Goal: Task Accomplishment & Management: Use online tool/utility

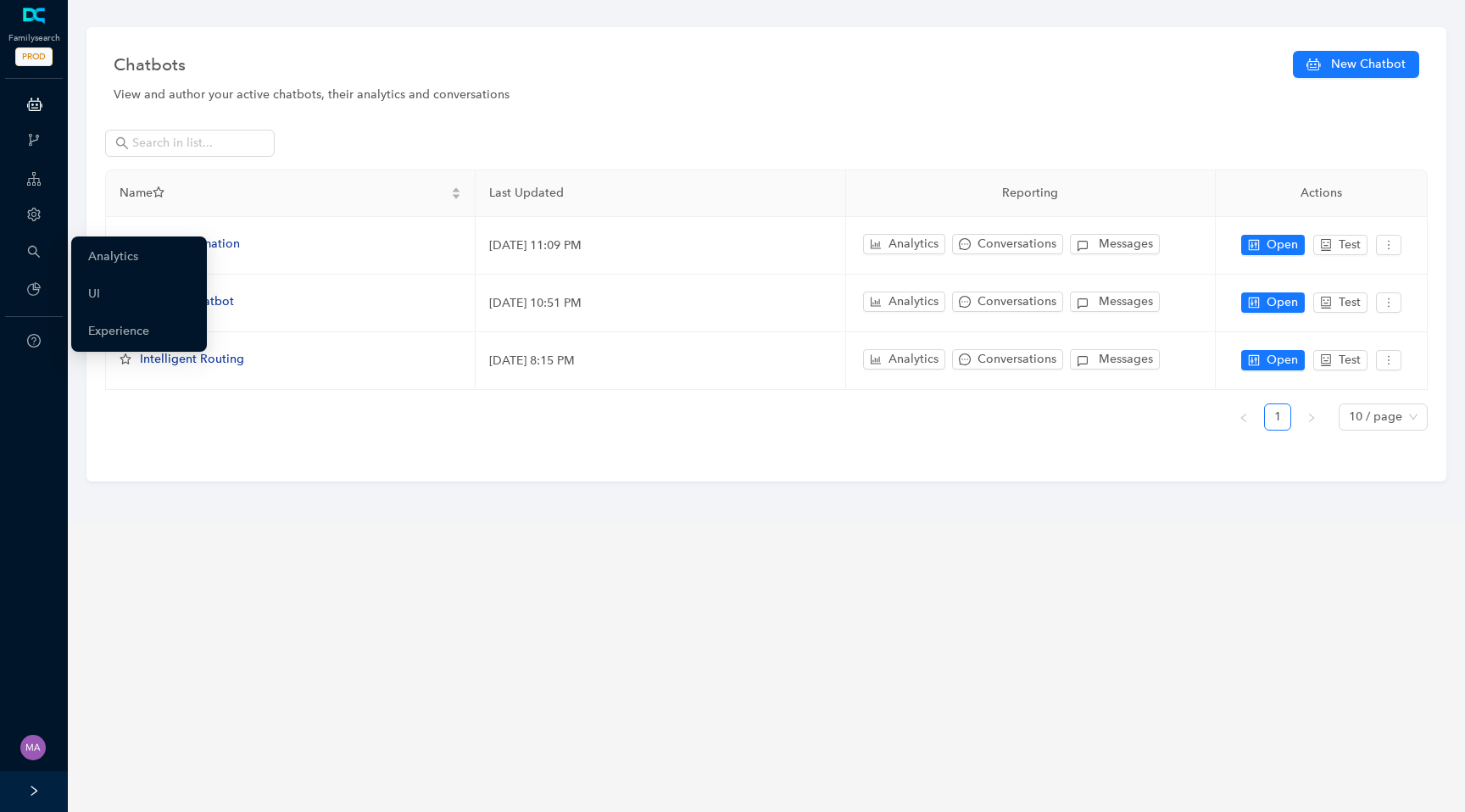
click at [36, 221] on icon "setting" at bounding box center [34, 214] width 13 height 13
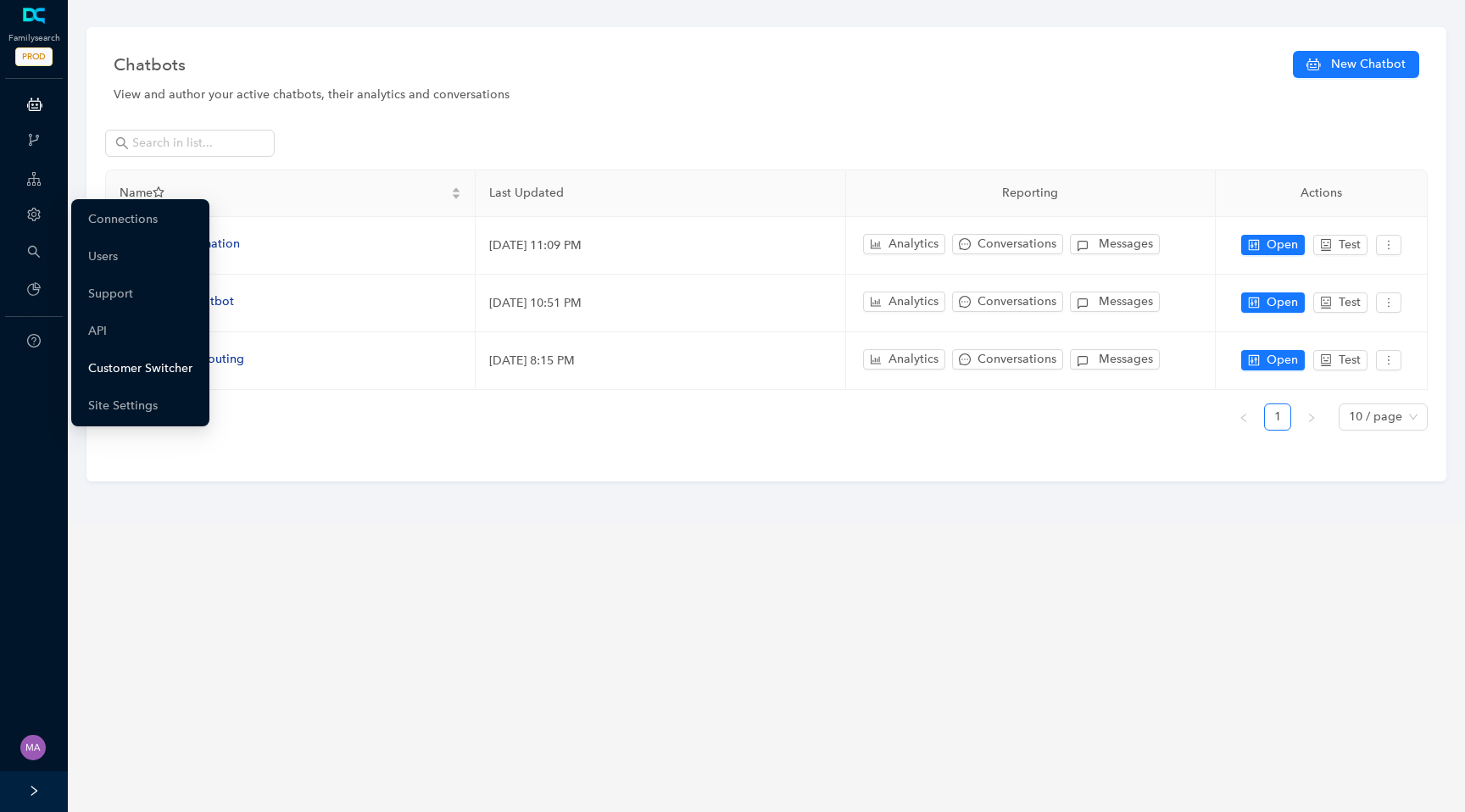
click at [129, 366] on link "Customer Switcher" at bounding box center [140, 369] width 104 height 34
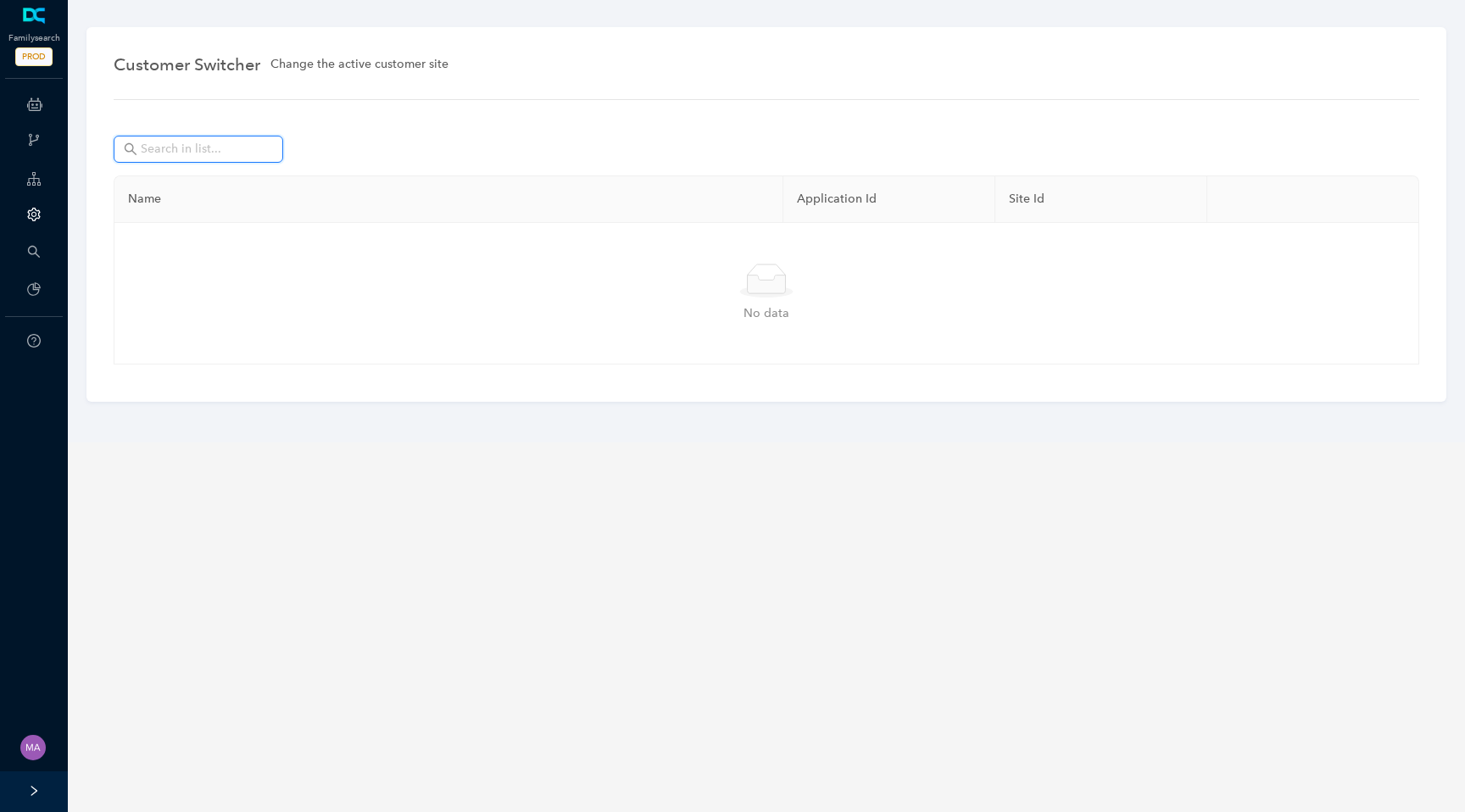
click at [232, 154] on input "text" at bounding box center [199, 149] width 118 height 19
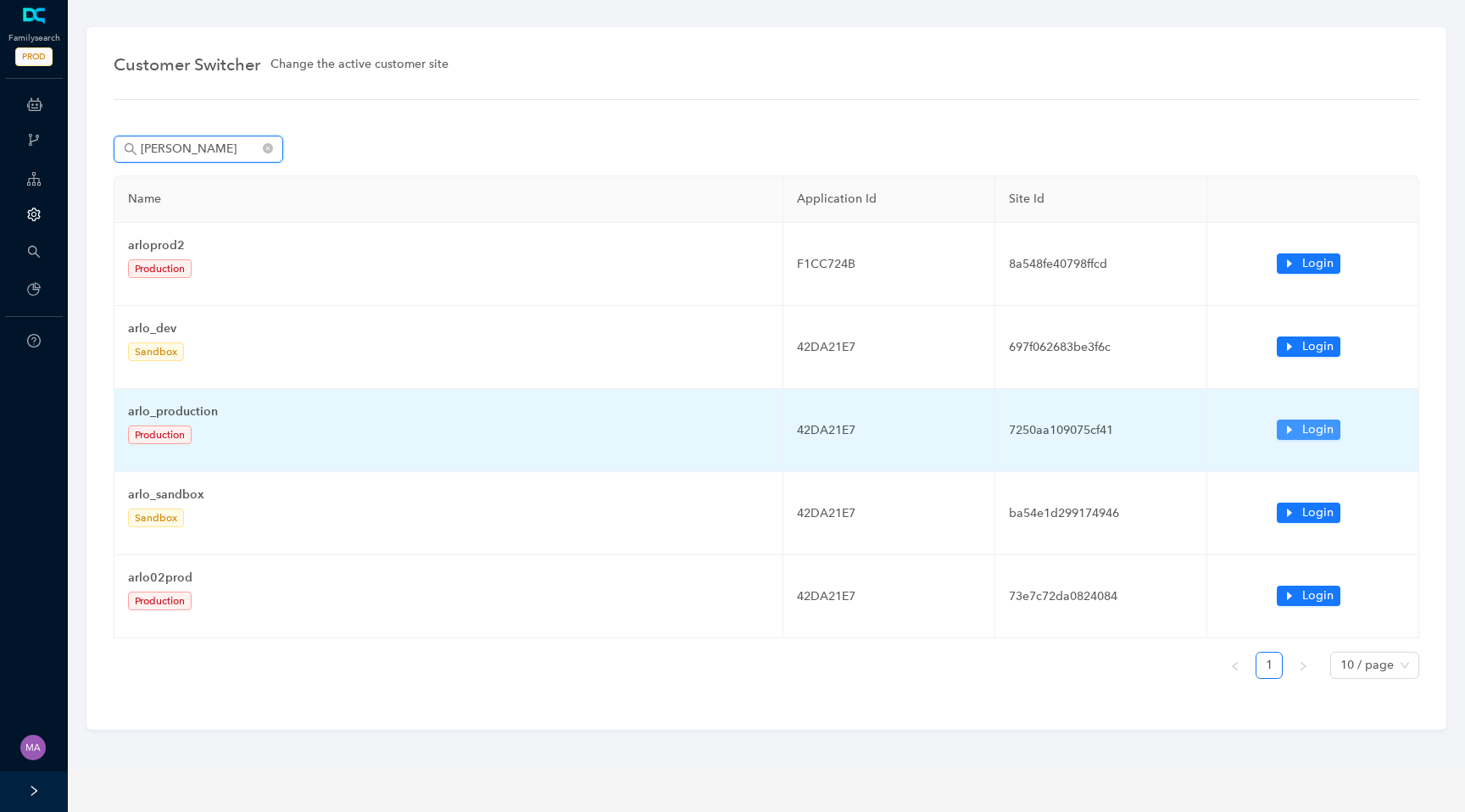
type input "arlo"
click at [1287, 430] on icon "caret-right" at bounding box center [1290, 430] width 5 height 9
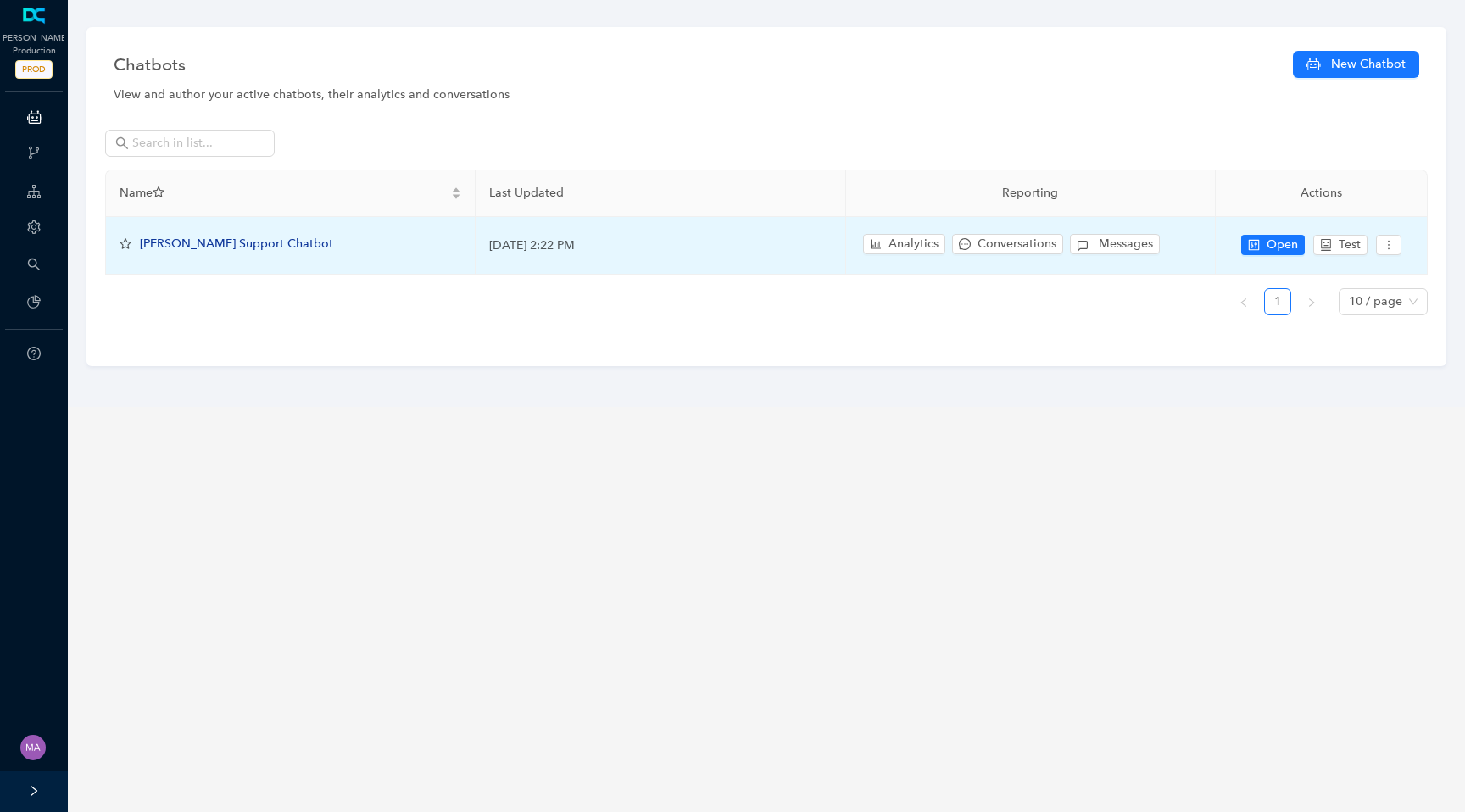
click at [207, 245] on span "[PERSON_NAME] Support Chatbot" at bounding box center [236, 244] width 193 height 14
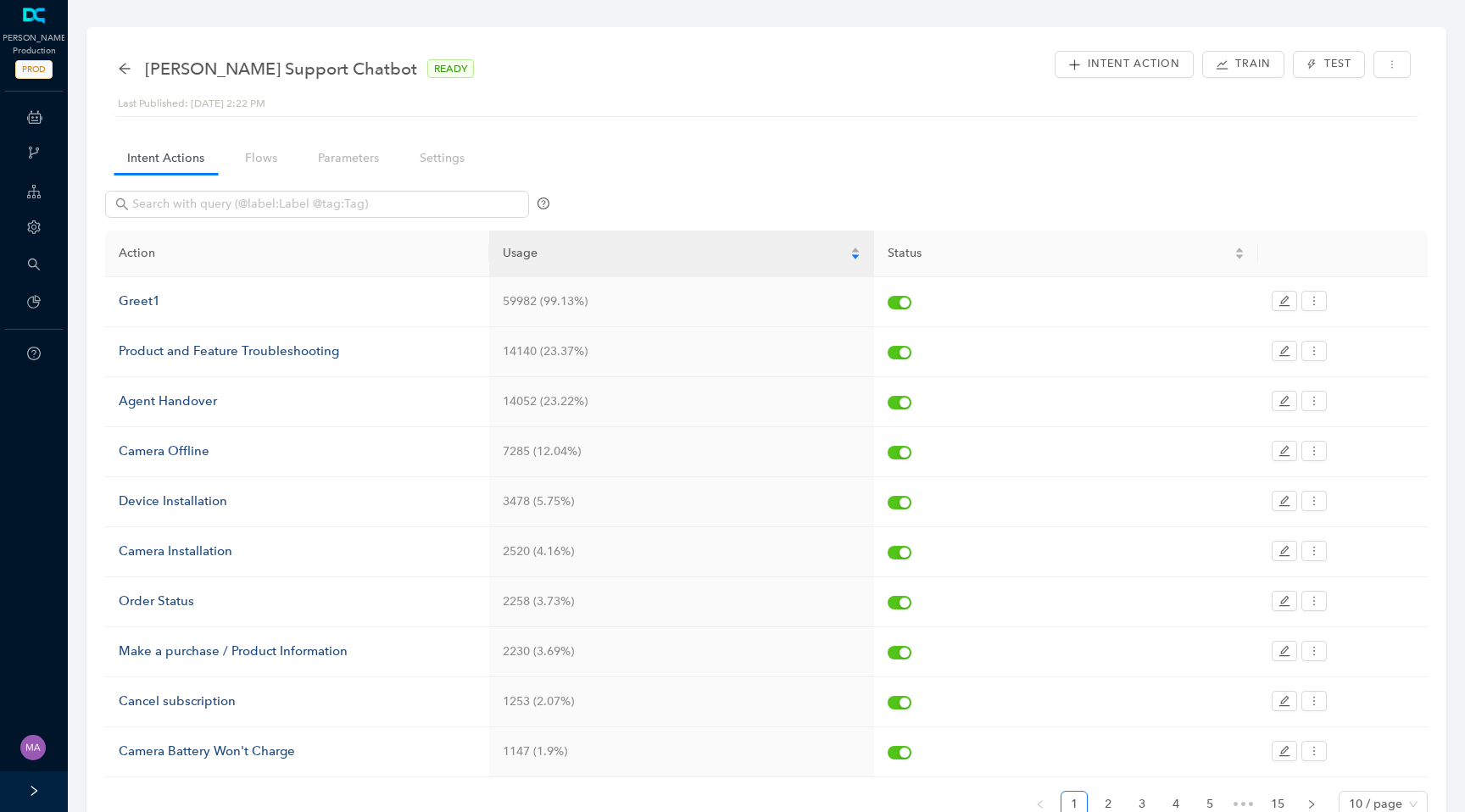
click at [1078, 151] on div "Intent Actions Flows Parameters Settings Action Usage Status Greet1 59982 (99.1…" at bounding box center [766, 492] width 1323 height 715
click at [254, 164] on link "Flows" at bounding box center [261, 157] width 60 height 31
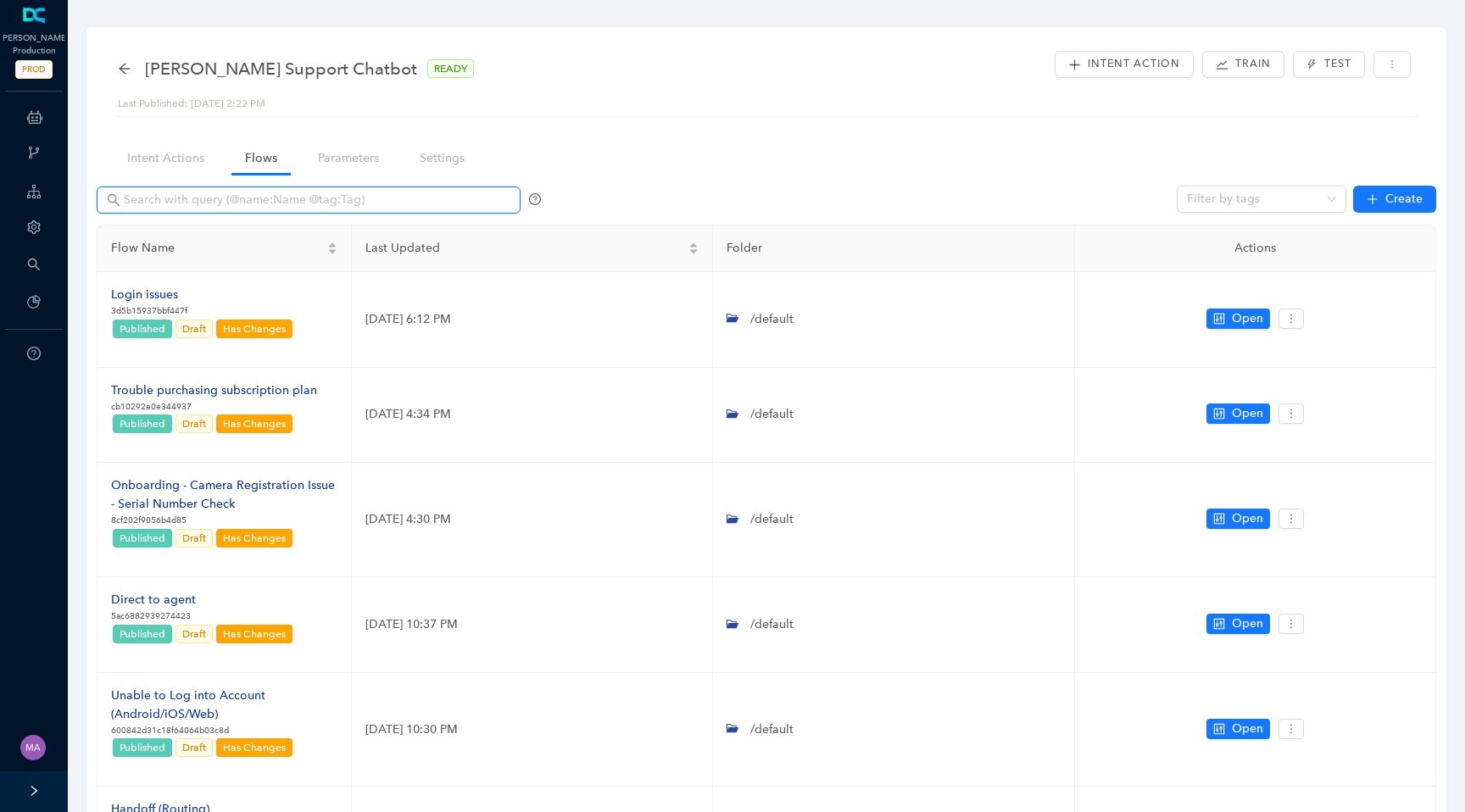
click at [246, 197] on input "text" at bounding box center [310, 199] width 373 height 19
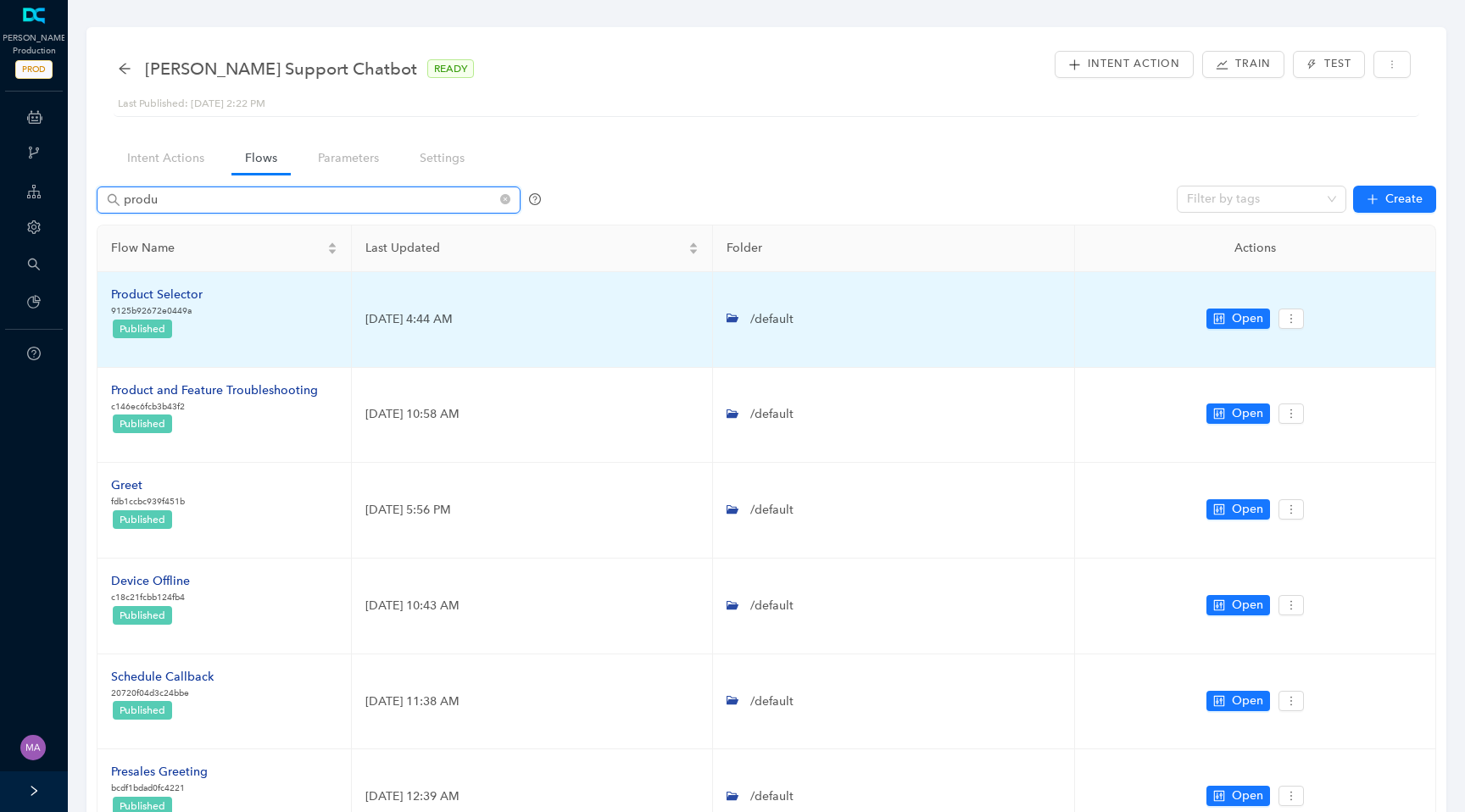
type input "produ"
click at [153, 293] on div "Product Selector" at bounding box center [157, 294] width 92 height 19
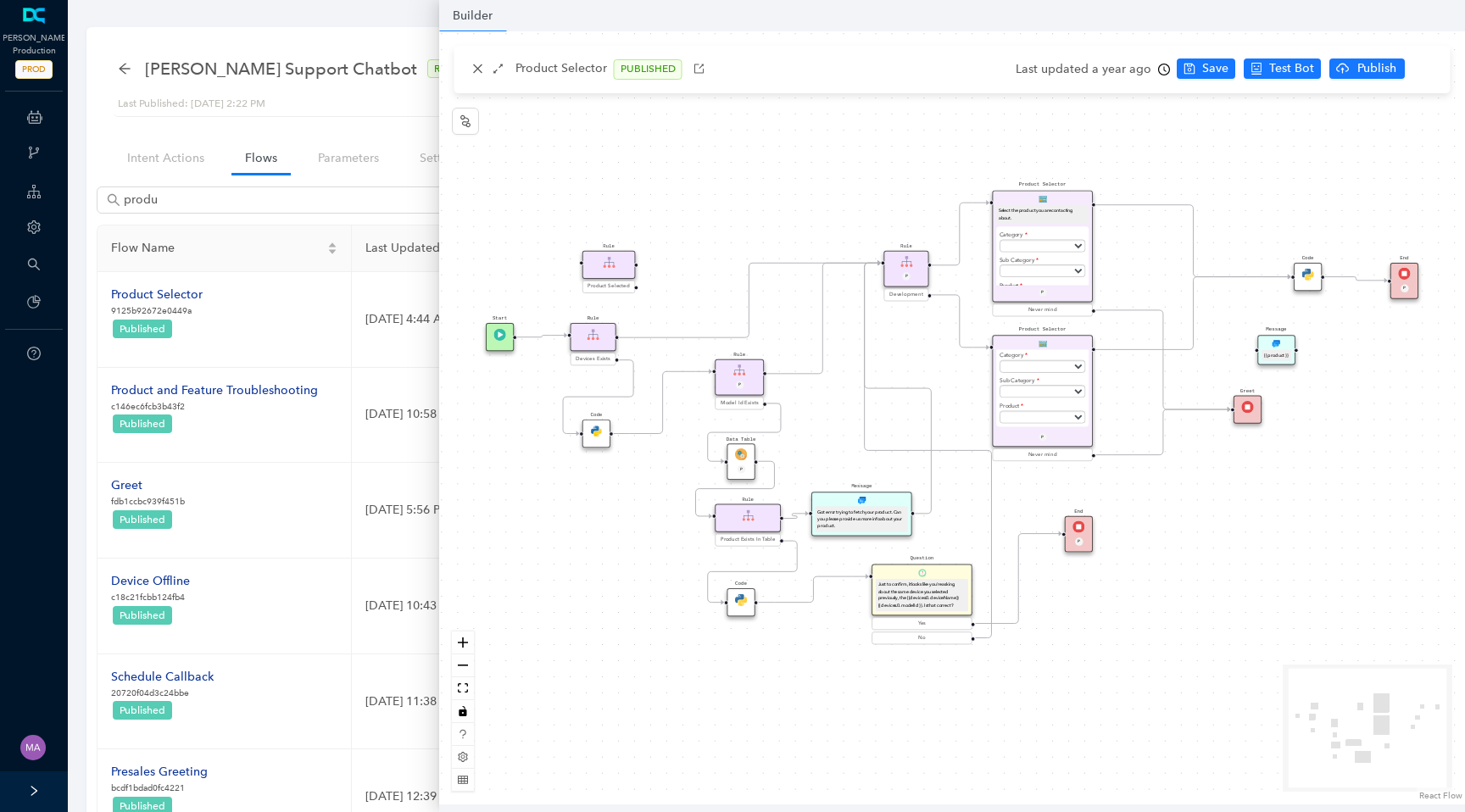
scroll to position [27, 0]
click at [894, 161] on div "End P Code Data Table P Rule Devices Exists Product Selector Select the product…" at bounding box center [953, 417] width 1026 height 773
click at [1067, 201] on div "Product Selector Select the product you are contacting about. Category Subscrip…" at bounding box center [1042, 246] width 101 height 112
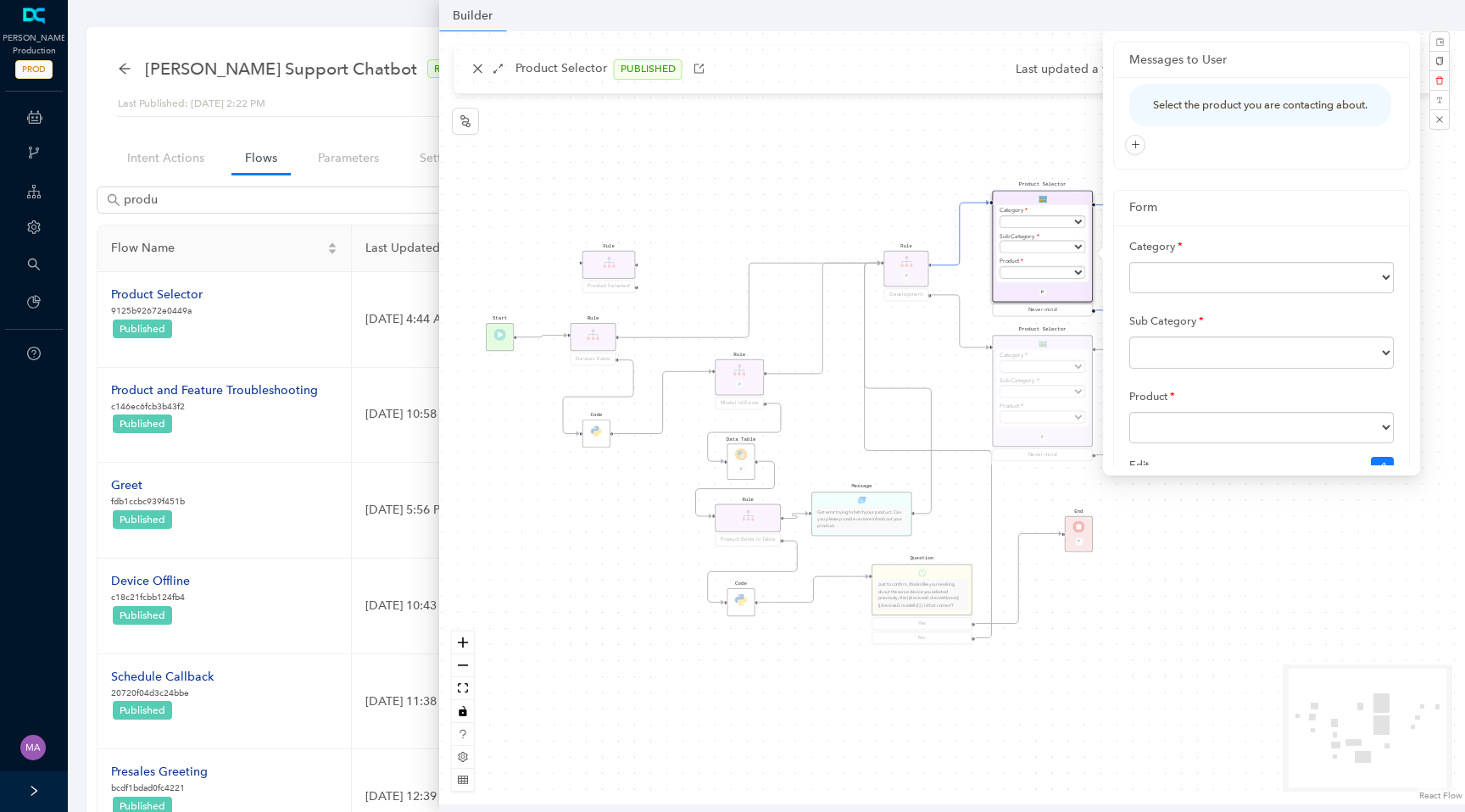
scroll to position [144, 0]
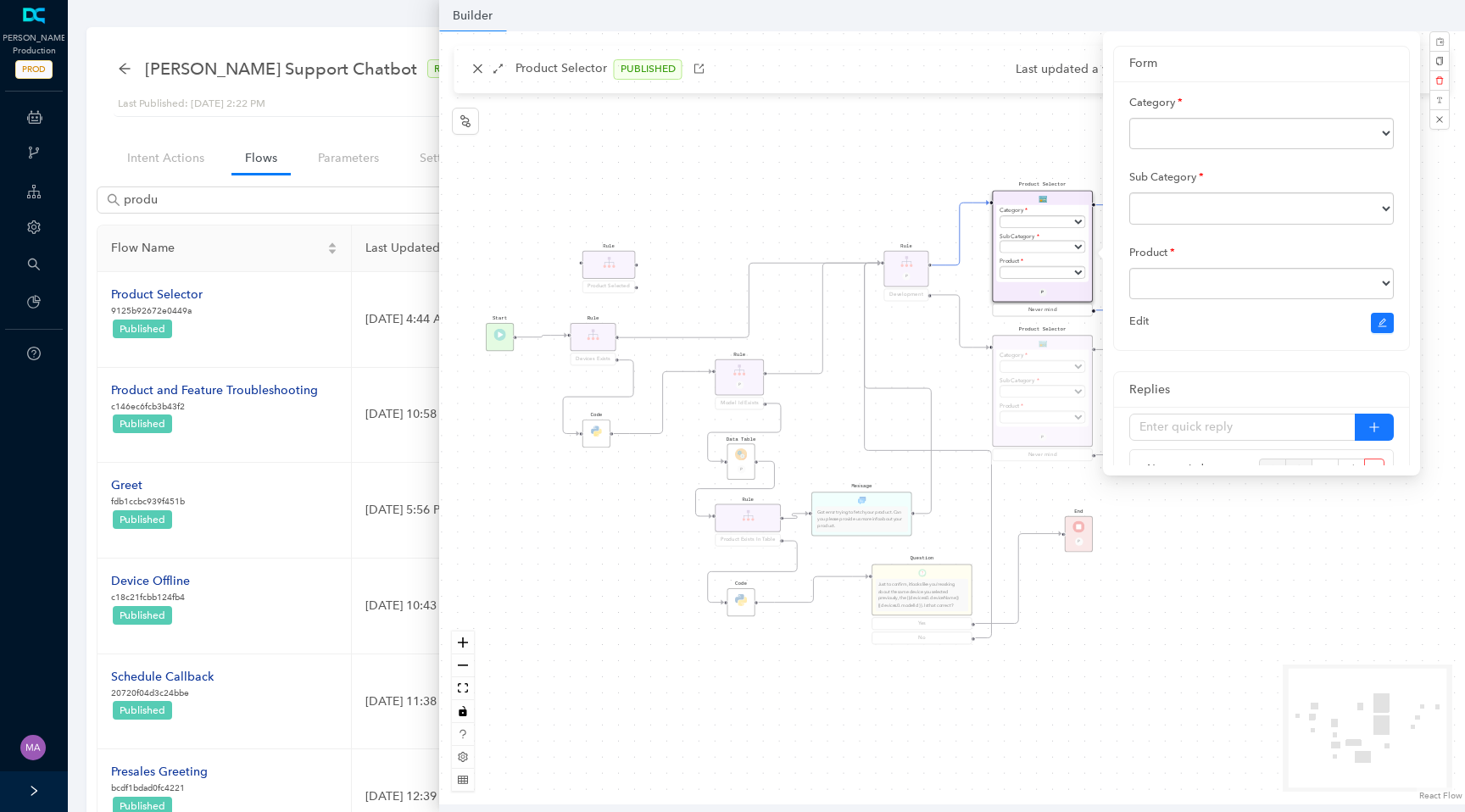
click at [1031, 342] on div "Product Selector Select the product you are contacting about. Category Subscrip…" at bounding box center [1042, 399] width 101 height 128
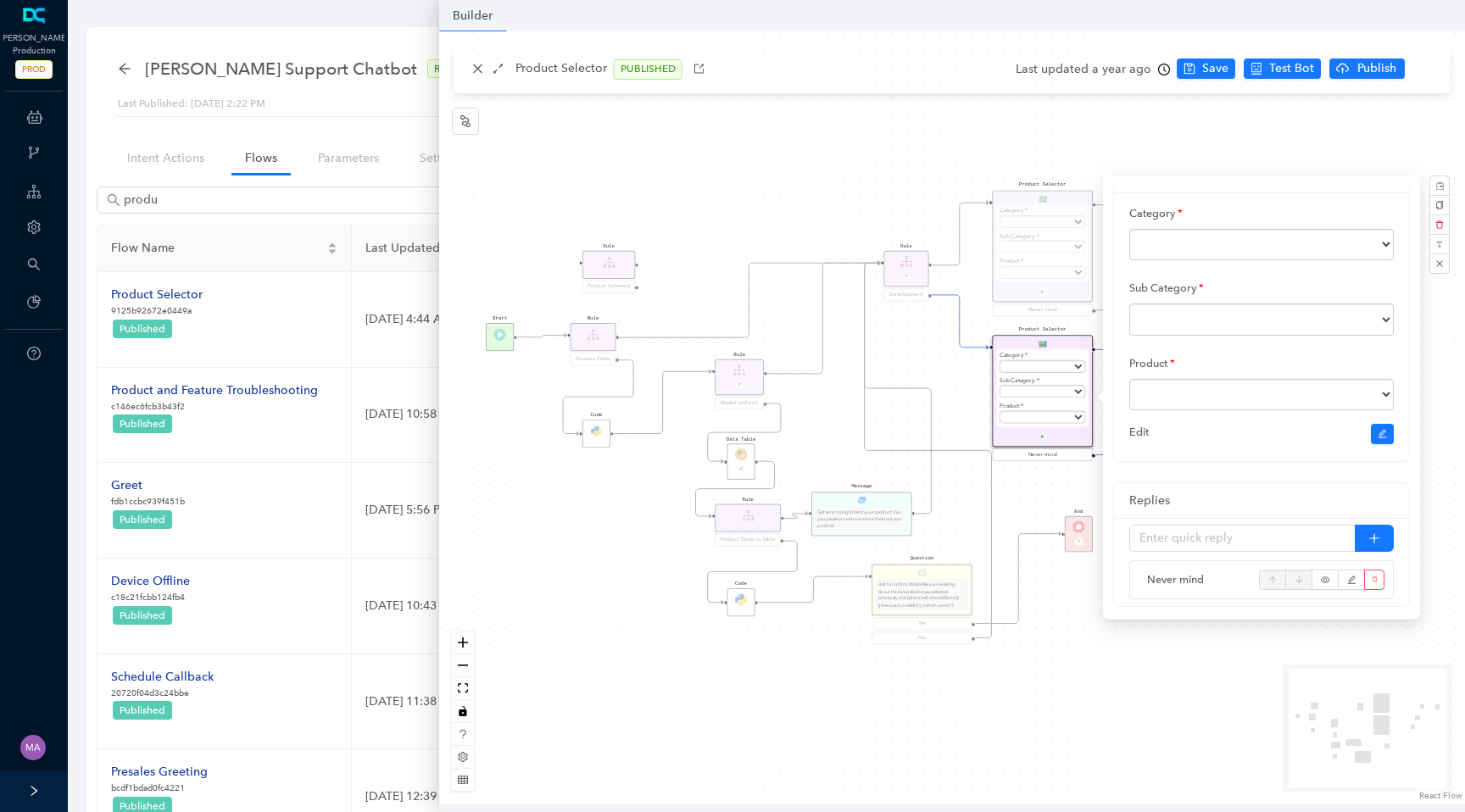
scroll to position [178, 0]
click at [1380, 438] on icon "edit" at bounding box center [1382, 432] width 10 height 10
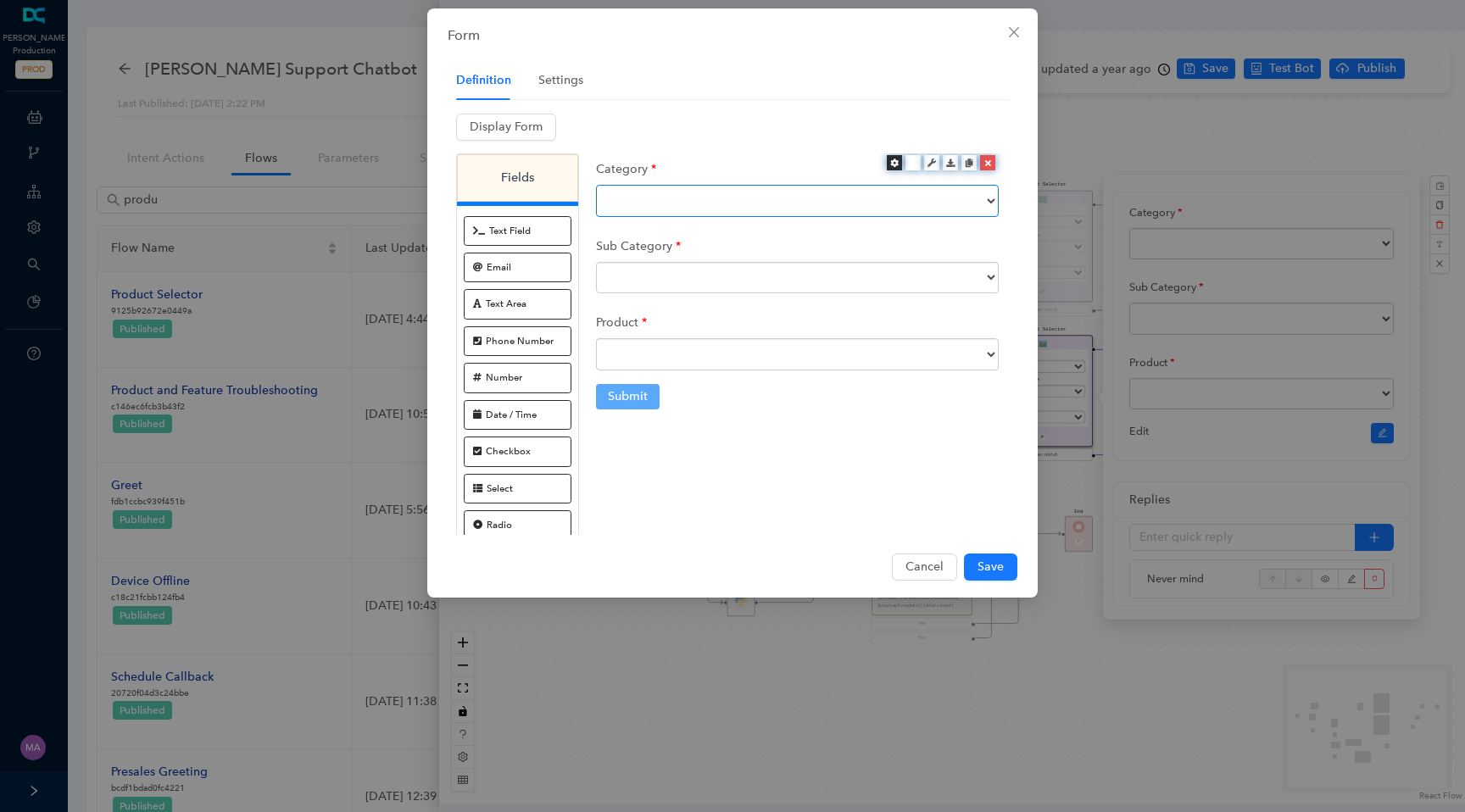
click at [747, 191] on select "Subscriptions Accessories Cameras Security System Doorbells and Chimes Lights S…" at bounding box center [797, 201] width 403 height 32
select select "Cameras"
click at [596, 185] on select "Subscriptions Accessories Cameras Security System Doorbells and Chimes Lights S…" at bounding box center [797, 201] width 403 height 32
click at [650, 275] on select at bounding box center [797, 278] width 403 height 32
select select "Ultra-Pro Cameras"
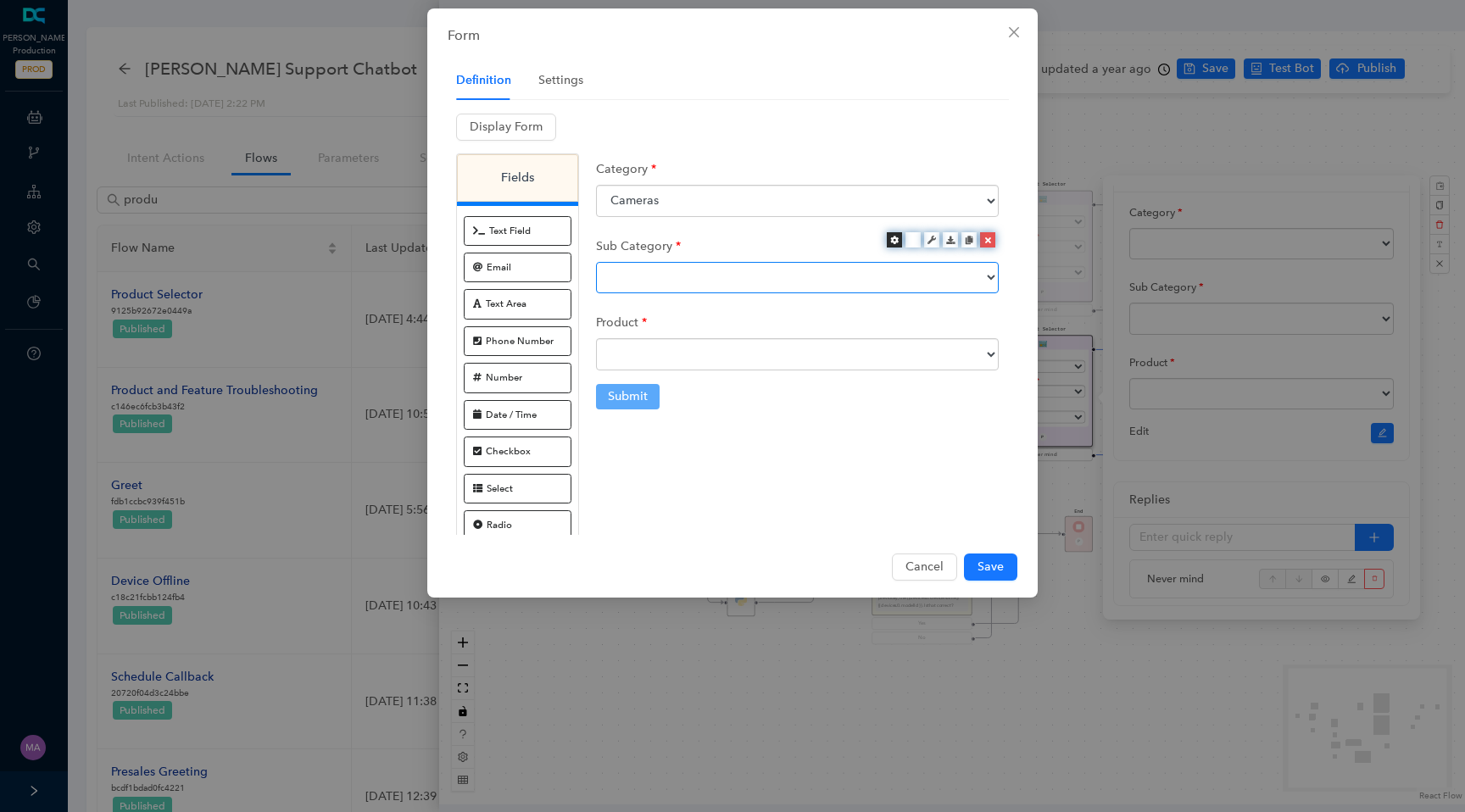
click at [596, 262] on select "Ultra-Pro Cameras Essential Cameras Essential Indoor Cameras LTE Cameras Indoor…" at bounding box center [797, 278] width 403 height 32
click at [703, 353] on select at bounding box center [797, 354] width 403 height 32
select select "2"
click at [596, 338] on select "Arlo Pro 3 Floodlight FB1001 Arlo Ultra VMC5040 Arlo Pro 5S VMC4060P Arlo Pro 4…" at bounding box center [797, 354] width 403 height 32
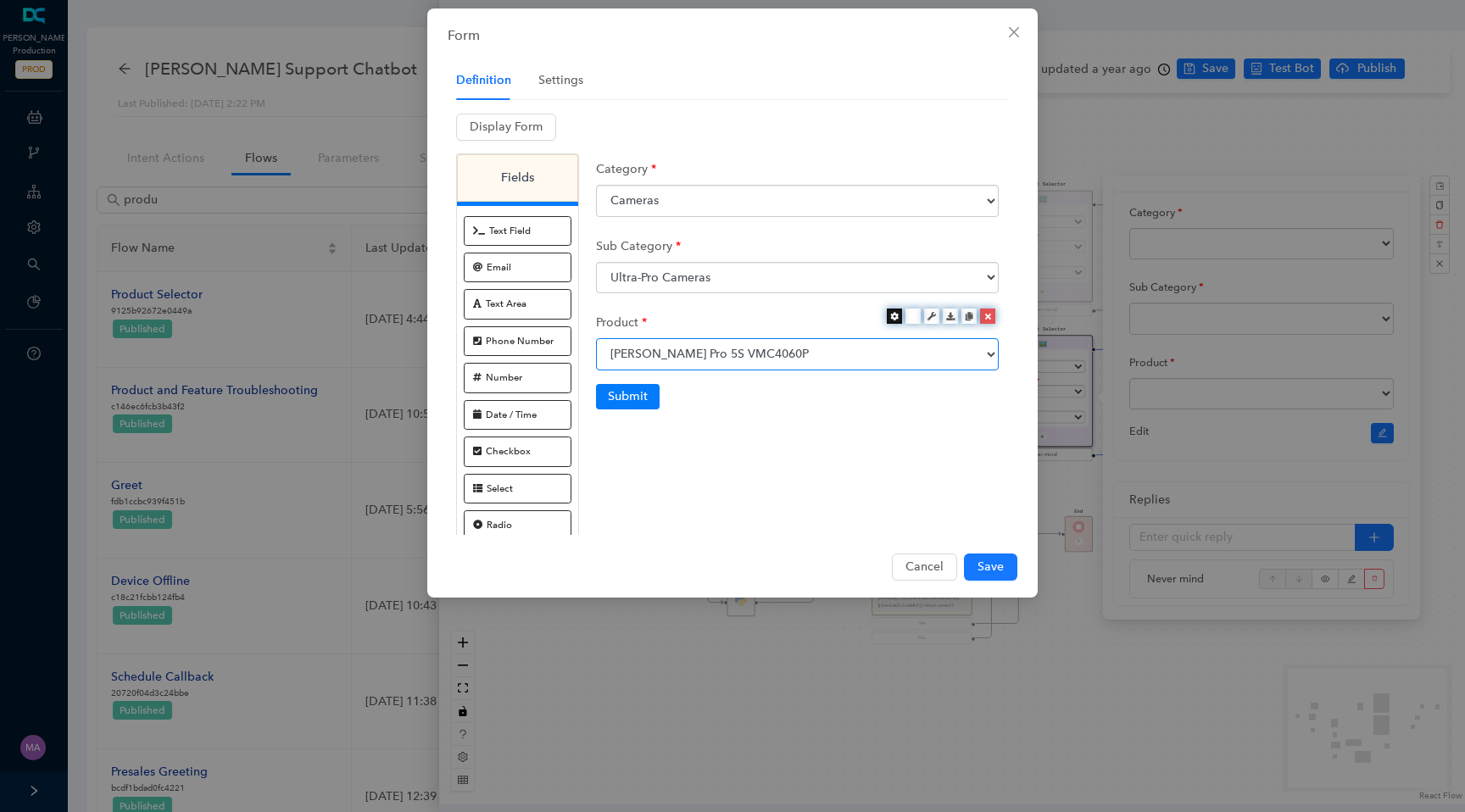
click at [892, 318] on icon at bounding box center [895, 317] width 9 height 9
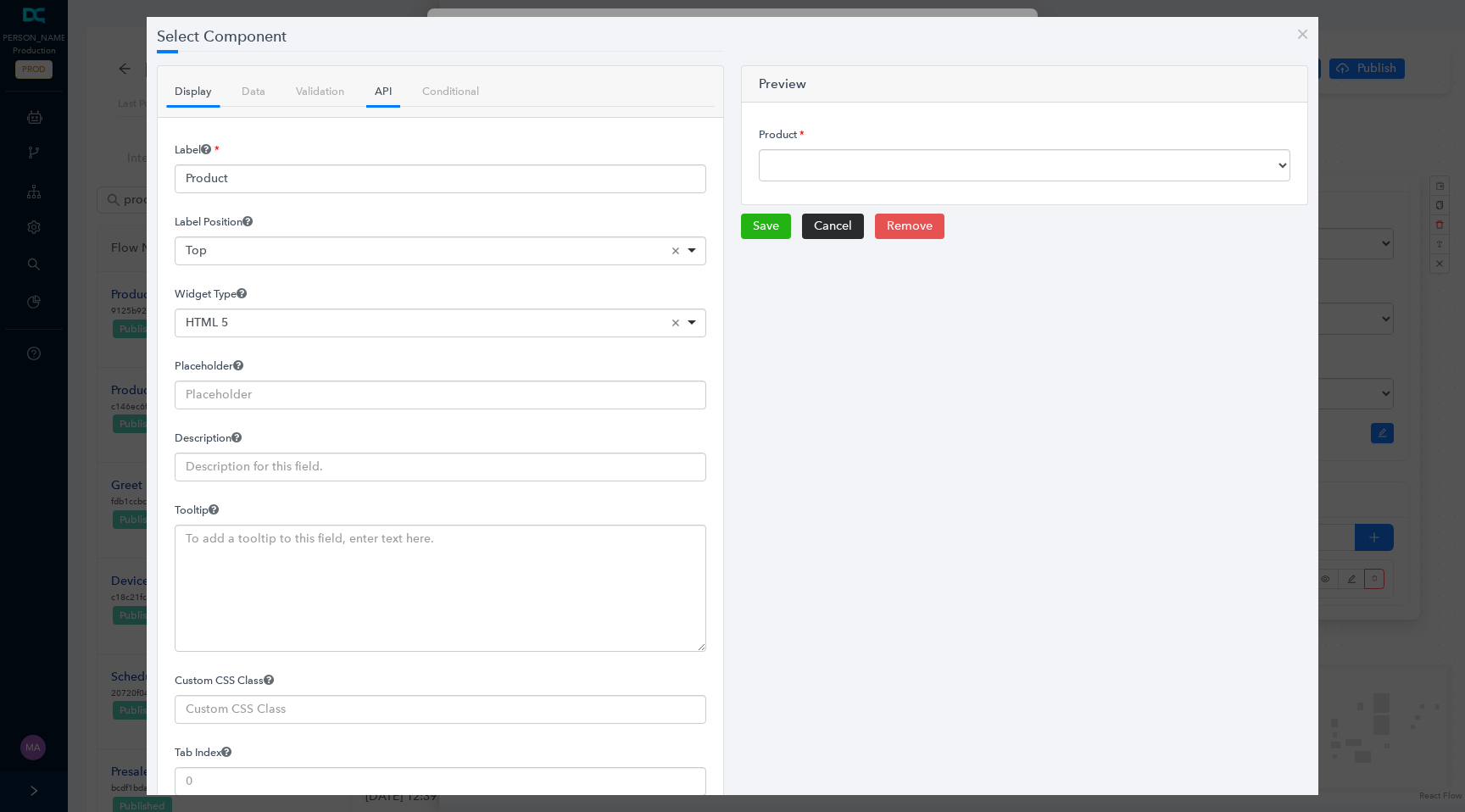
click at [383, 93] on link "API" at bounding box center [383, 91] width 34 height 29
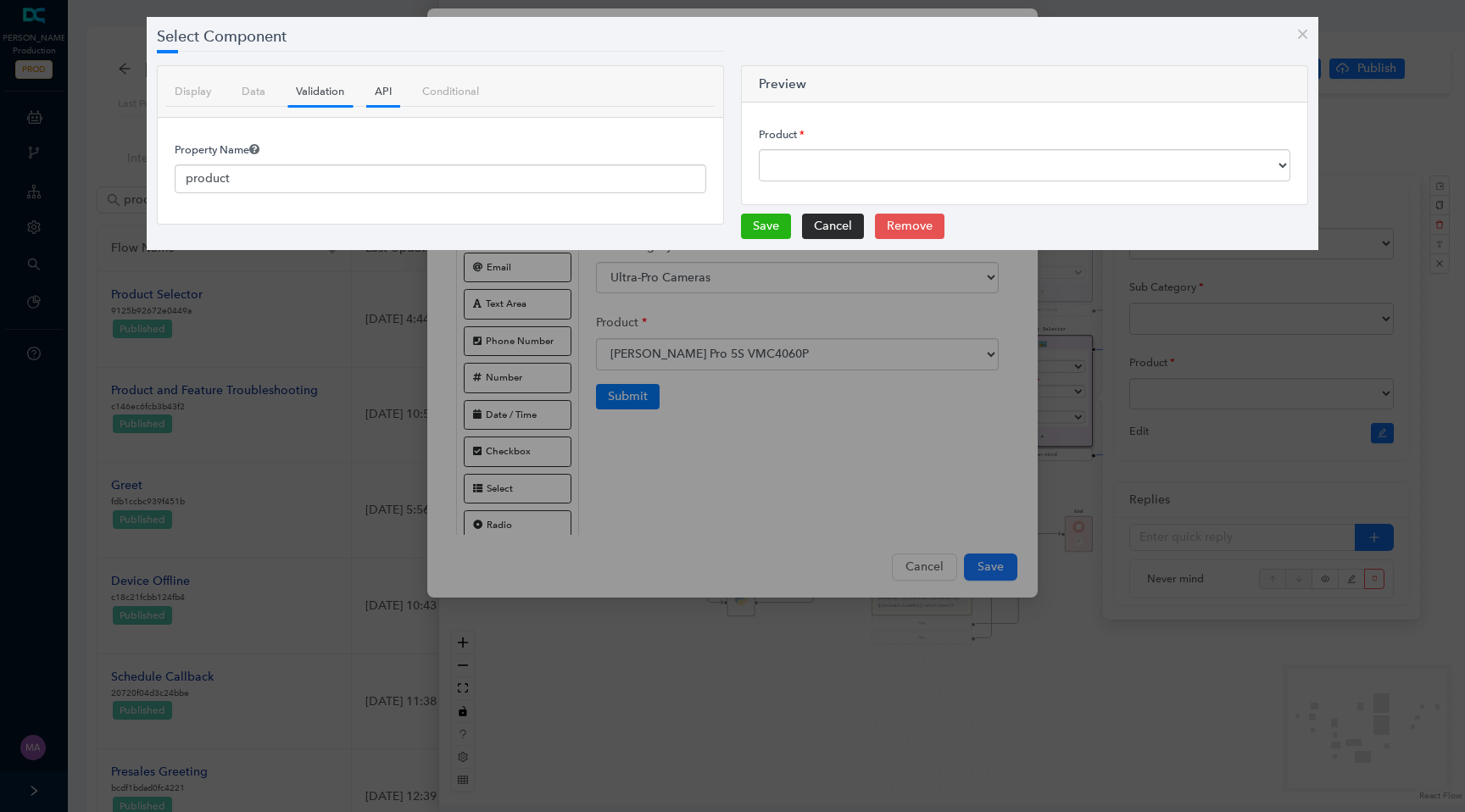
click at [294, 85] on link "Validation" at bounding box center [319, 91] width 65 height 29
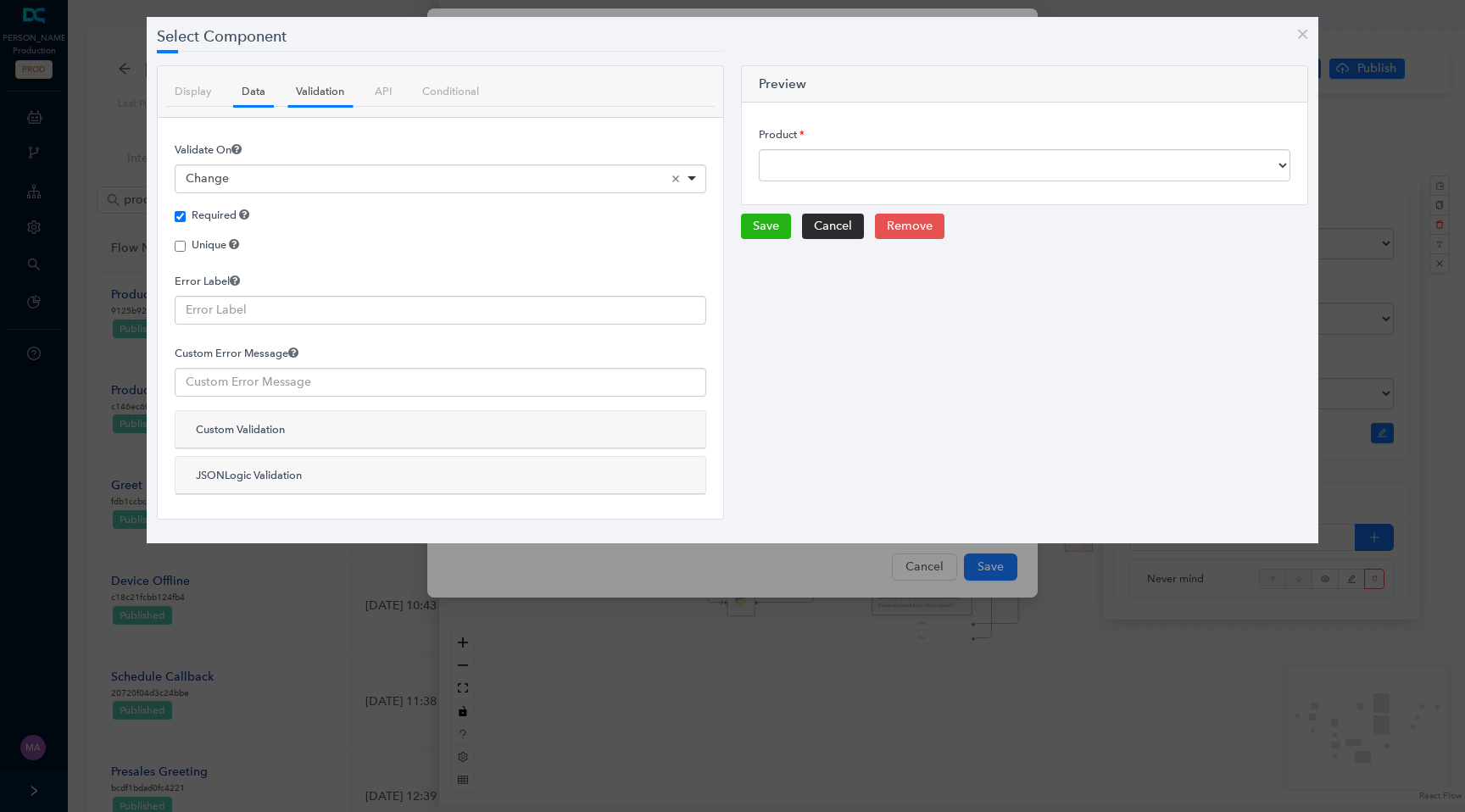
click at [260, 95] on link "Data" at bounding box center [254, 91] width 41 height 29
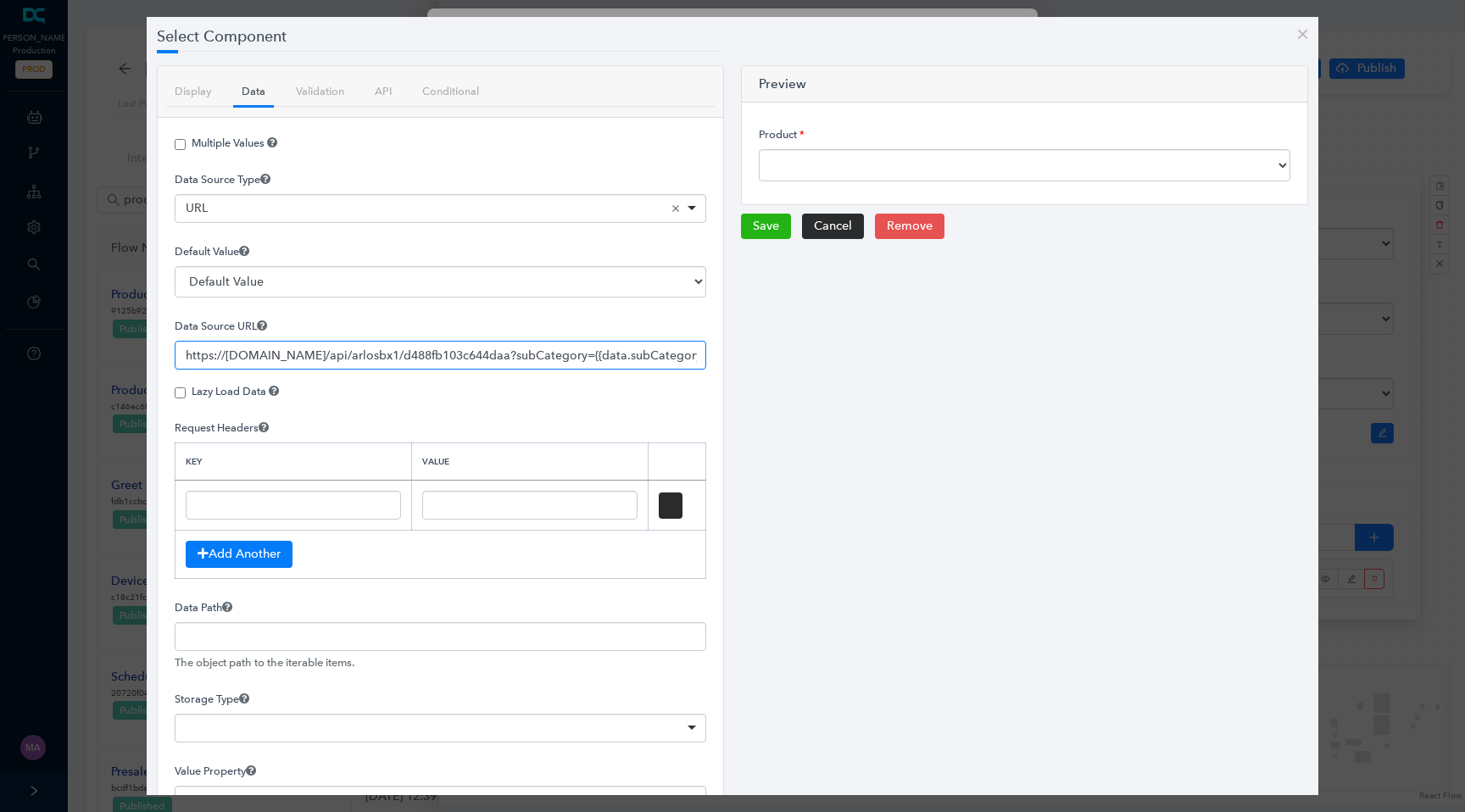
click at [285, 355] on input "https://api-flow.deepconverse.com/api/arlosbx1/d488fb103c644daa?subCategory={{d…" at bounding box center [440, 355] width 532 height 28
click at [199, 81] on link "Display" at bounding box center [193, 91] width 53 height 29
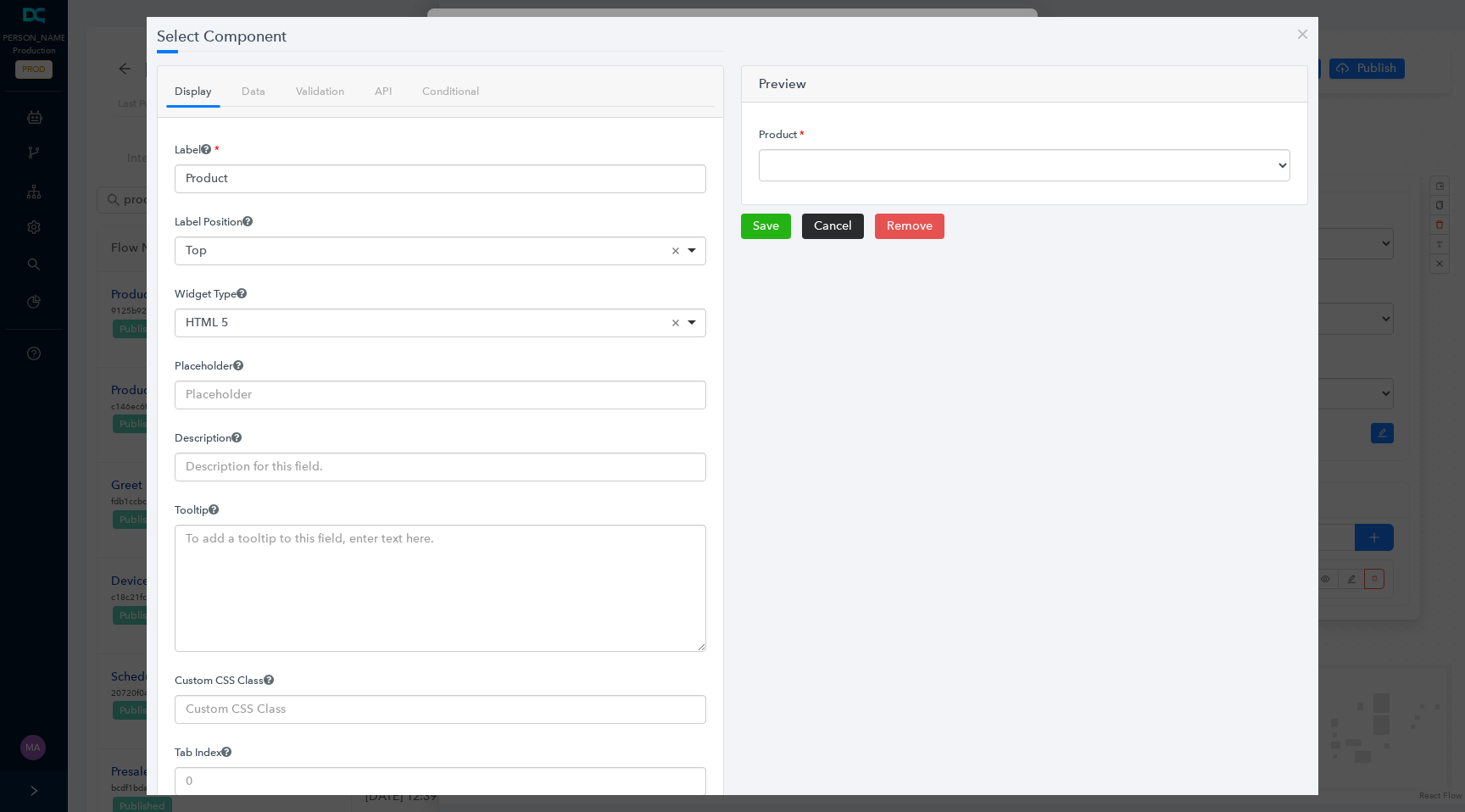
click at [286, 92] on ul "Display Data Validation API Conditional" at bounding box center [440, 92] width 549 height 30
click at [236, 99] on link "Data" at bounding box center [254, 91] width 41 height 29
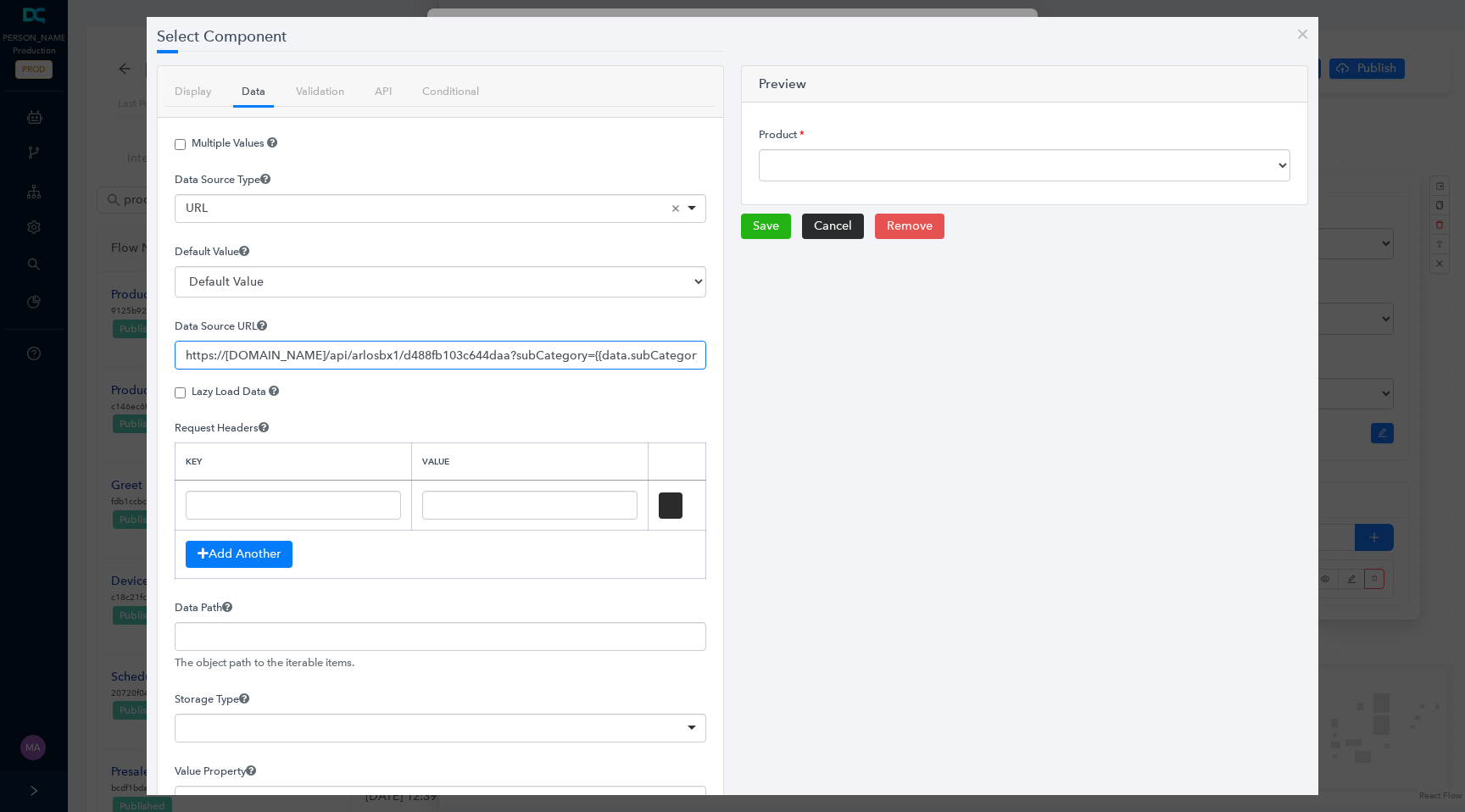
click at [294, 361] on input "https://api-flow.deepconverse.com/api/arlosbx1/d488fb103c644daa?subCategory={{d…" at bounding box center [440, 355] width 532 height 28
click at [546, 362] on input "https://api-flow.deepconverse.com/api/arlosbx1/d488fb103c644daa?subCategory={{d…" at bounding box center [440, 355] width 532 height 28
click at [828, 221] on button "Cancel" at bounding box center [833, 226] width 62 height 26
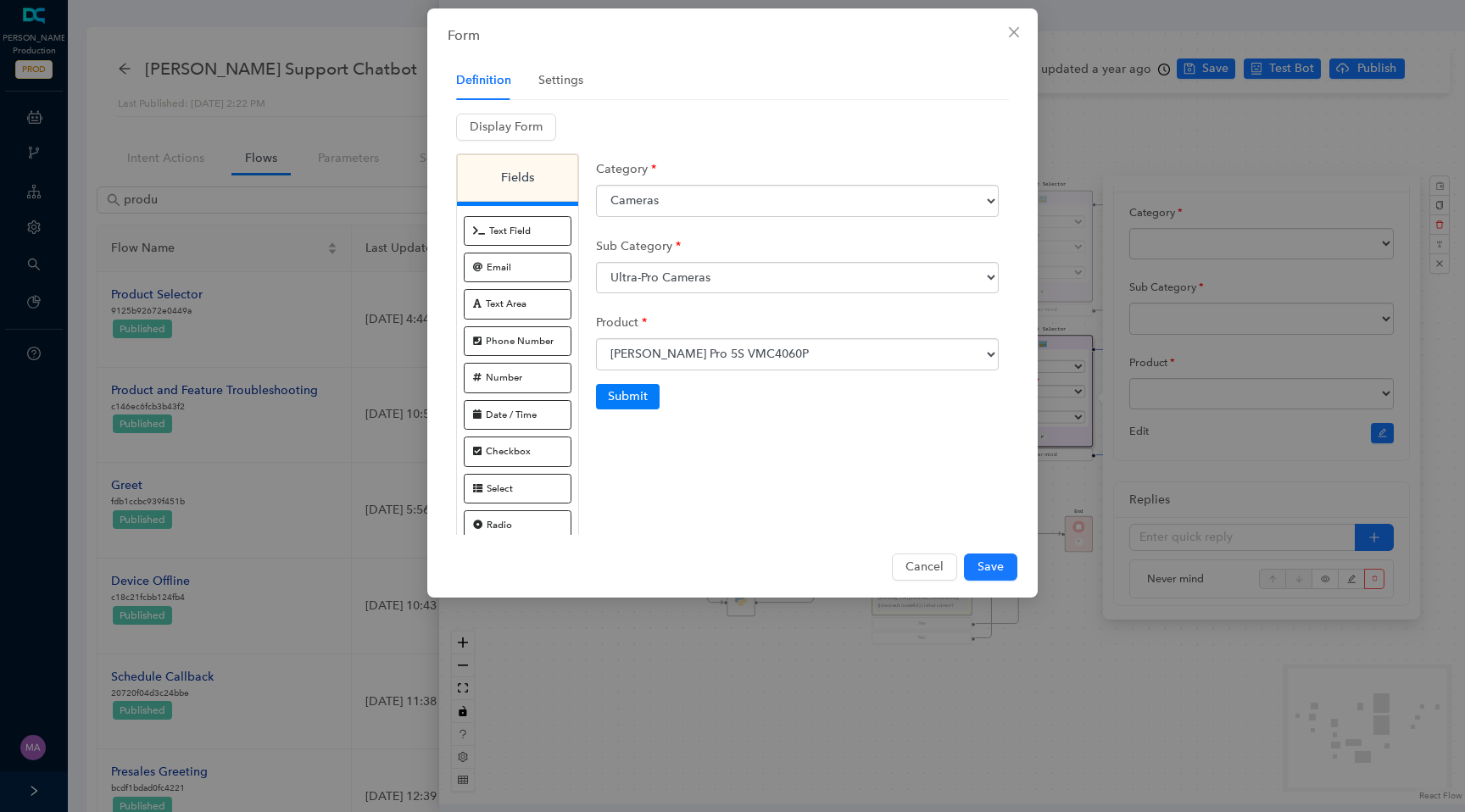
click at [999, 26] on div "Form" at bounding box center [732, 36] width 570 height 20
click at [1008, 28] on icon "close" at bounding box center [1014, 32] width 13 height 13
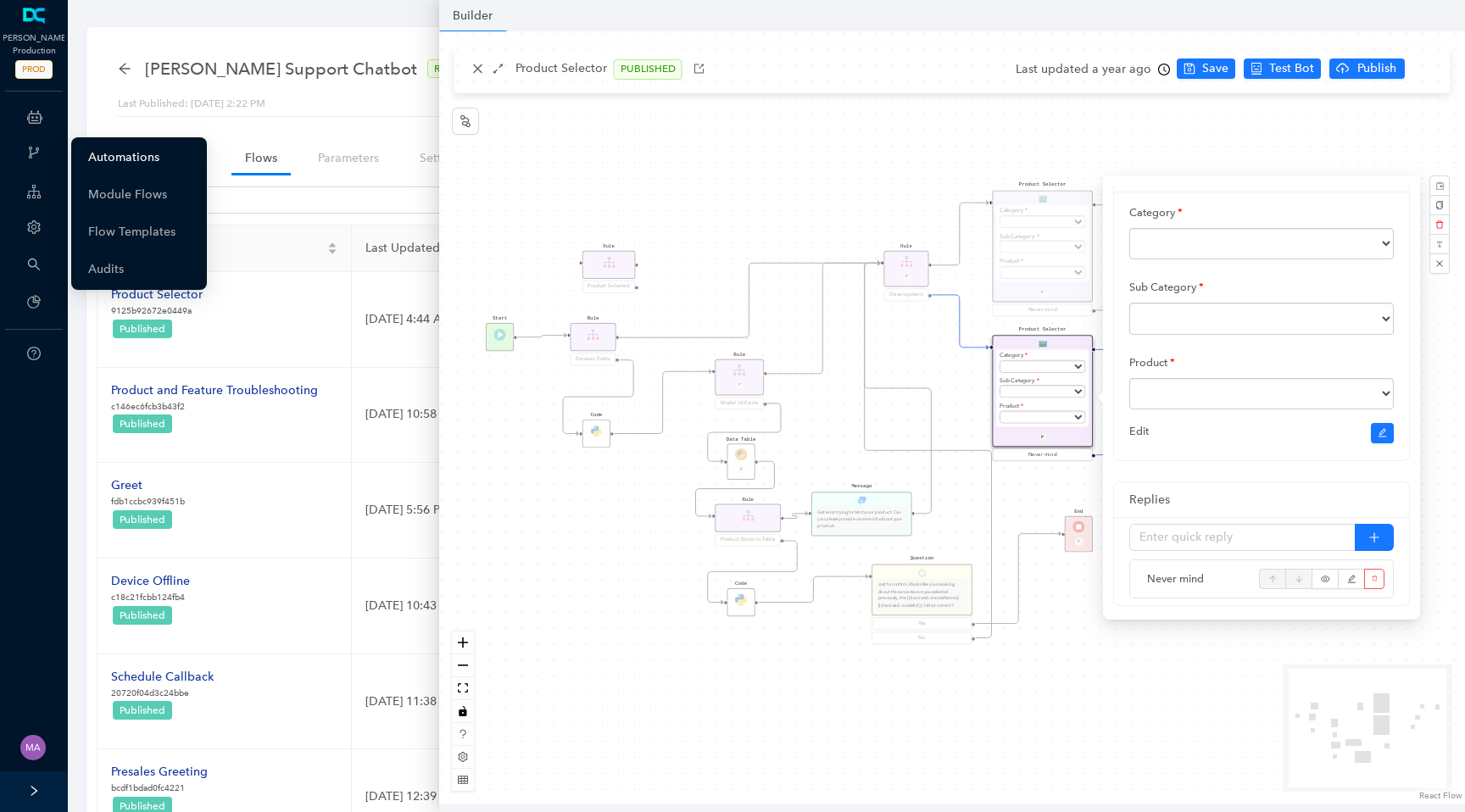
click at [128, 156] on link "Automations" at bounding box center [124, 157] width 71 height 34
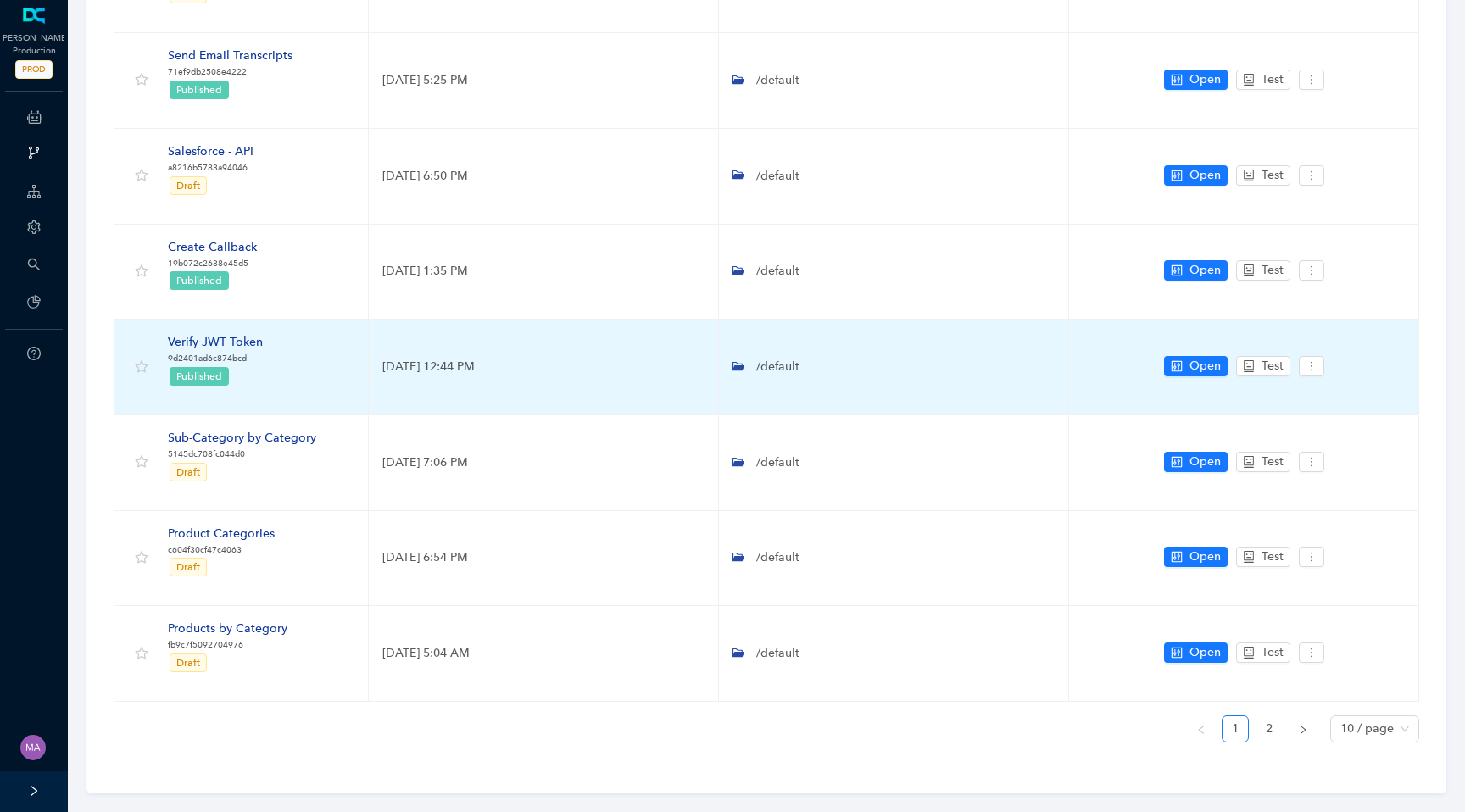
scroll to position [447, 0]
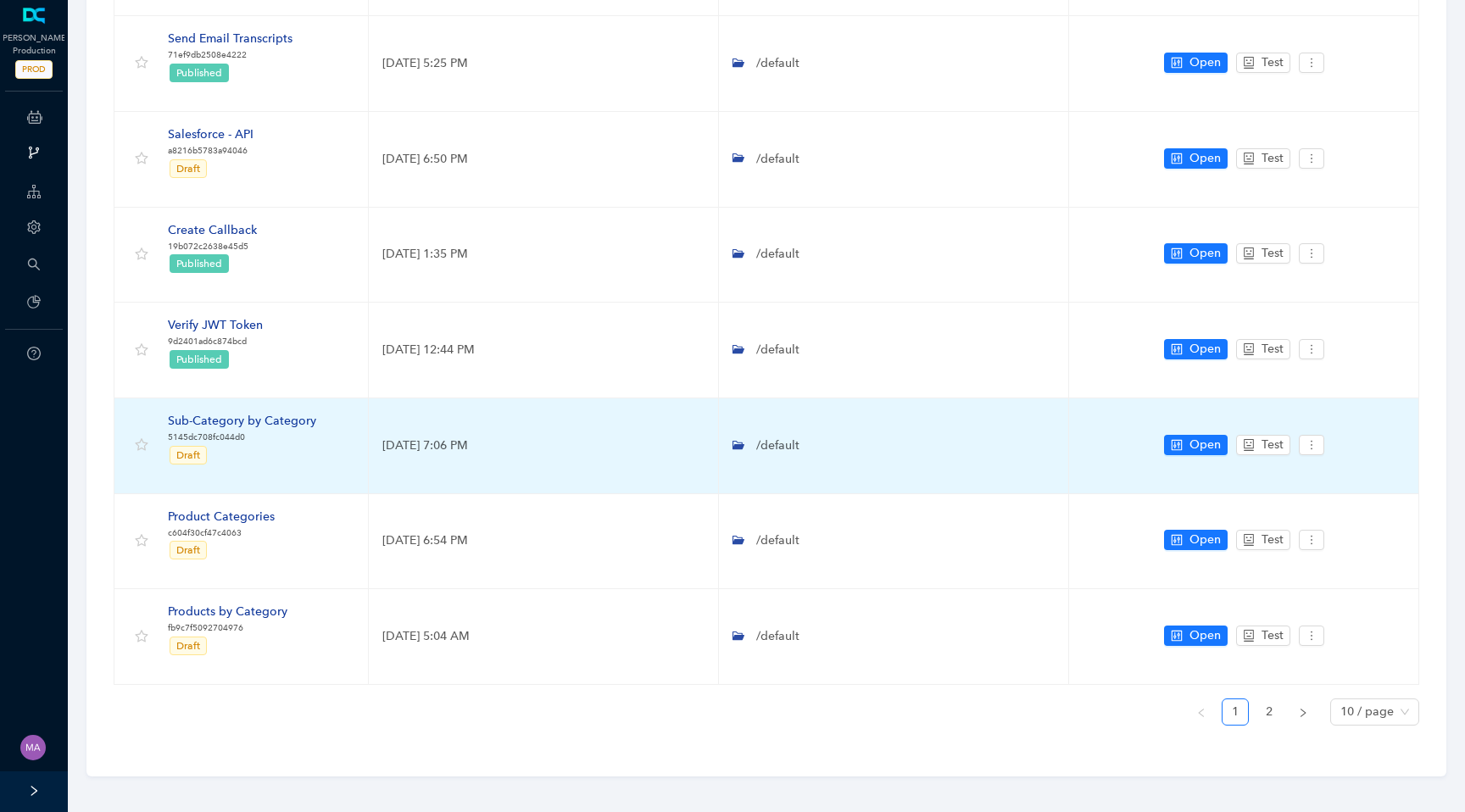
click at [259, 422] on div "Sub-Category by Category" at bounding box center [242, 421] width 149 height 19
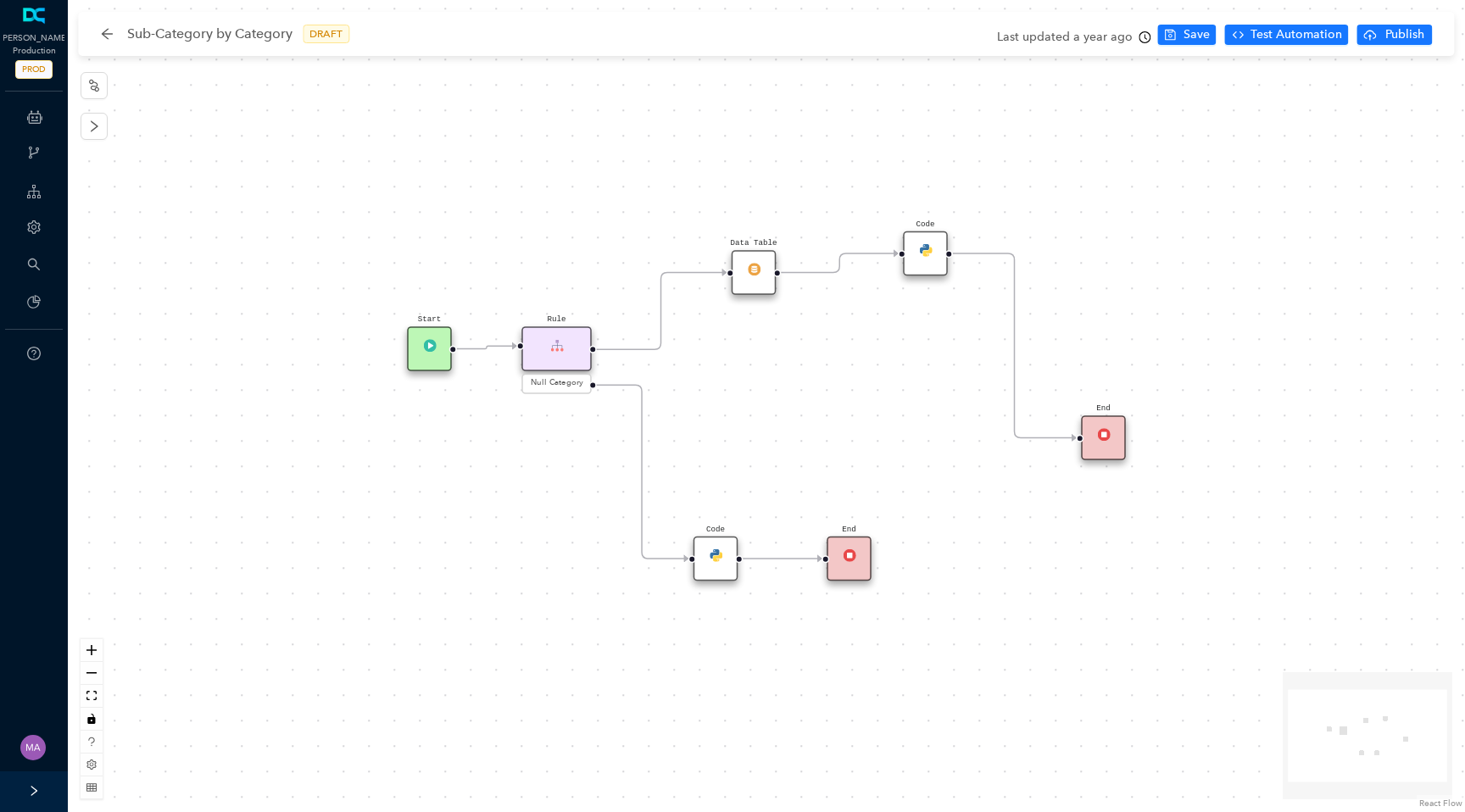
click at [746, 284] on div "Data Table" at bounding box center [754, 272] width 45 height 45
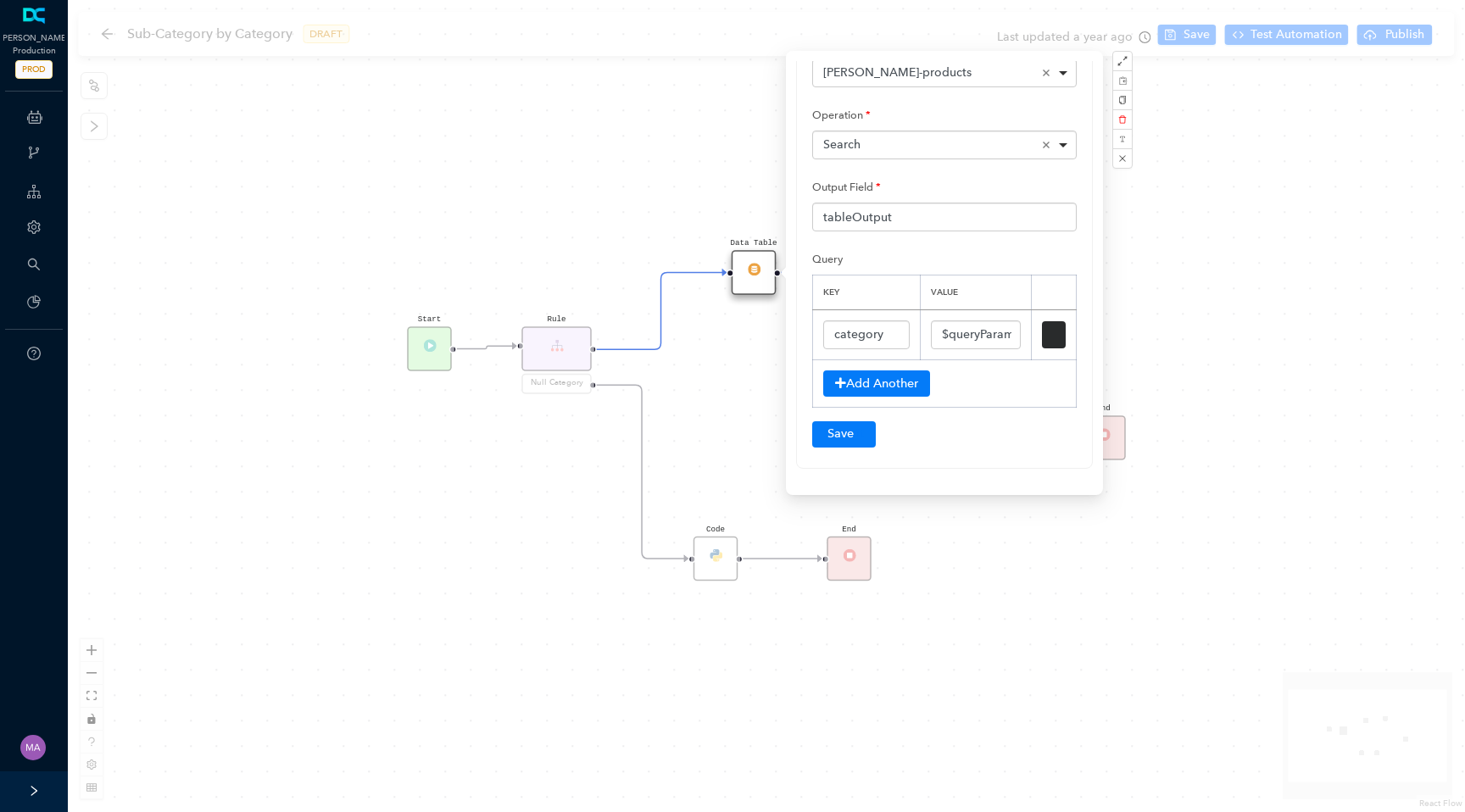
scroll to position [122, 0]
click at [956, 328] on input "$queryParams.category" at bounding box center [976, 334] width 90 height 28
click at [702, 390] on div "Start Data Table End Code Rule Null Category End Code" at bounding box center [766, 406] width 1397 height 812
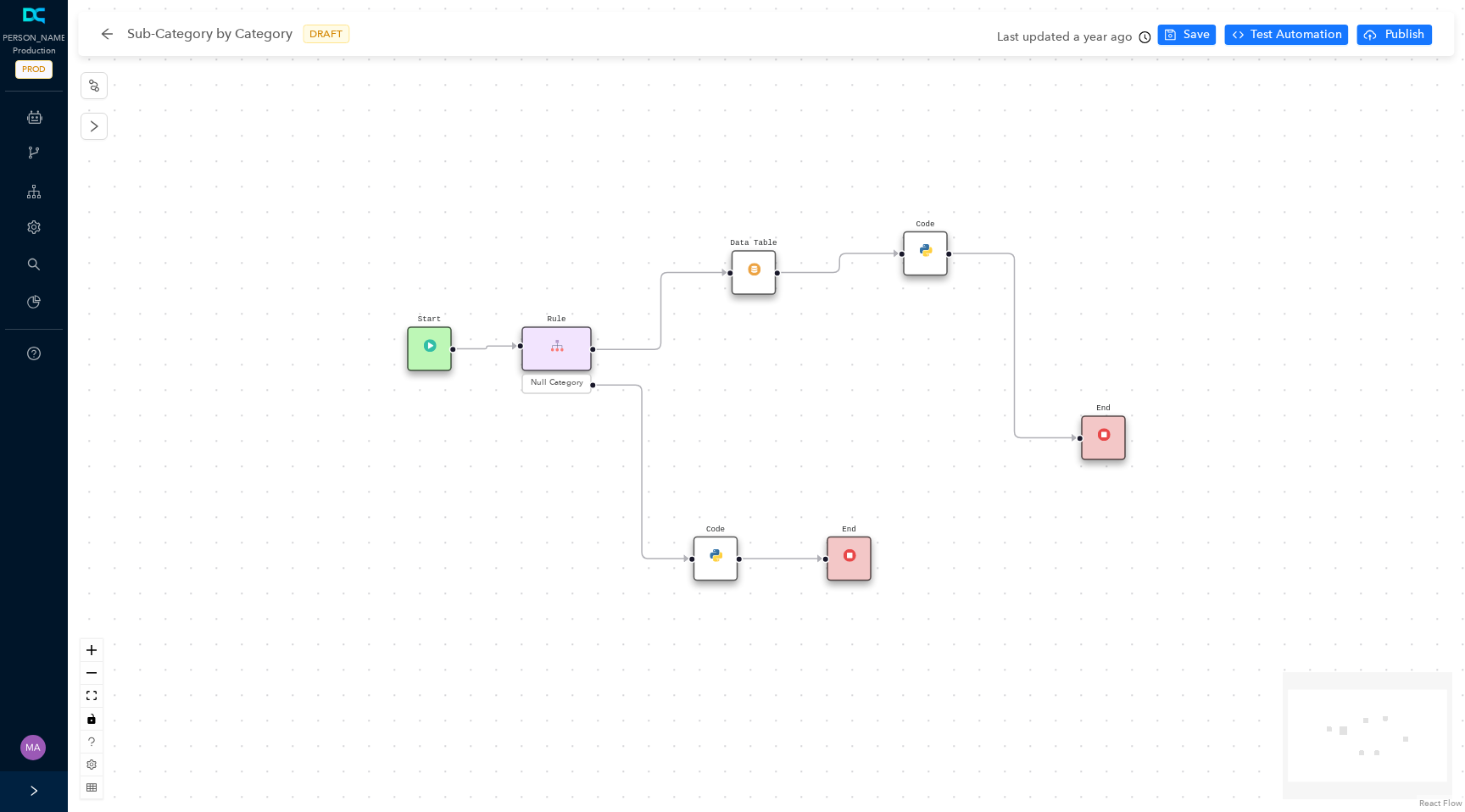
click at [721, 566] on div "Code" at bounding box center [716, 559] width 45 height 45
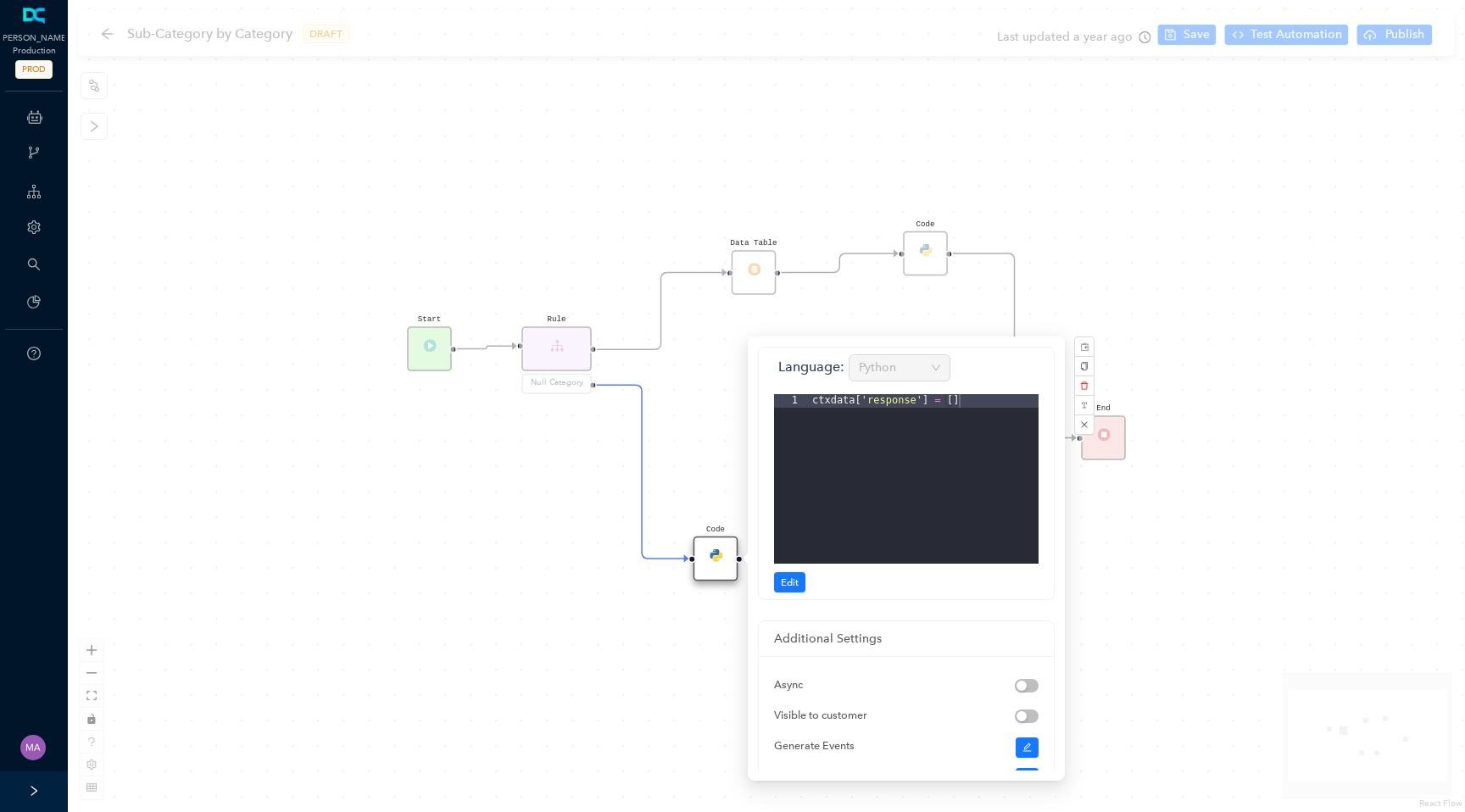
click at [689, 437] on div "Start Data Table End Code Rule Null Category End Code" at bounding box center [766, 406] width 1397 height 812
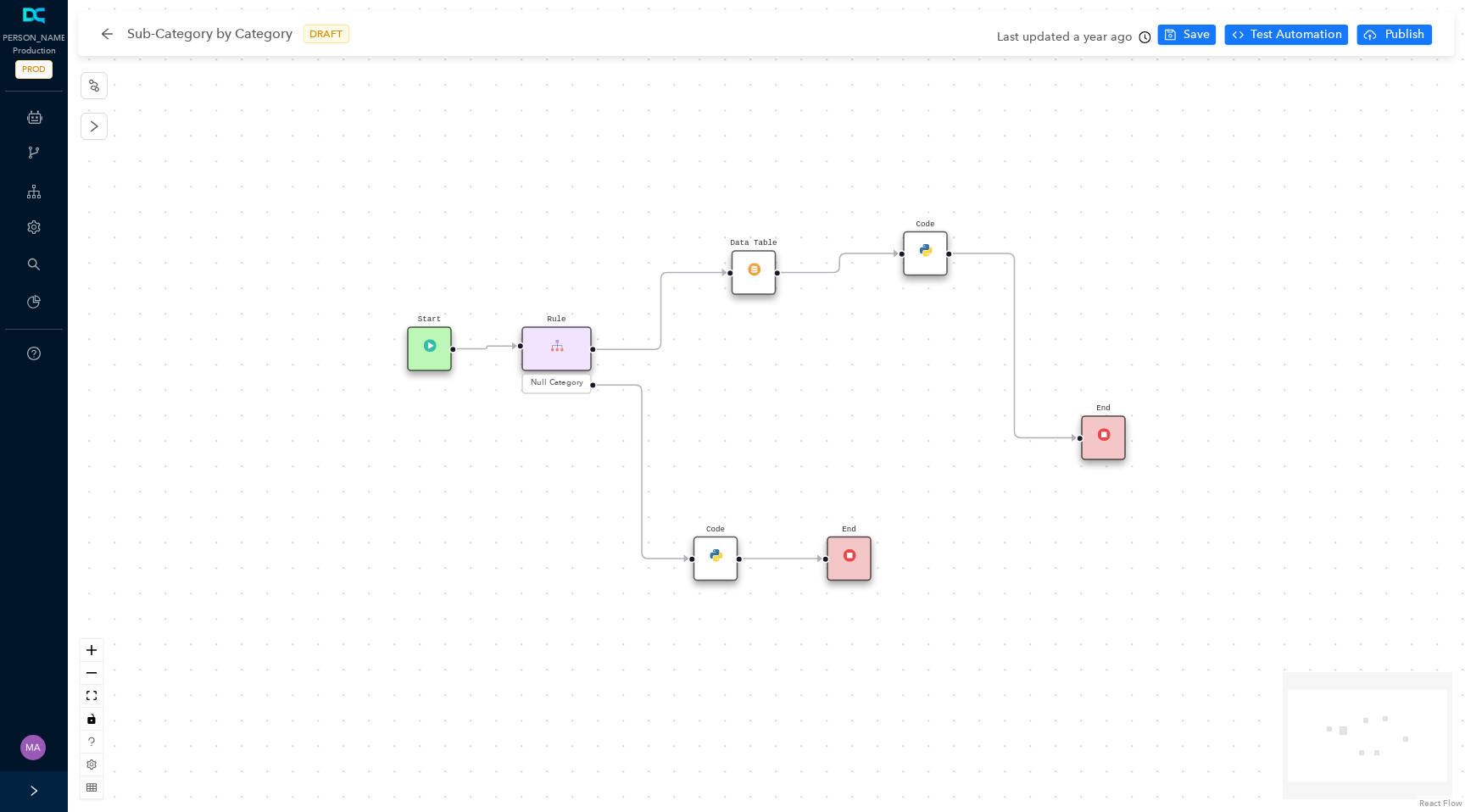
click at [907, 265] on div "Code" at bounding box center [925, 253] width 45 height 45
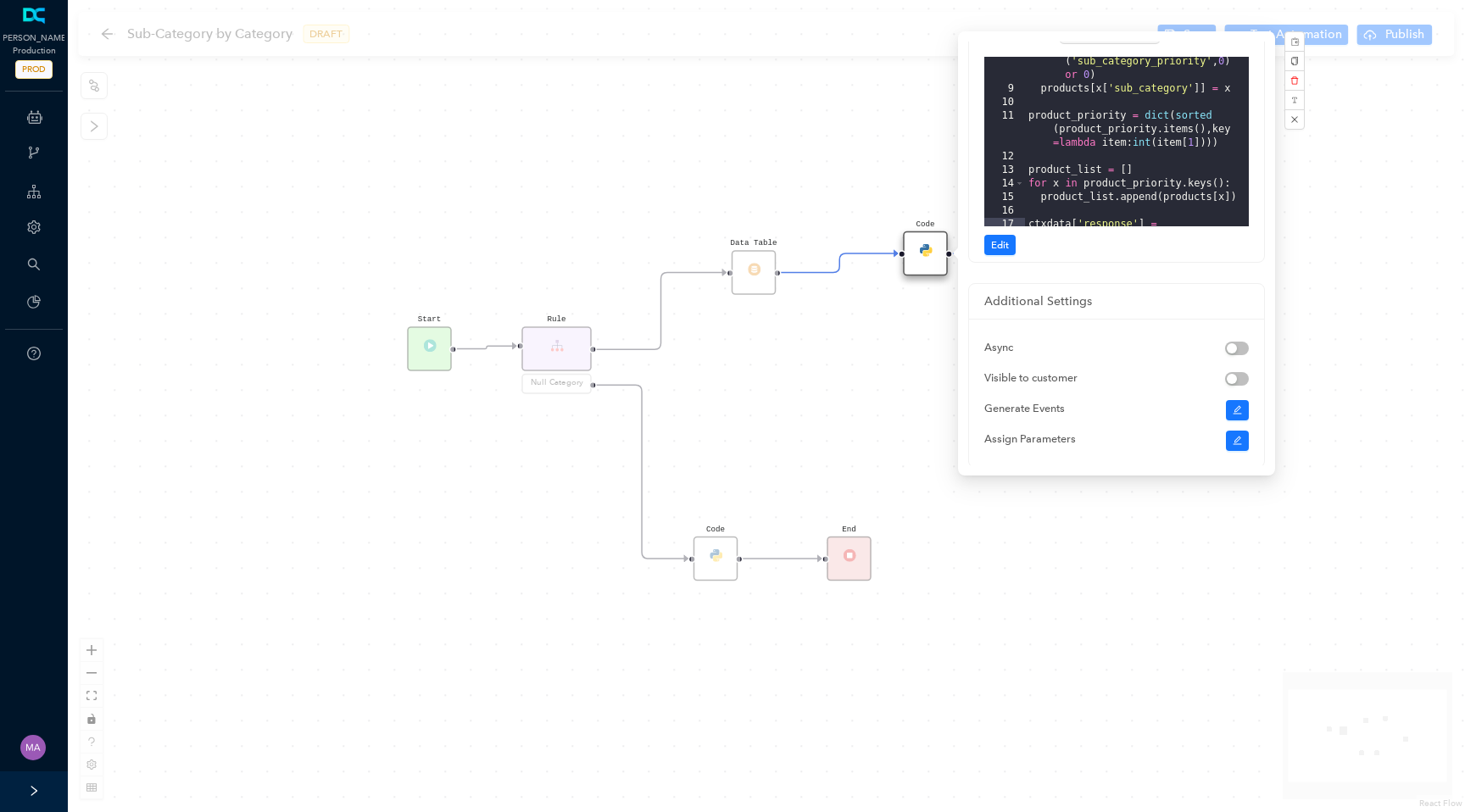
scroll to position [104, 0]
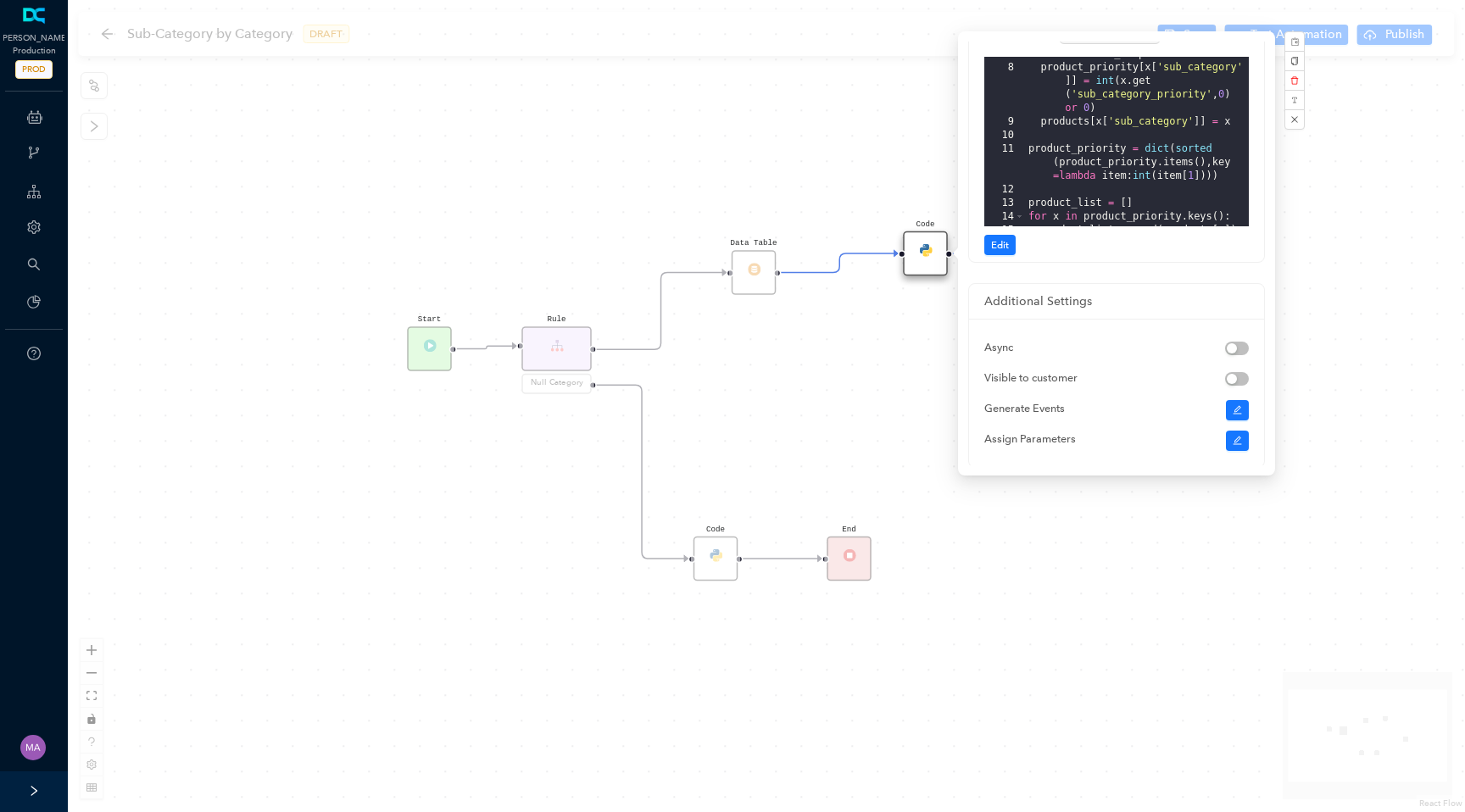
click at [841, 135] on div "Start Data Table End Code Rule Null Category End Code" at bounding box center [766, 406] width 1397 height 812
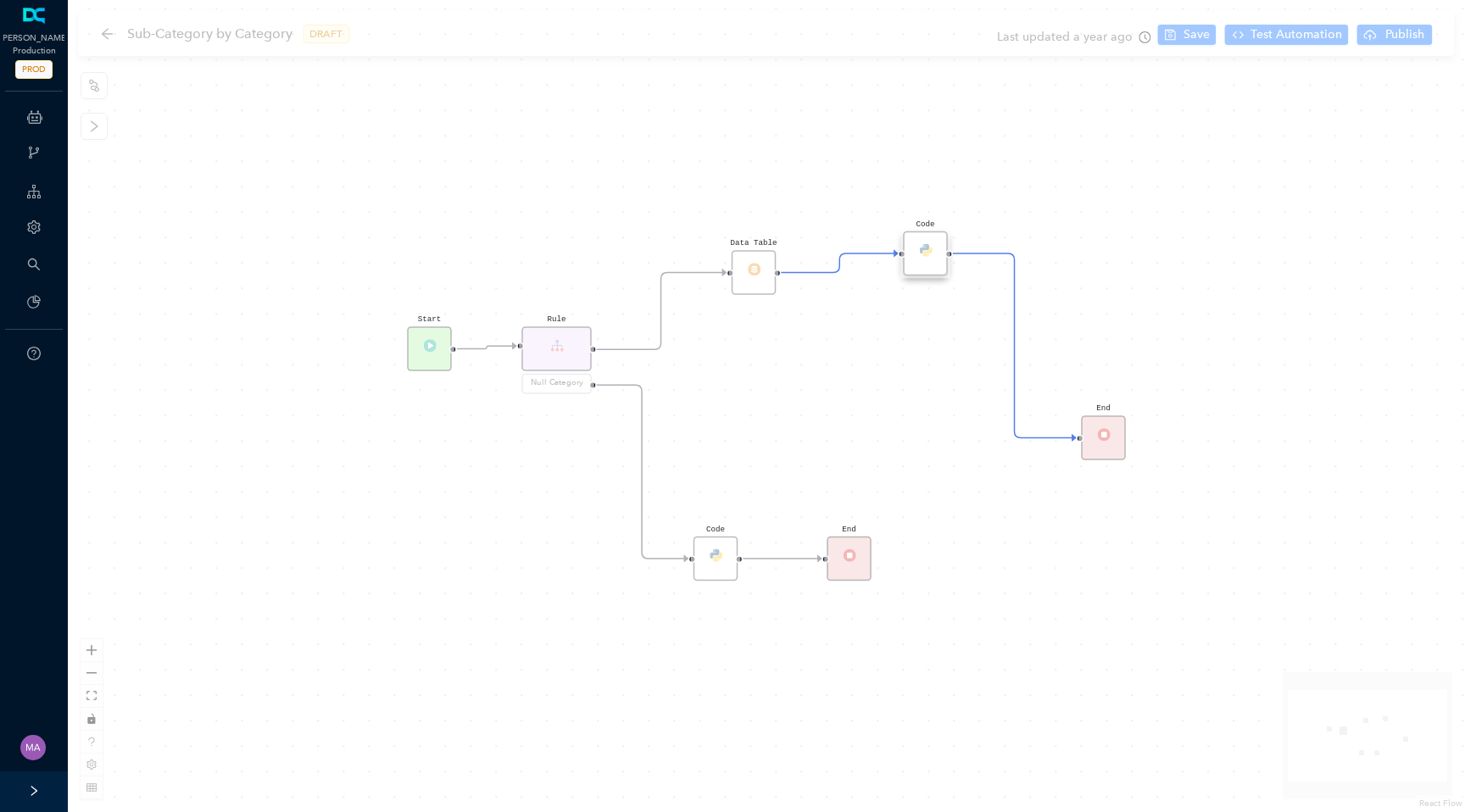
scroll to position [0, 0]
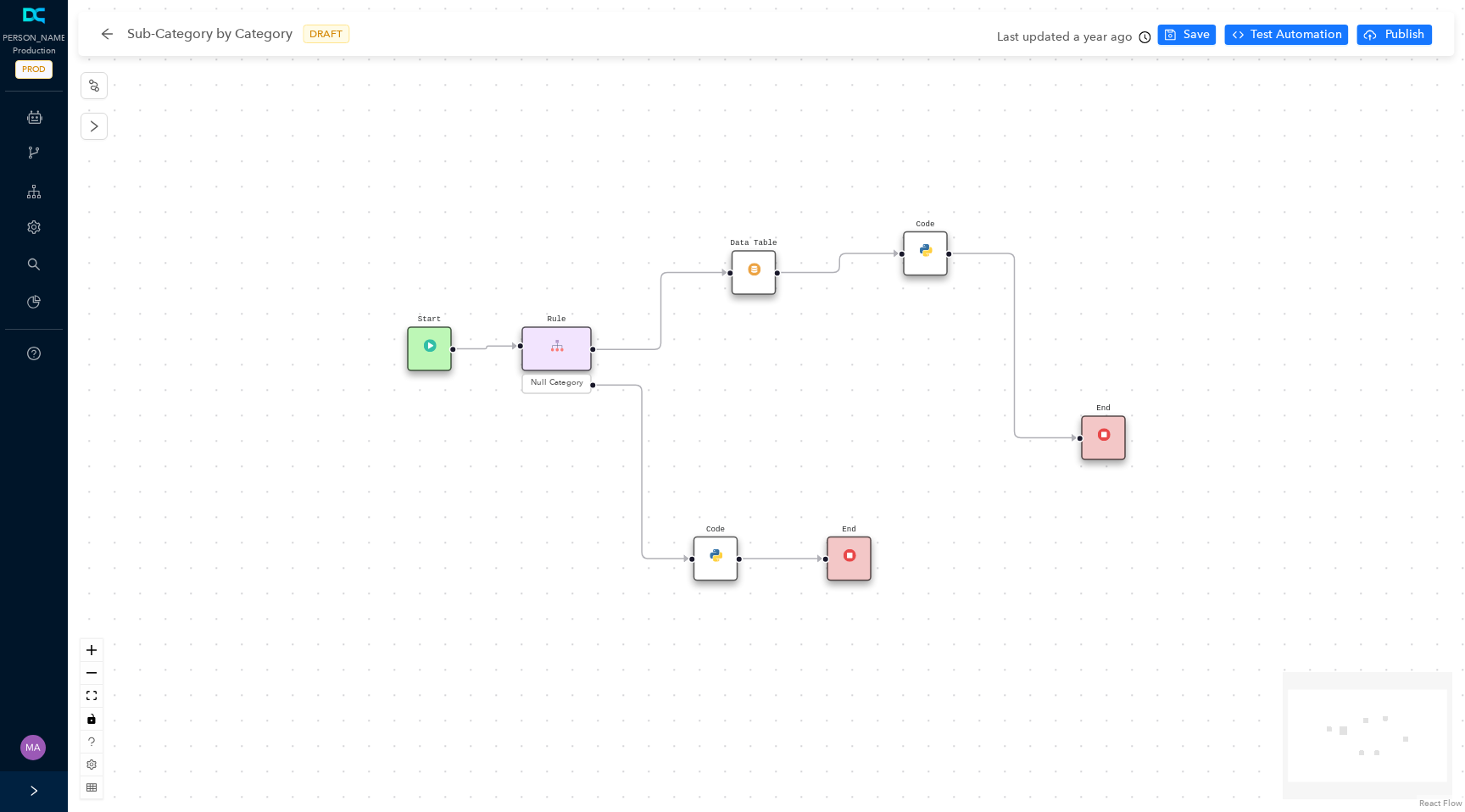
click at [1150, 41] on icon "clock-circle" at bounding box center [1145, 36] width 12 height 12
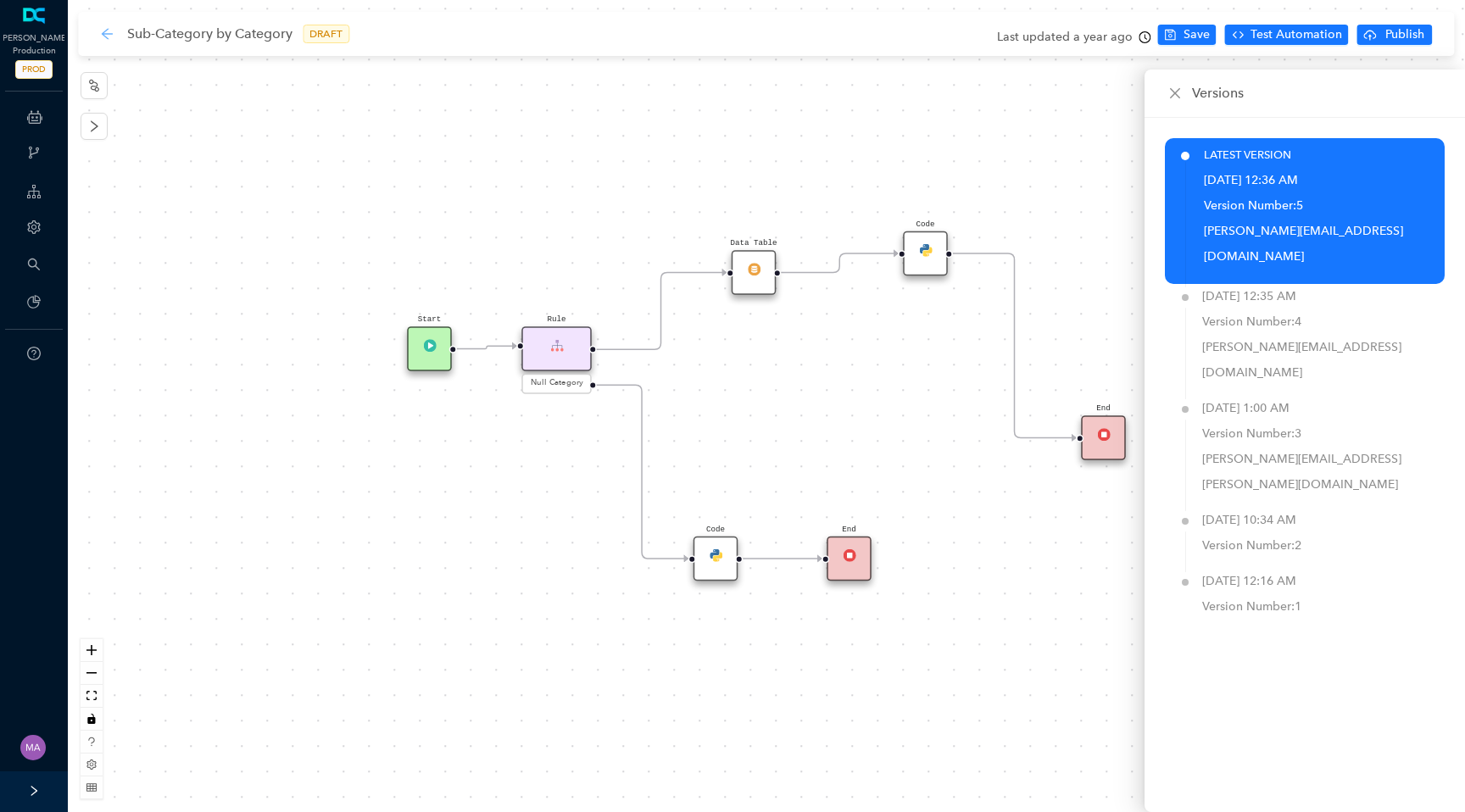
click at [108, 37] on icon "arrow-left" at bounding box center [106, 34] width 13 height 13
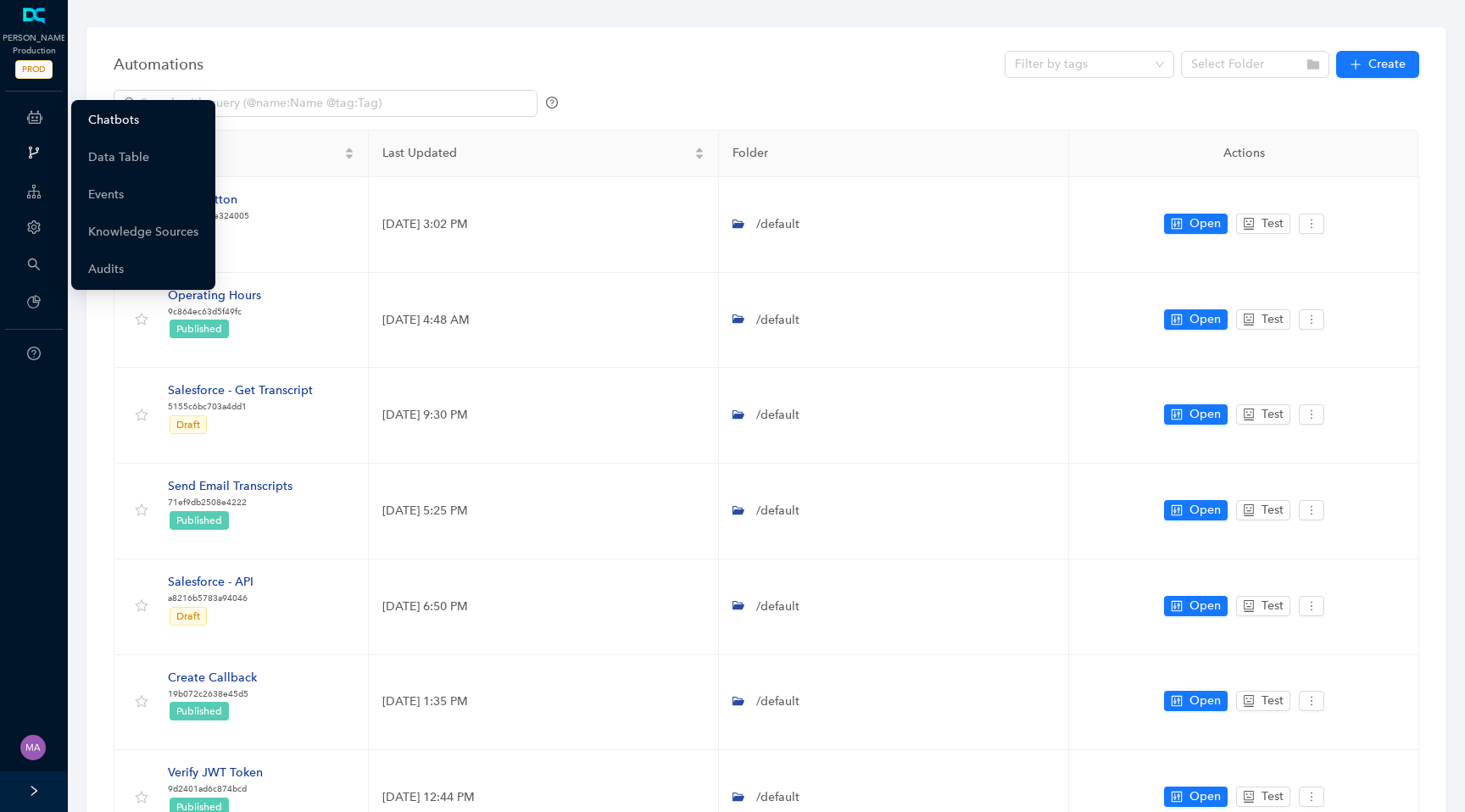
click at [104, 119] on link "Chatbots" at bounding box center [113, 120] width 51 height 34
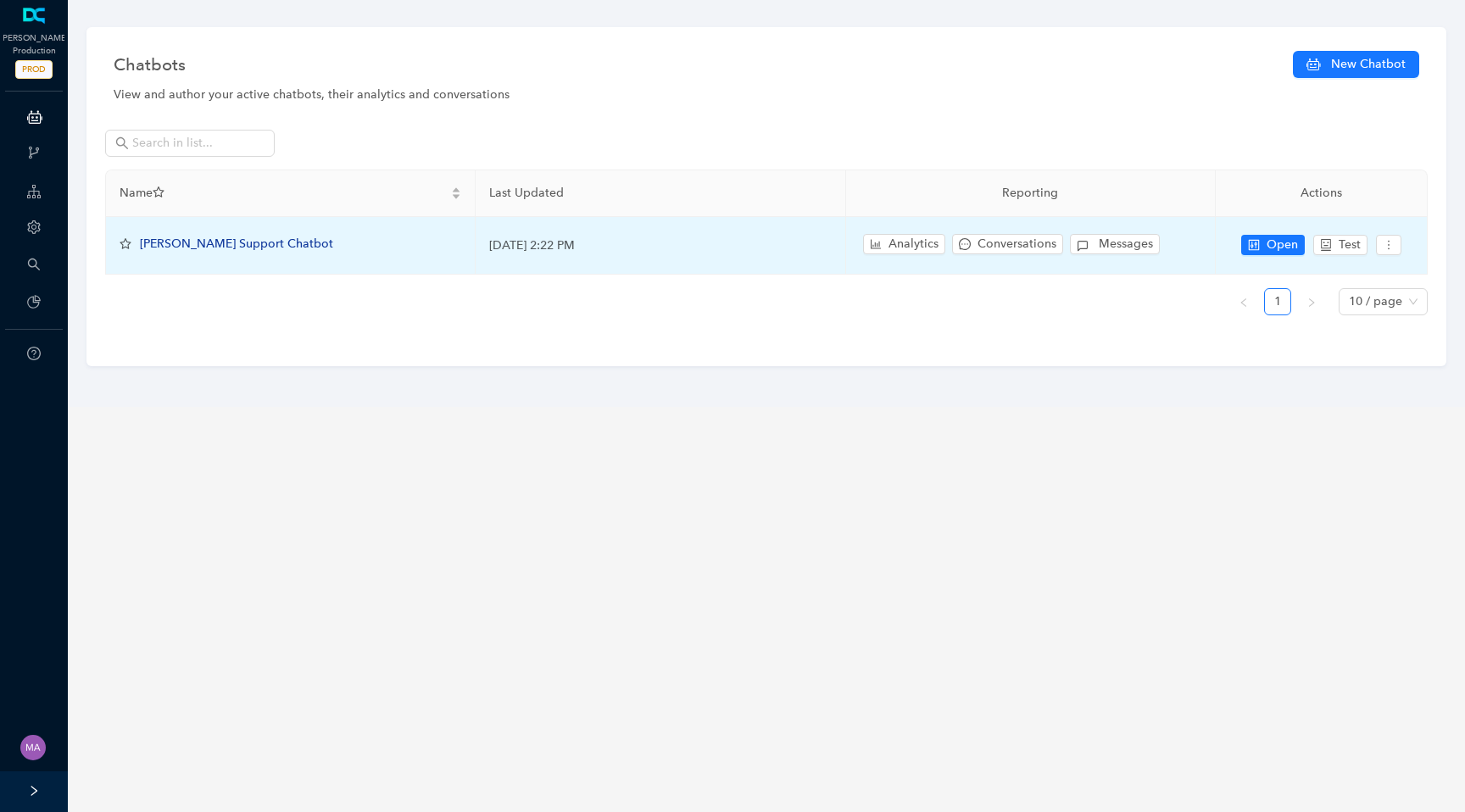
click at [178, 239] on span "Arlo Support Chatbot" at bounding box center [236, 244] width 193 height 14
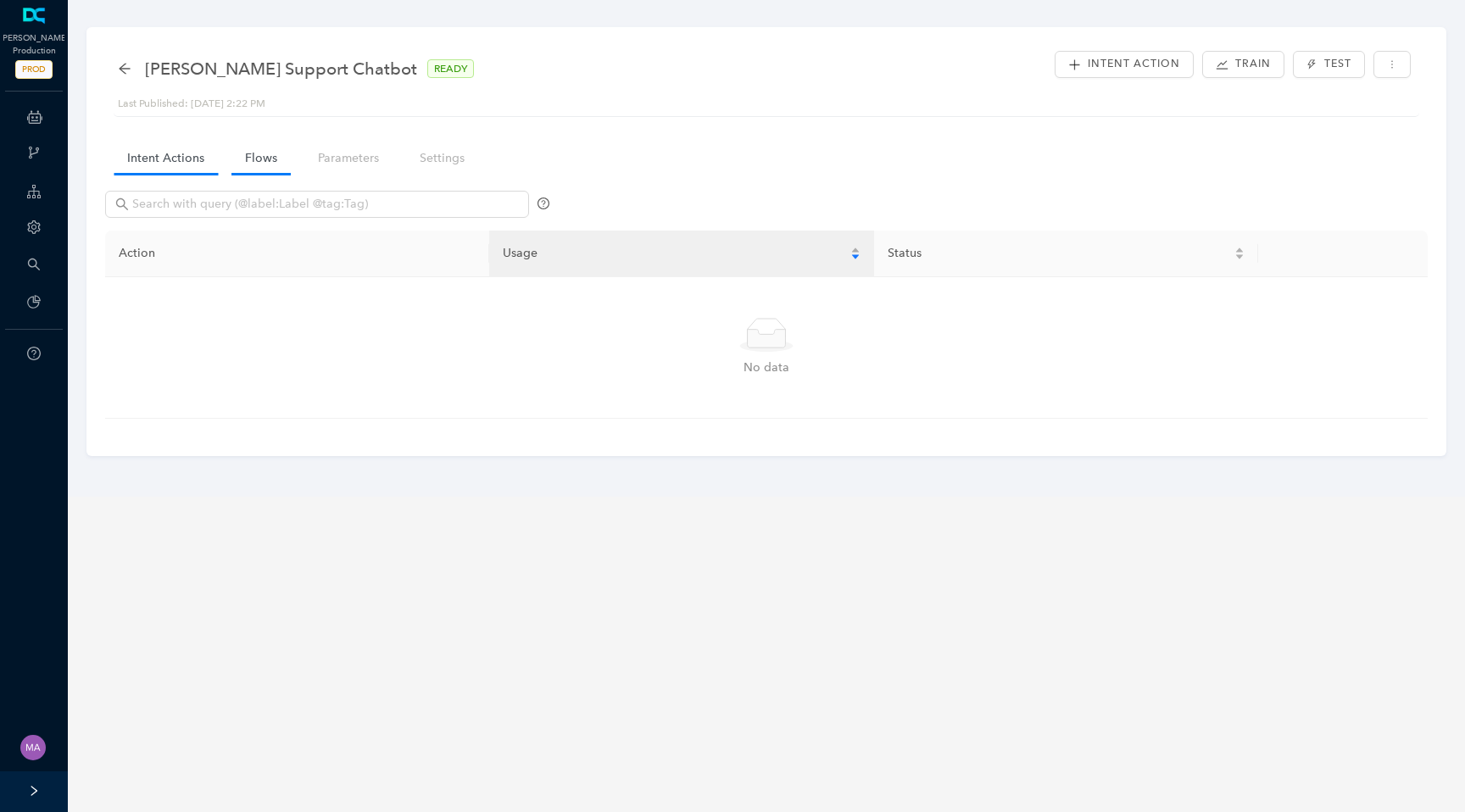
click at [251, 157] on link "Flows" at bounding box center [261, 157] width 60 height 31
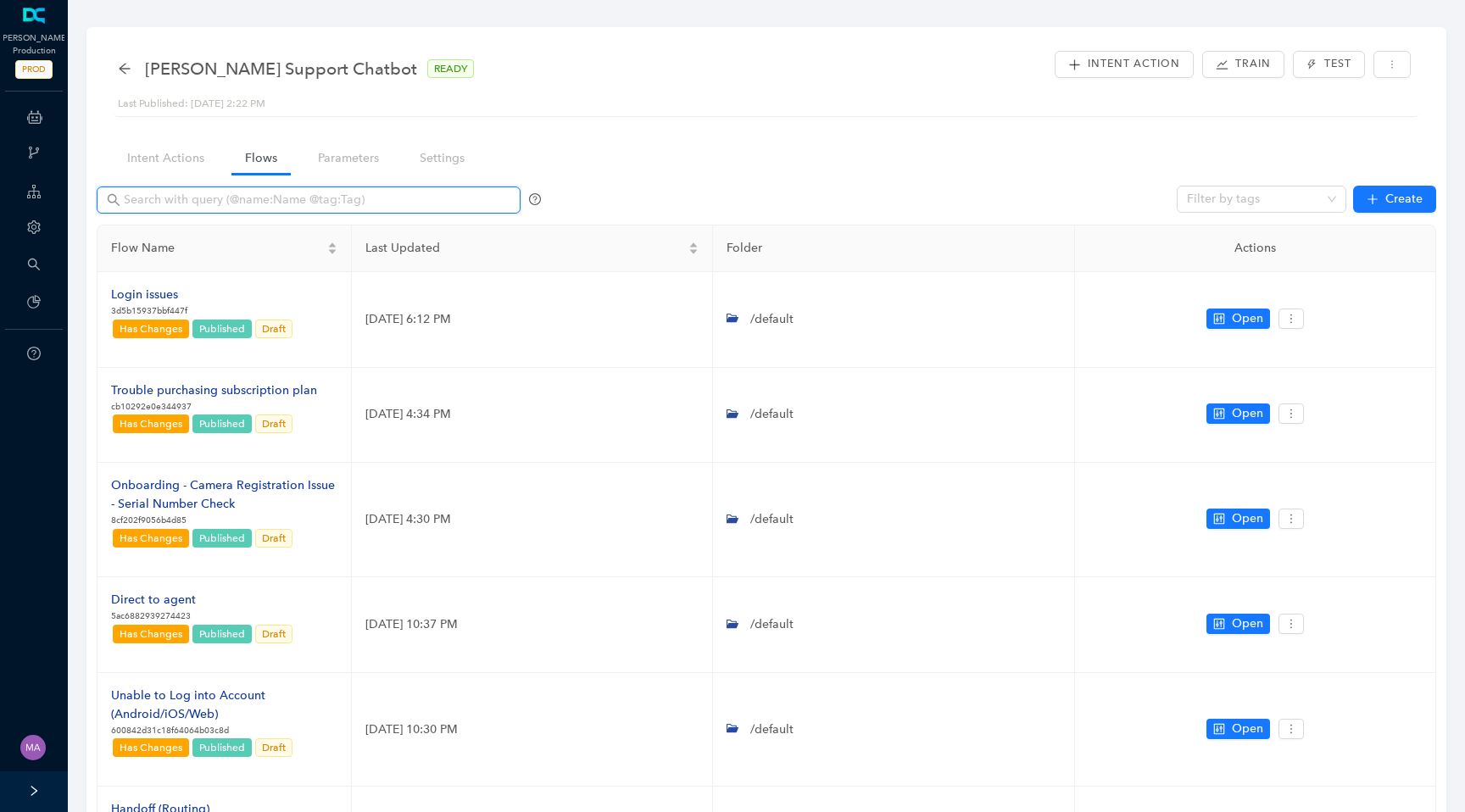
click at [228, 199] on input "text" at bounding box center [310, 199] width 373 height 19
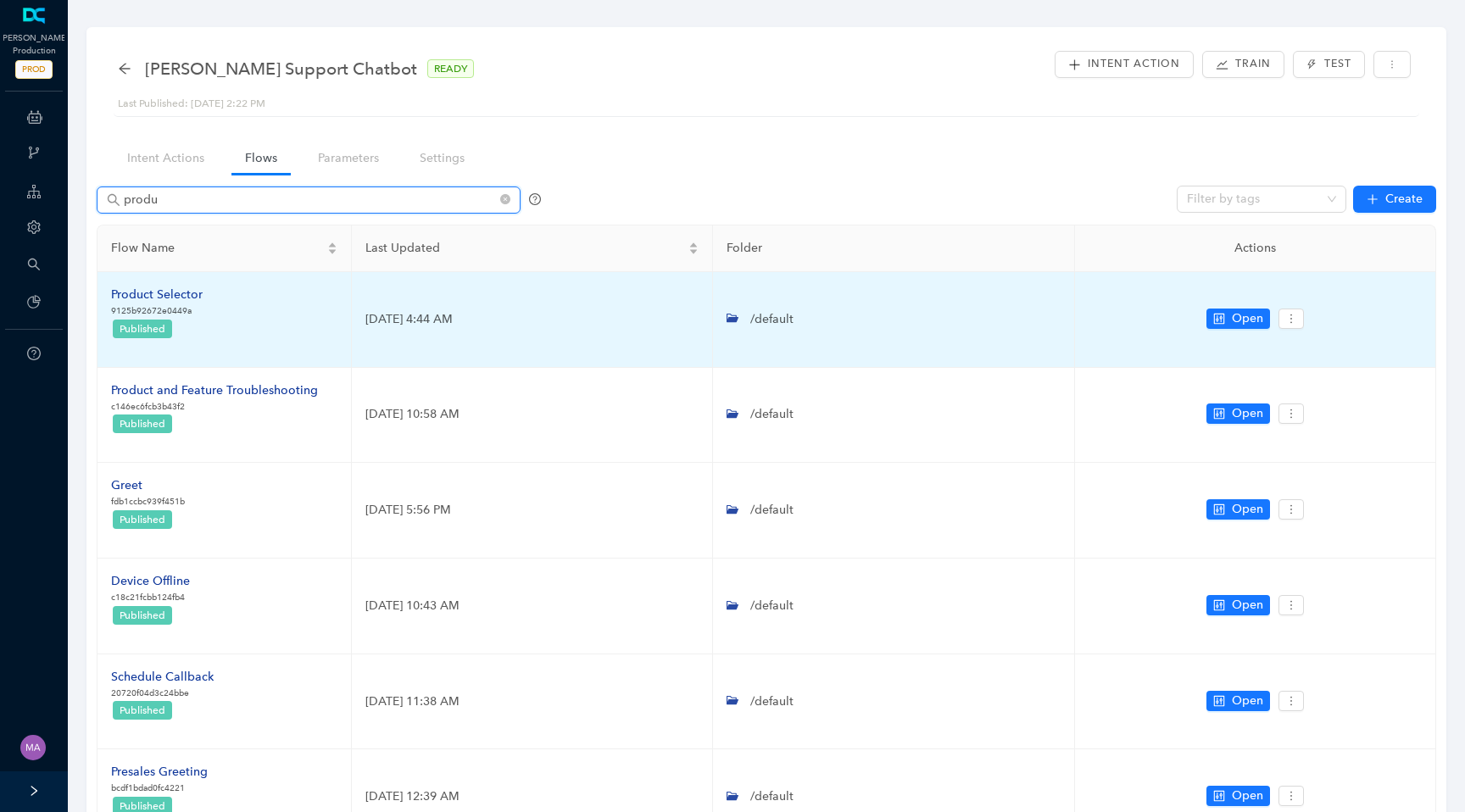
type input "produ"
click at [176, 299] on div "Product Selector" at bounding box center [157, 294] width 92 height 19
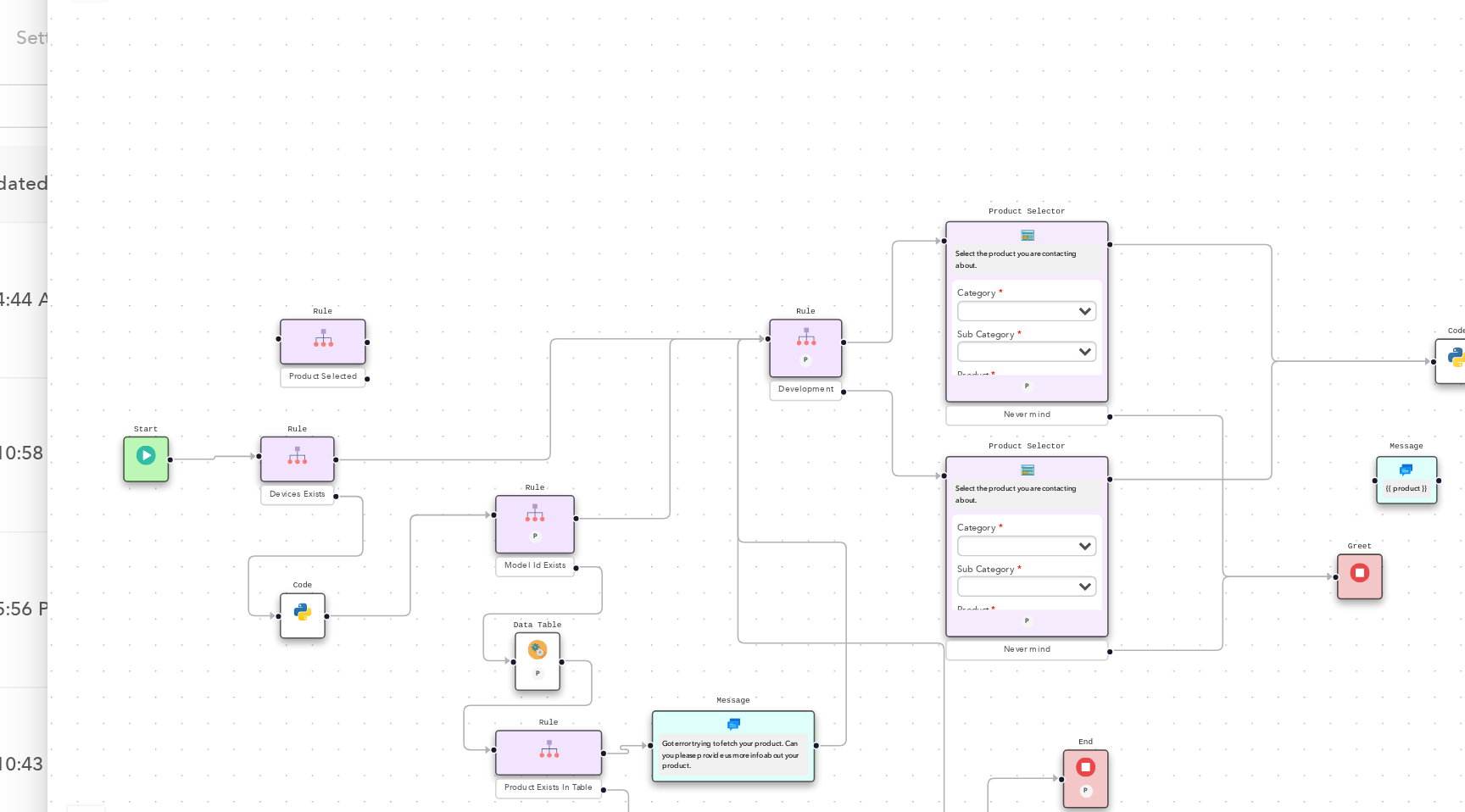
drag, startPoint x: 930, startPoint y: 335, endPoint x: 930, endPoint y: 415, distance: 80.0
click at [930, 415] on div "End P Code Data Table P Rule Devices Exists Product Selector Select the product…" at bounding box center [953, 417] width 1026 height 773
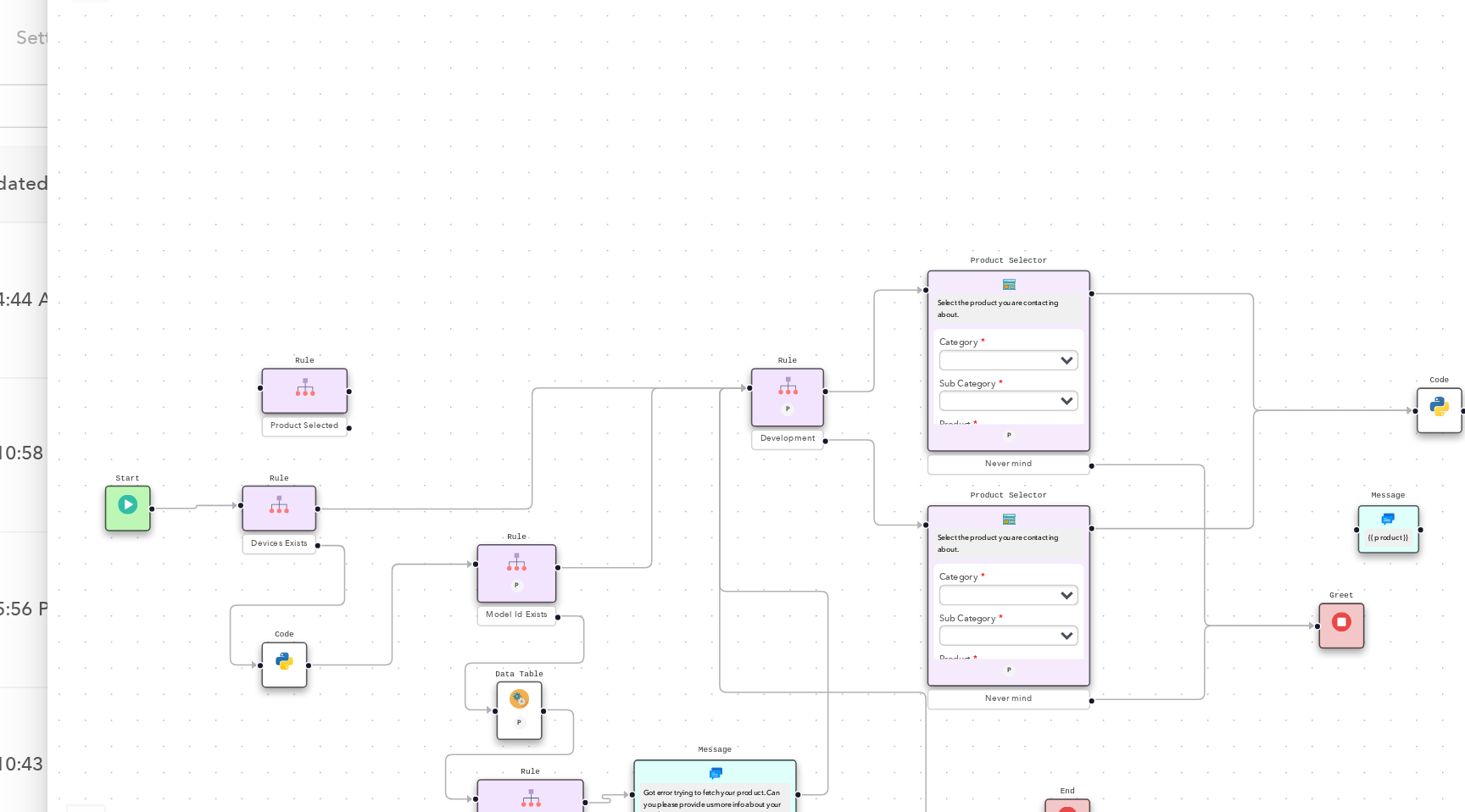
click at [891, 462] on div "End P Code Data Table P Rule Devices Exists Product Selector Select the product…" at bounding box center [953, 417] width 1026 height 773
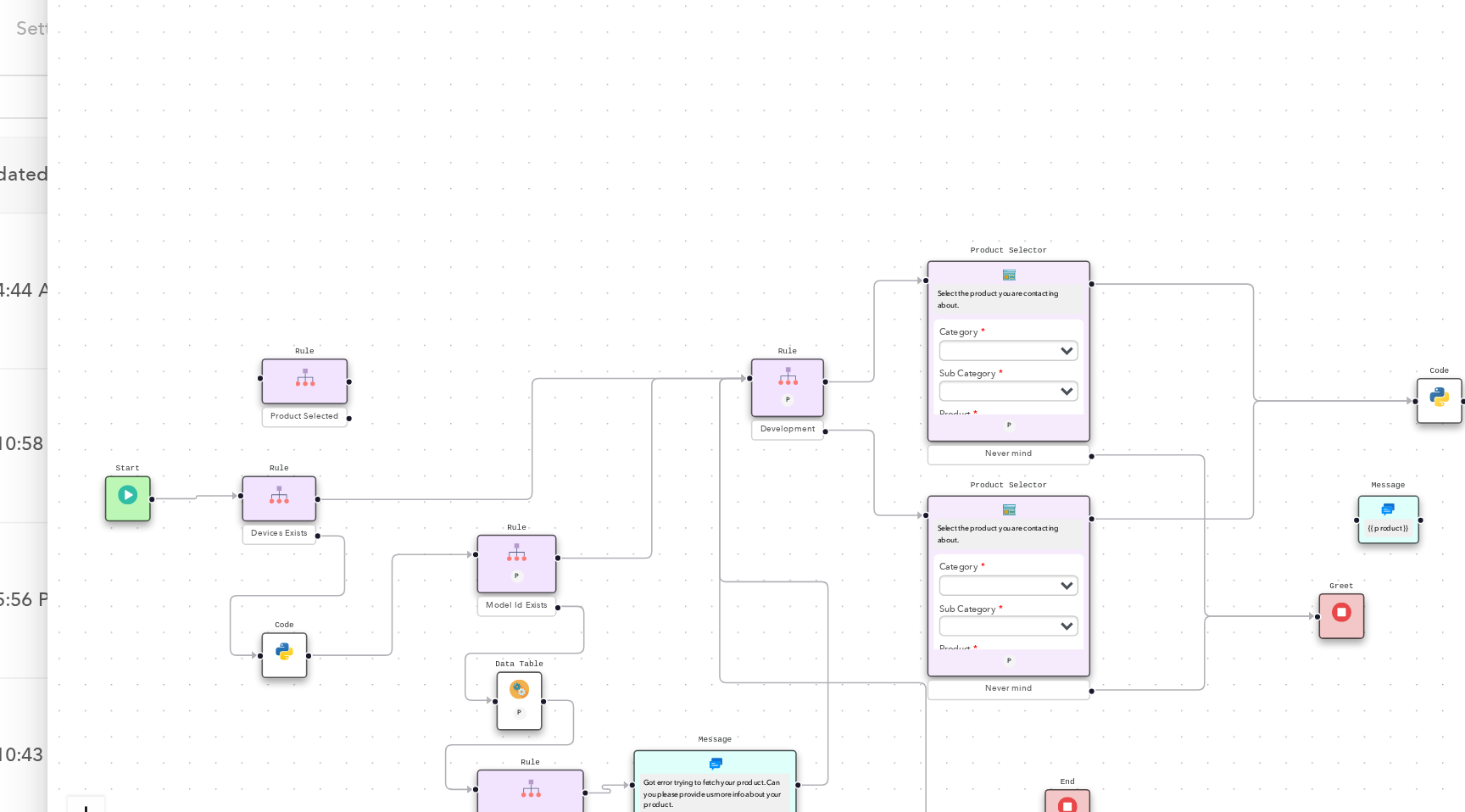
click at [1065, 455] on div "Product Selector Select the product you are contacting about. Category Subscrip…" at bounding box center [1032, 502] width 101 height 112
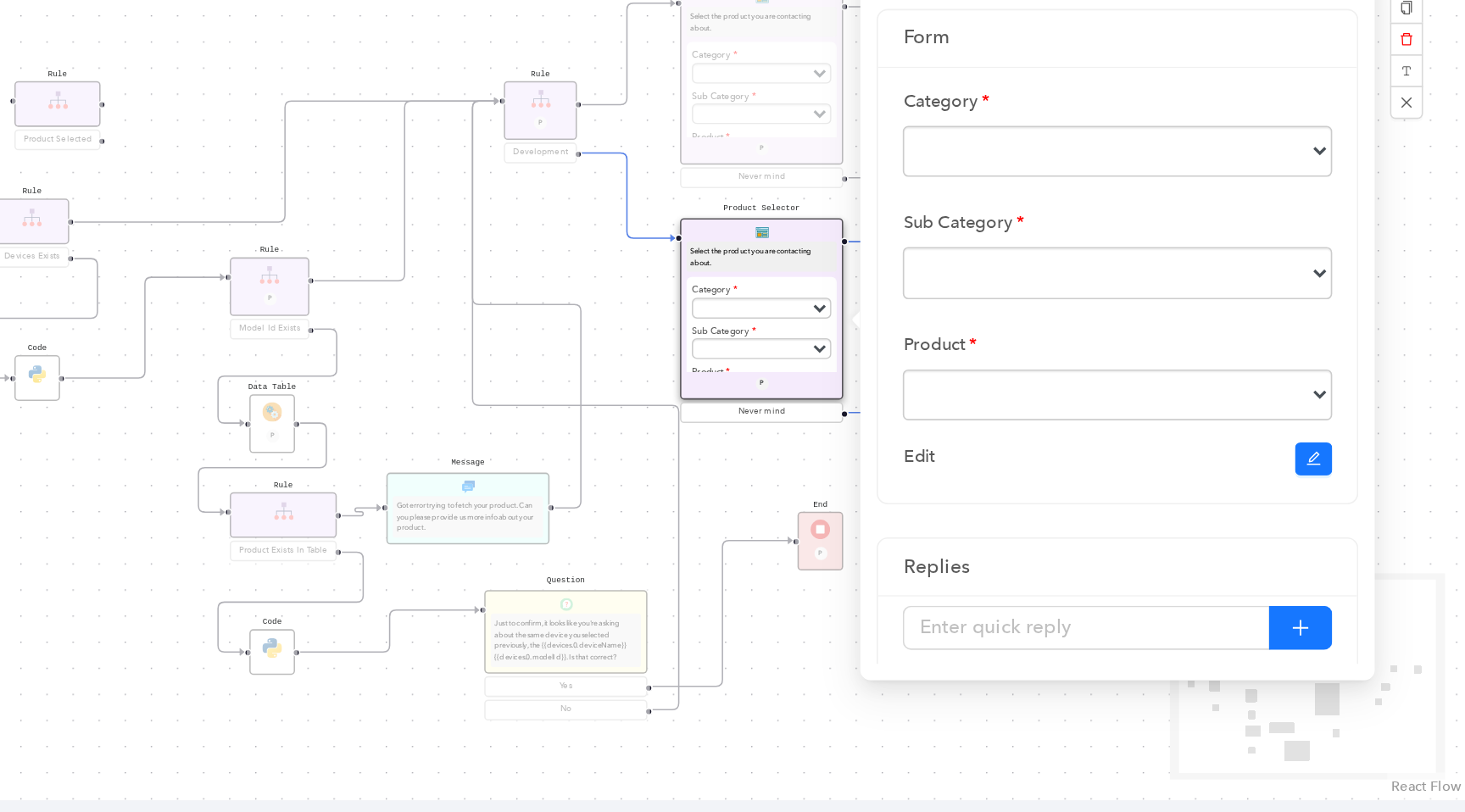
scroll to position [36, 0]
click at [1364, 605] on button "button" at bounding box center [1372, 594] width 24 height 20
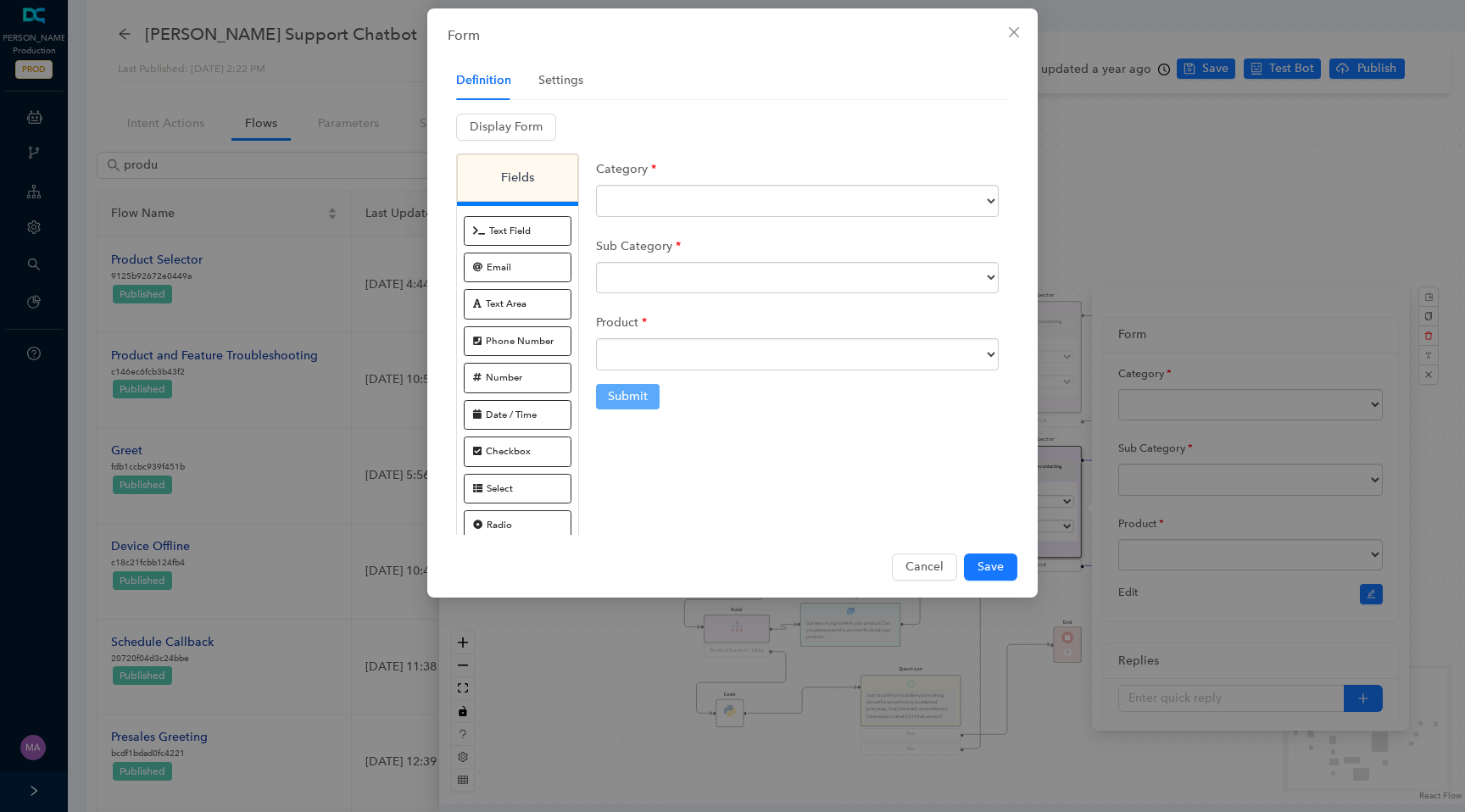
scroll to position [0, 0]
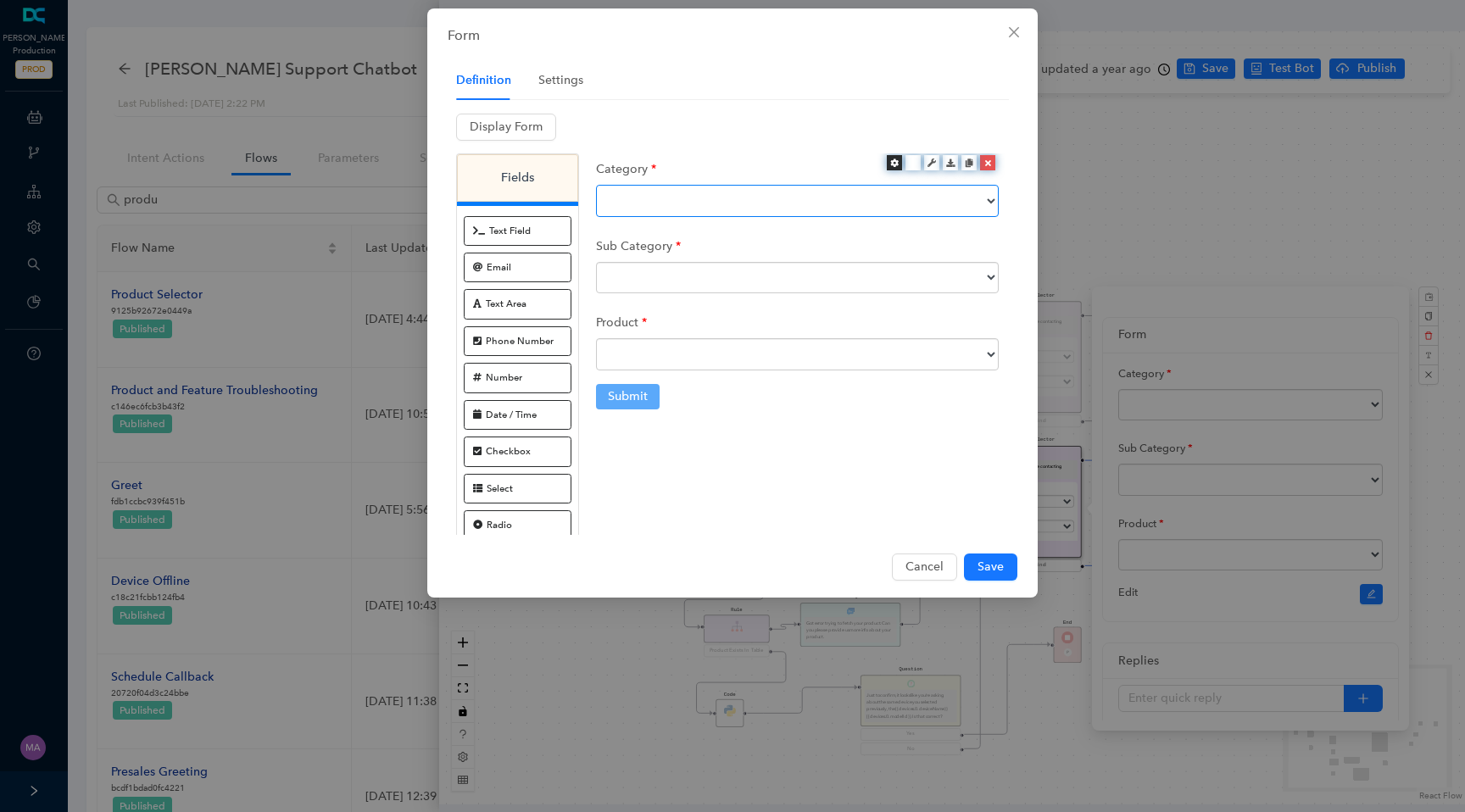
click at [690, 191] on select "Subscriptions Accessories Cameras Security System Doorbells and Chimes Lights S…" at bounding box center [797, 201] width 403 height 32
select select "Cameras"
click at [596, 185] on select "Subscriptions Accessories Cameras Security System Doorbells and Chimes Lights S…" at bounding box center [797, 201] width 403 height 32
click at [673, 269] on select at bounding box center [797, 278] width 403 height 32
select select "Ultra-Pro Cameras"
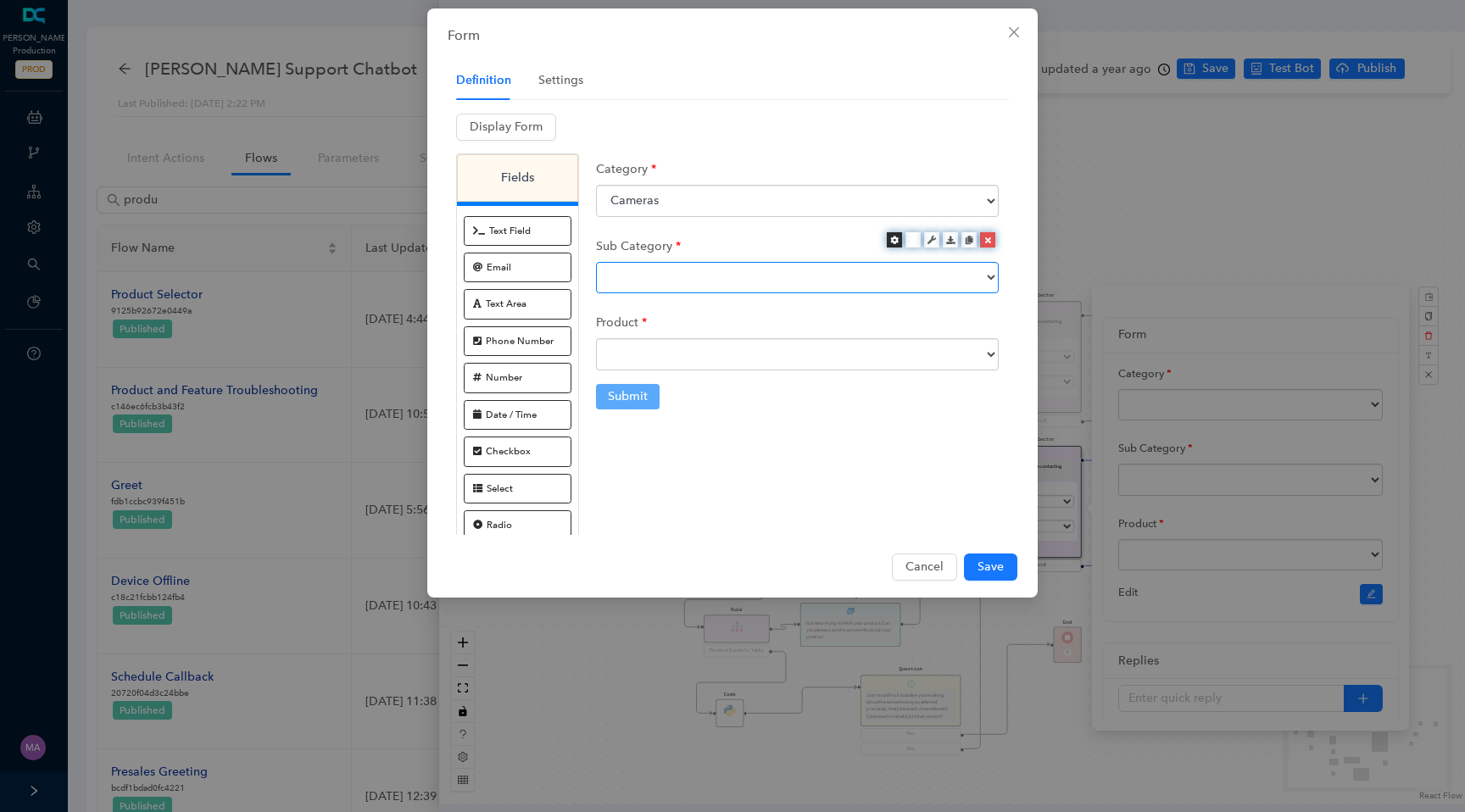
click at [596, 262] on select "Ultra-Pro Cameras Essential Cameras Essential Indoor Cameras LTE Cameras Indoor…" at bounding box center [797, 278] width 403 height 32
click at [680, 353] on select "Arlo Pro 3 Floodlight FB1001 Arlo Ultra VMC5040 Arlo Pro 5S VMC4060P Arlo Pro 4…" at bounding box center [797, 354] width 403 height 32
click at [897, 316] on icon at bounding box center [895, 317] width 9 height 9
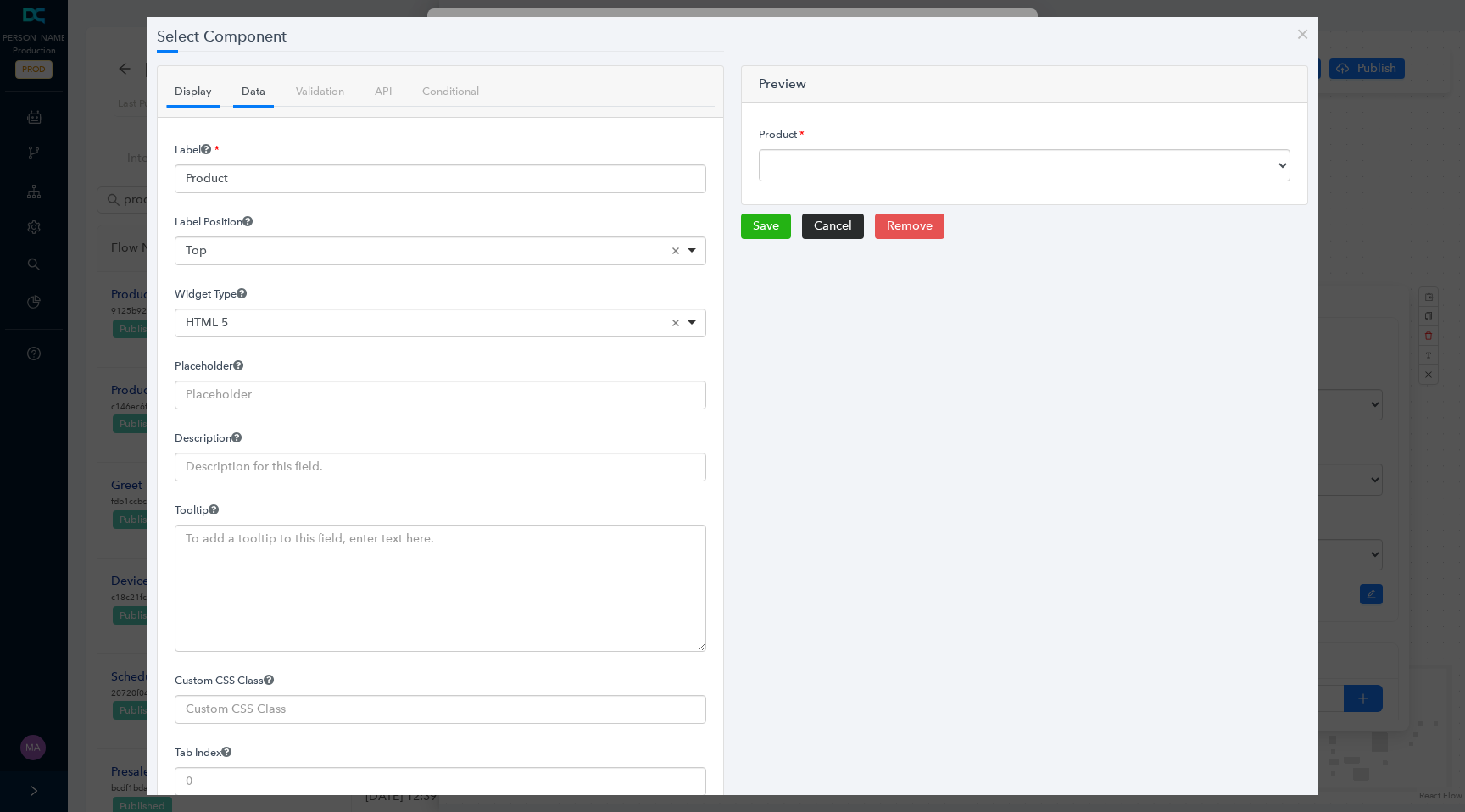
click at [254, 90] on link "Data" at bounding box center [254, 91] width 41 height 29
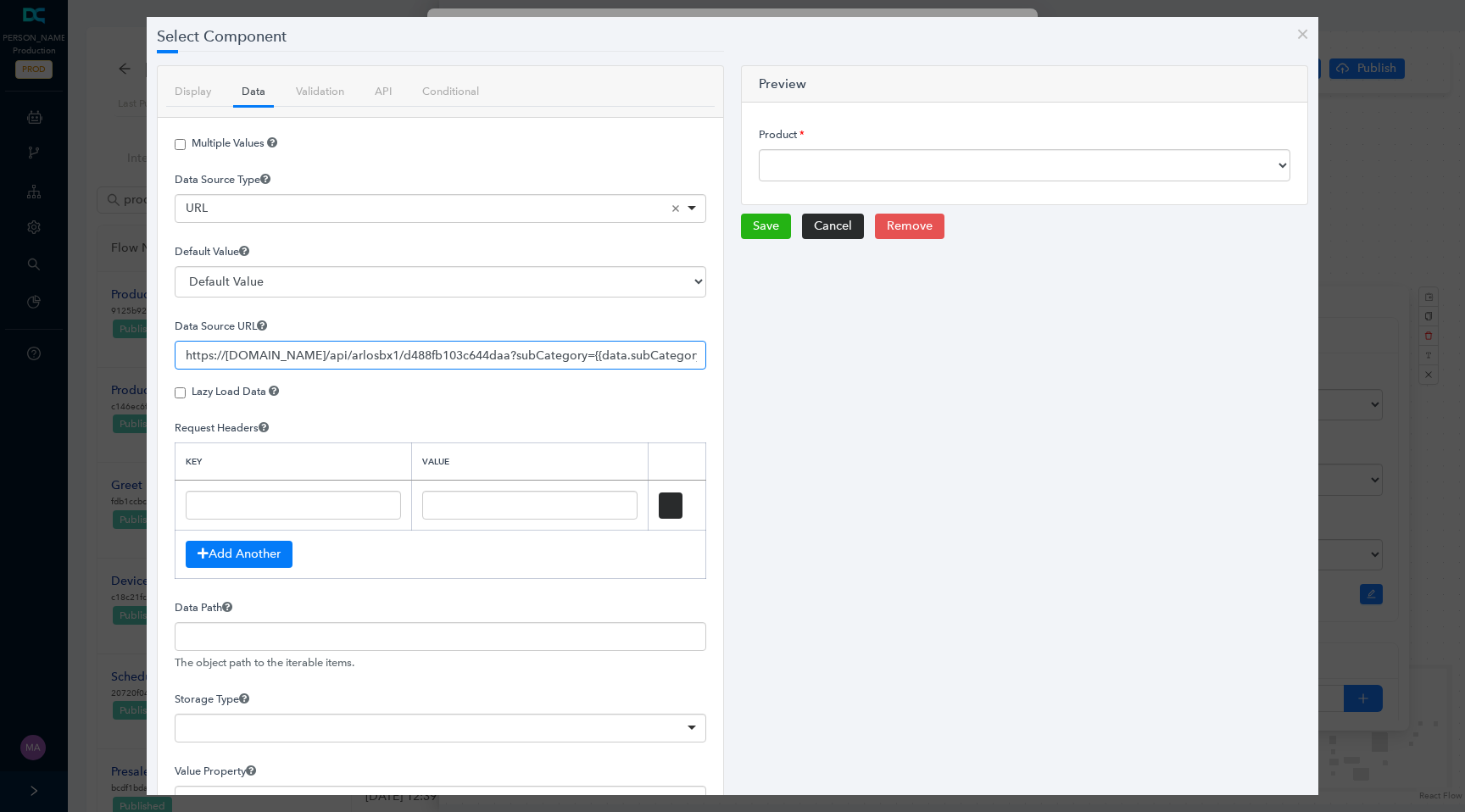
click at [224, 356] on input "https://api-flow.deepconverse.com/api/arlosbx1/d488fb103c644daa?subCategory={{d…" at bounding box center [440, 355] width 532 height 28
click at [281, 360] on input "https://api-flow.deepconverse.com/api/arlosbx1/d488fb103c644daa?subCategory={{d…" at bounding box center [440, 355] width 532 height 28
click at [317, 354] on input "https://api-flow.deepconverse.com/api/arlosbx1/d488fb103c644daa?subCategory={{d…" at bounding box center [440, 355] width 532 height 28
click at [345, 357] on input "https://api-flow.deepconverse.com/api/arlosbx1/d488fb103c644daa?subCategory={{d…" at bounding box center [440, 355] width 532 height 28
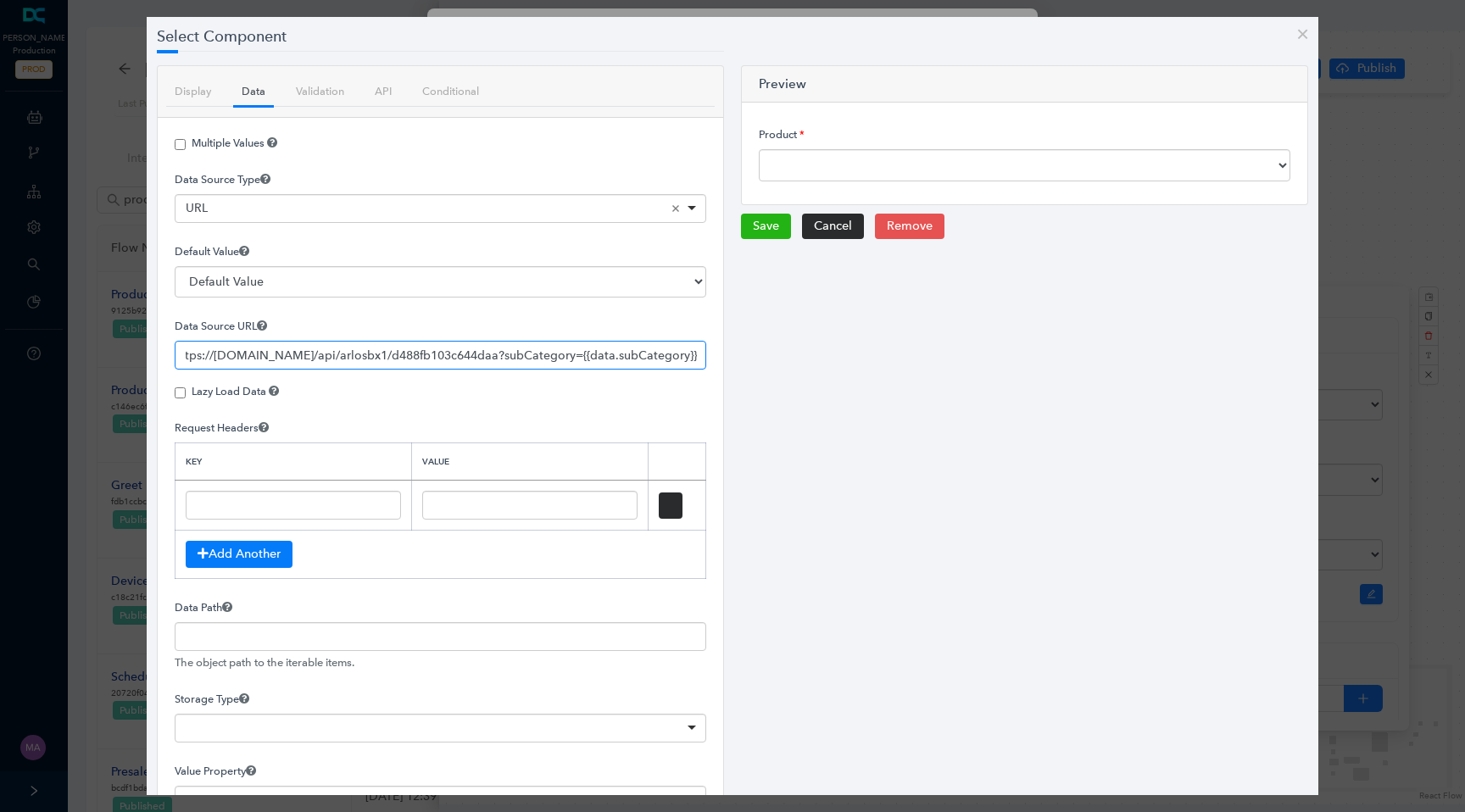
scroll to position [0, 0]
click at [1310, 37] on button "close" at bounding box center [1302, 34] width 31 height 34
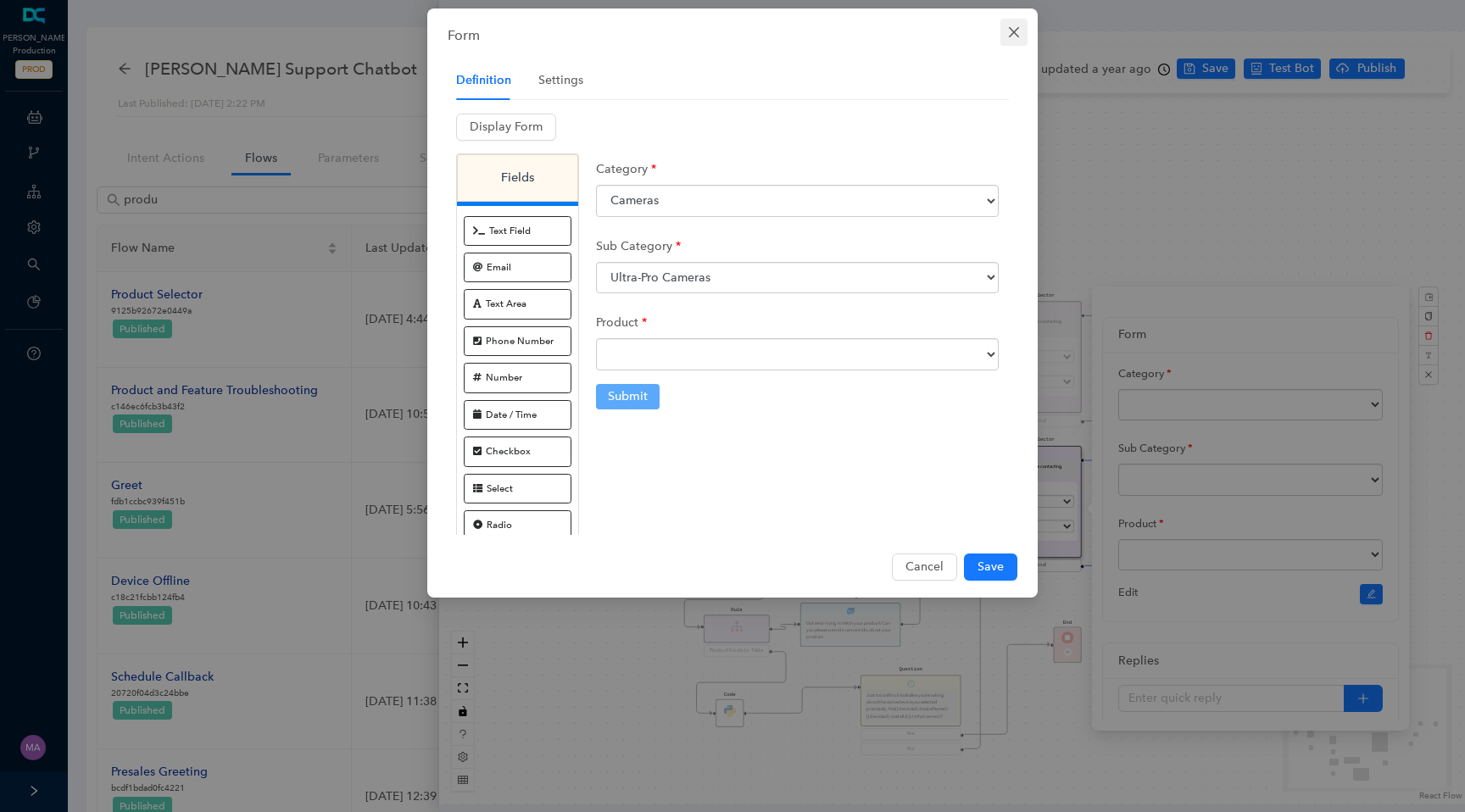
click at [1020, 35] on icon "close" at bounding box center [1014, 32] width 13 height 13
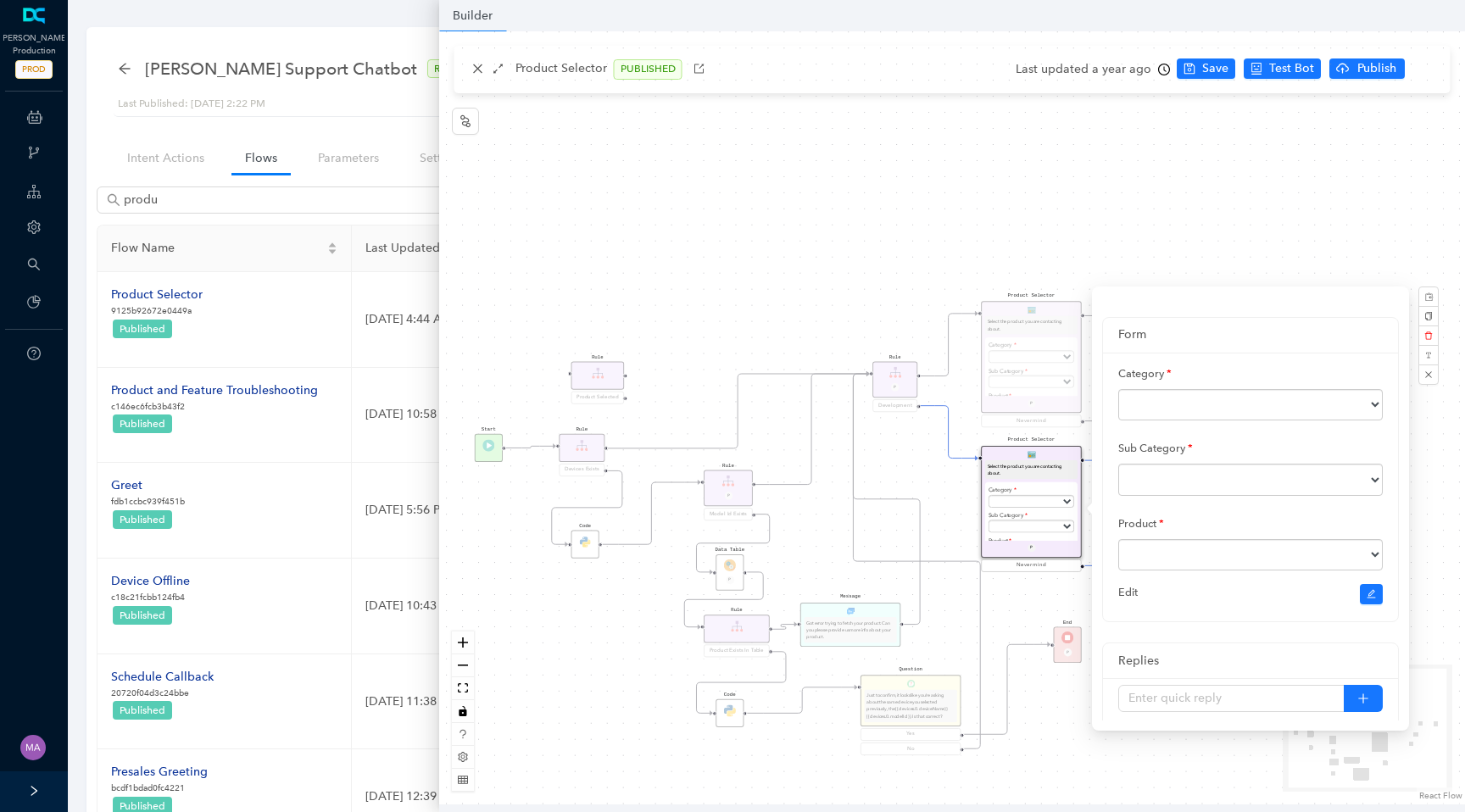
click at [602, 243] on div "End P Code Data Table P Rule Devices Exists Product Selector Select the product…" at bounding box center [953, 417] width 1026 height 773
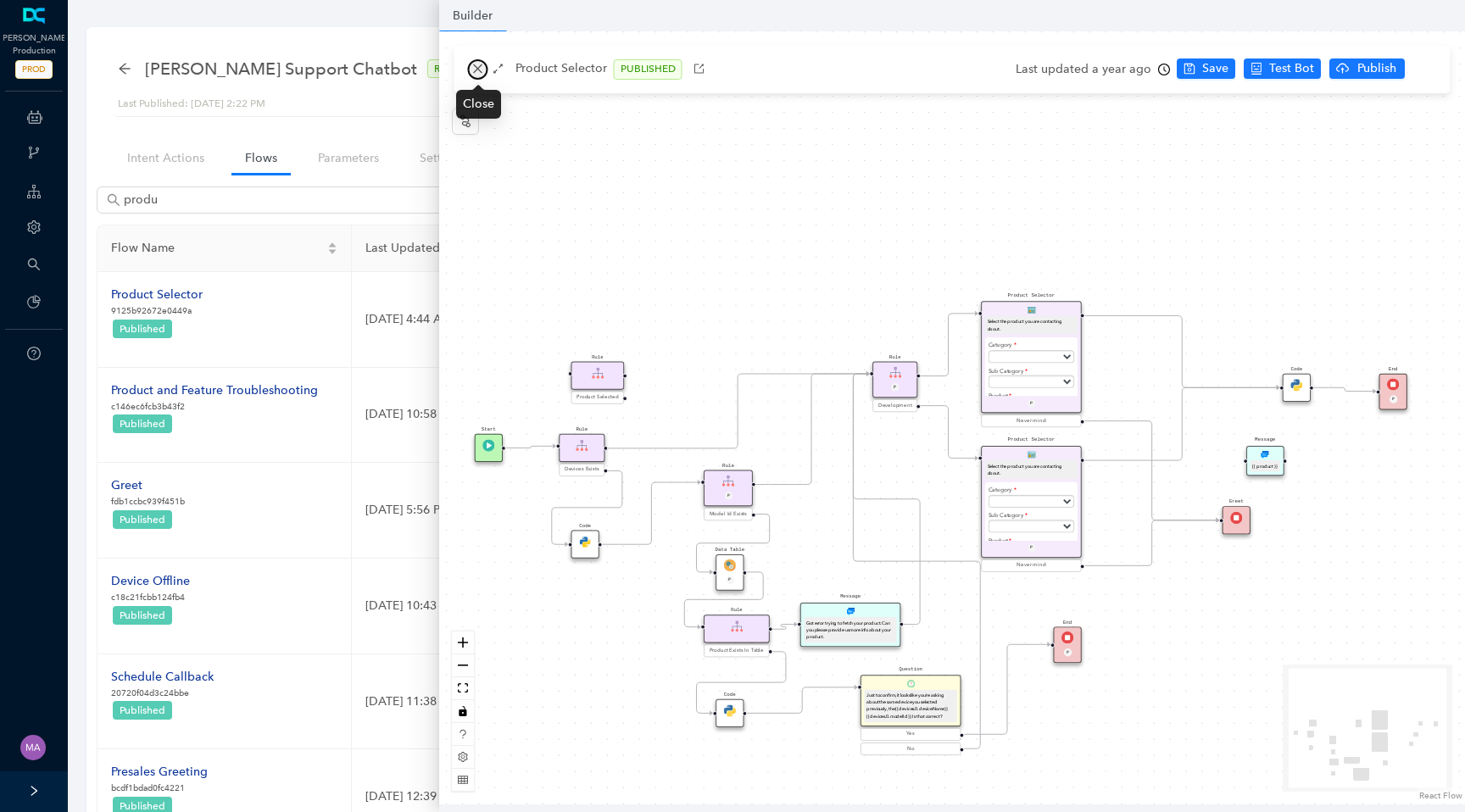
click at [477, 63] on button "button" at bounding box center [478, 69] width 20 height 20
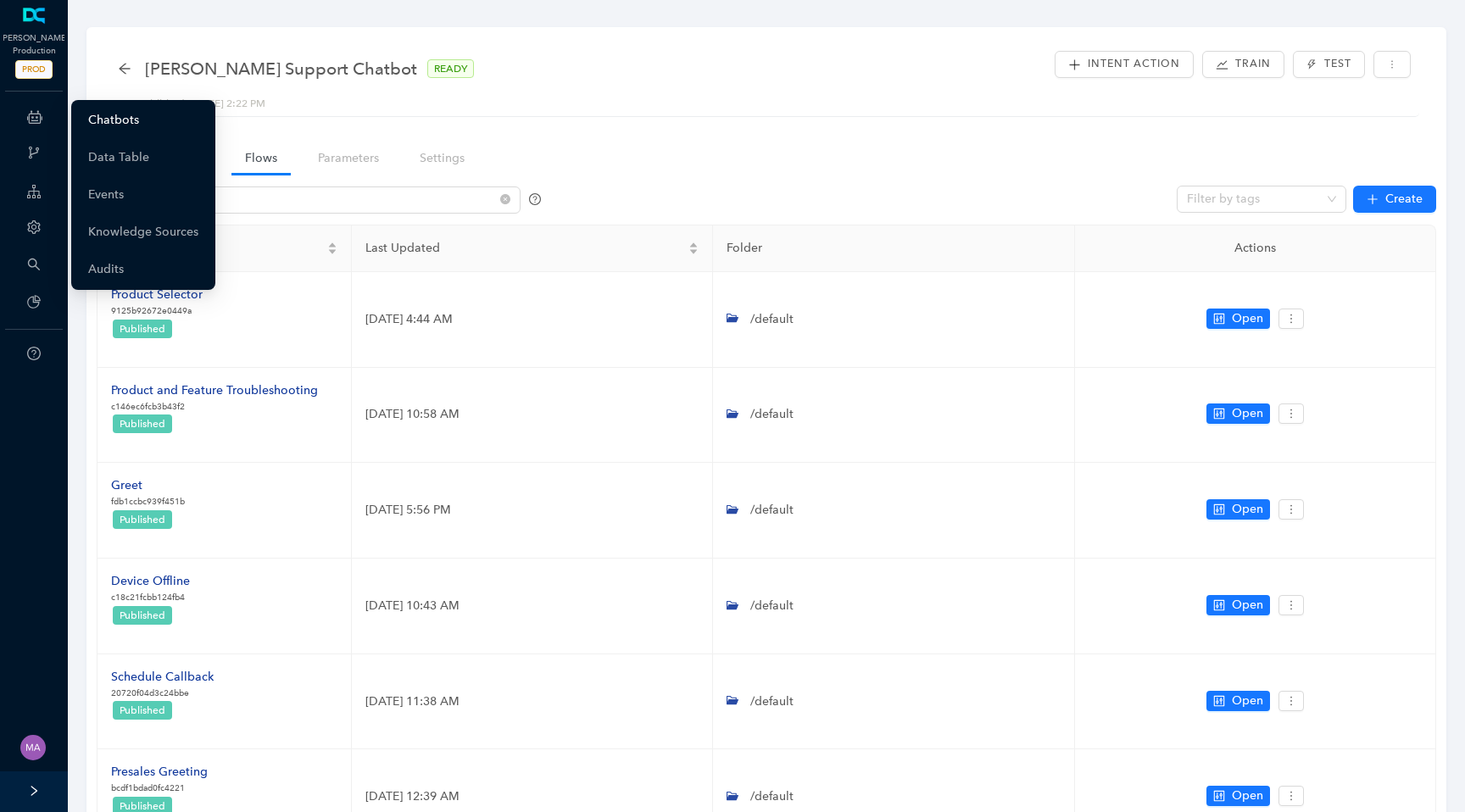
click at [114, 118] on link "Chatbots" at bounding box center [113, 120] width 51 height 34
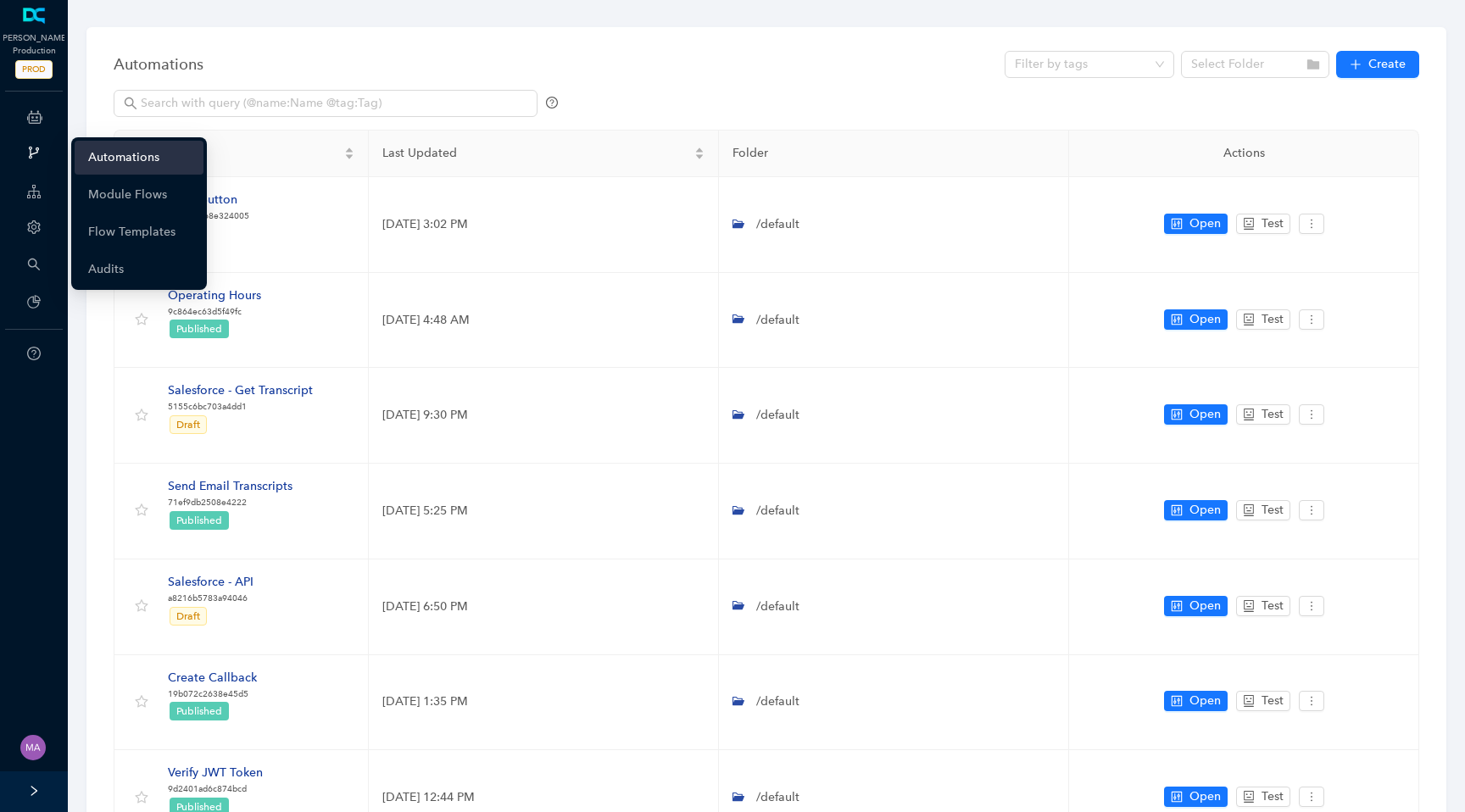
click at [113, 157] on link "Automations" at bounding box center [124, 157] width 71 height 34
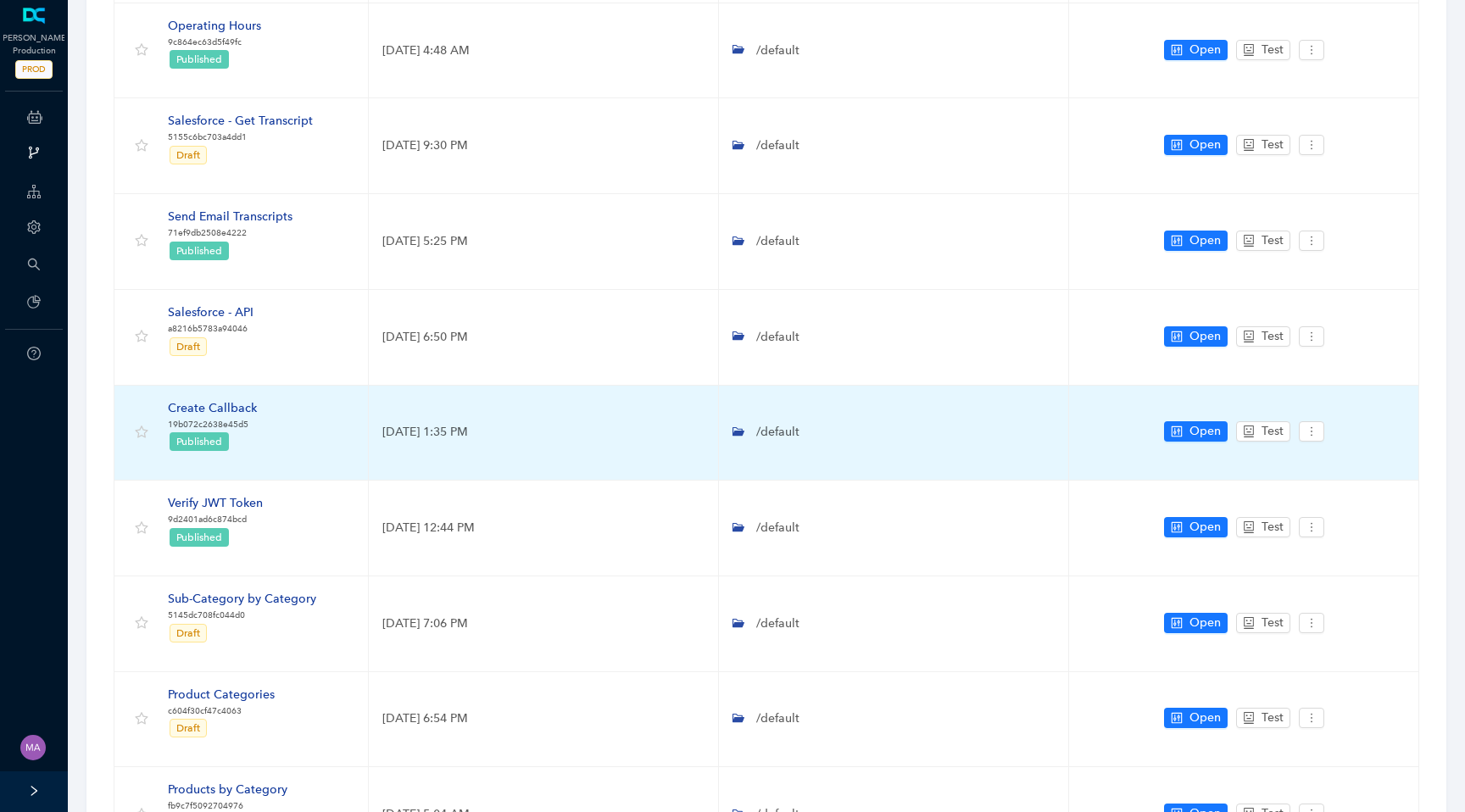
scroll to position [453, 0]
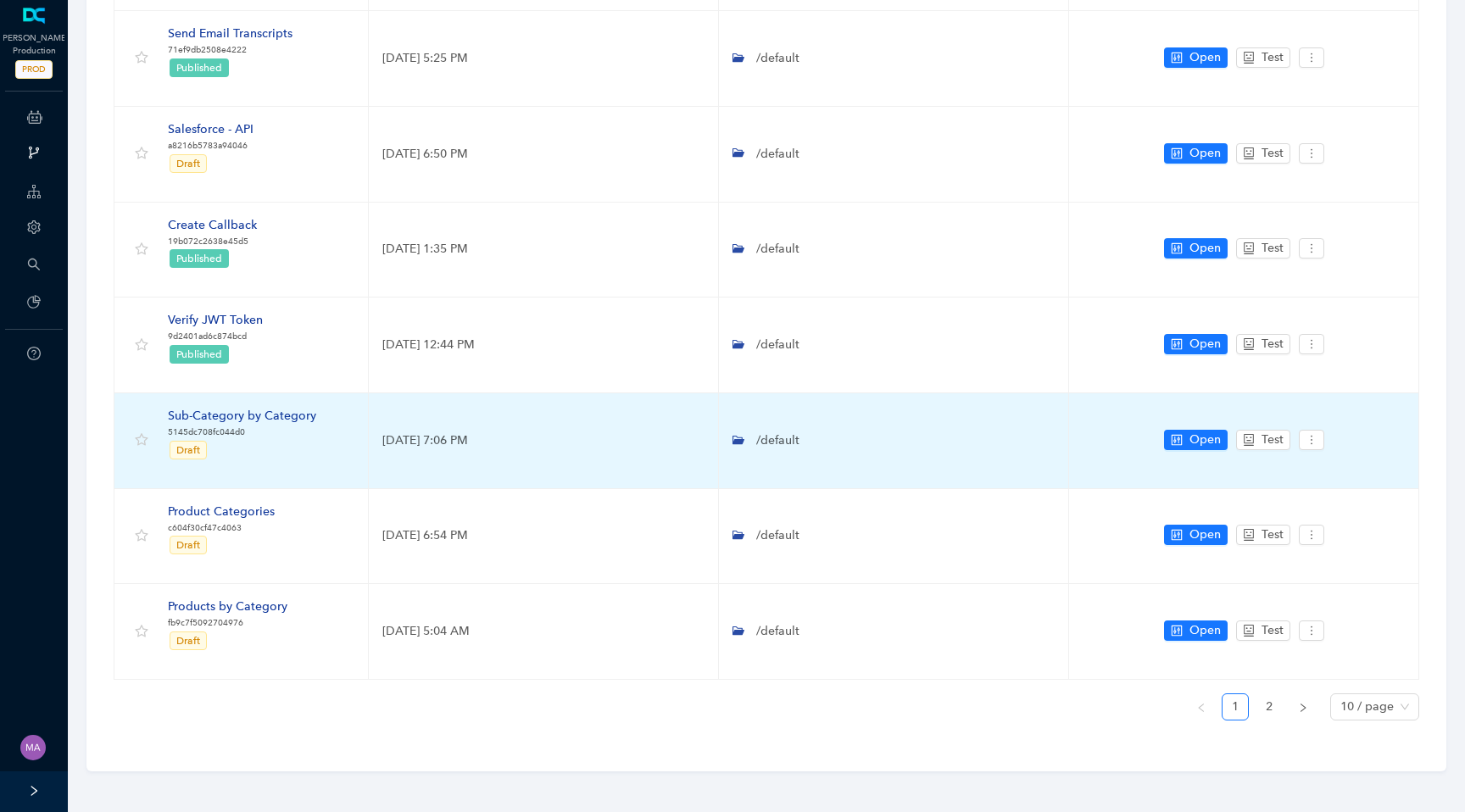
click at [275, 416] on div "Sub-Category by Category" at bounding box center [242, 416] width 149 height 19
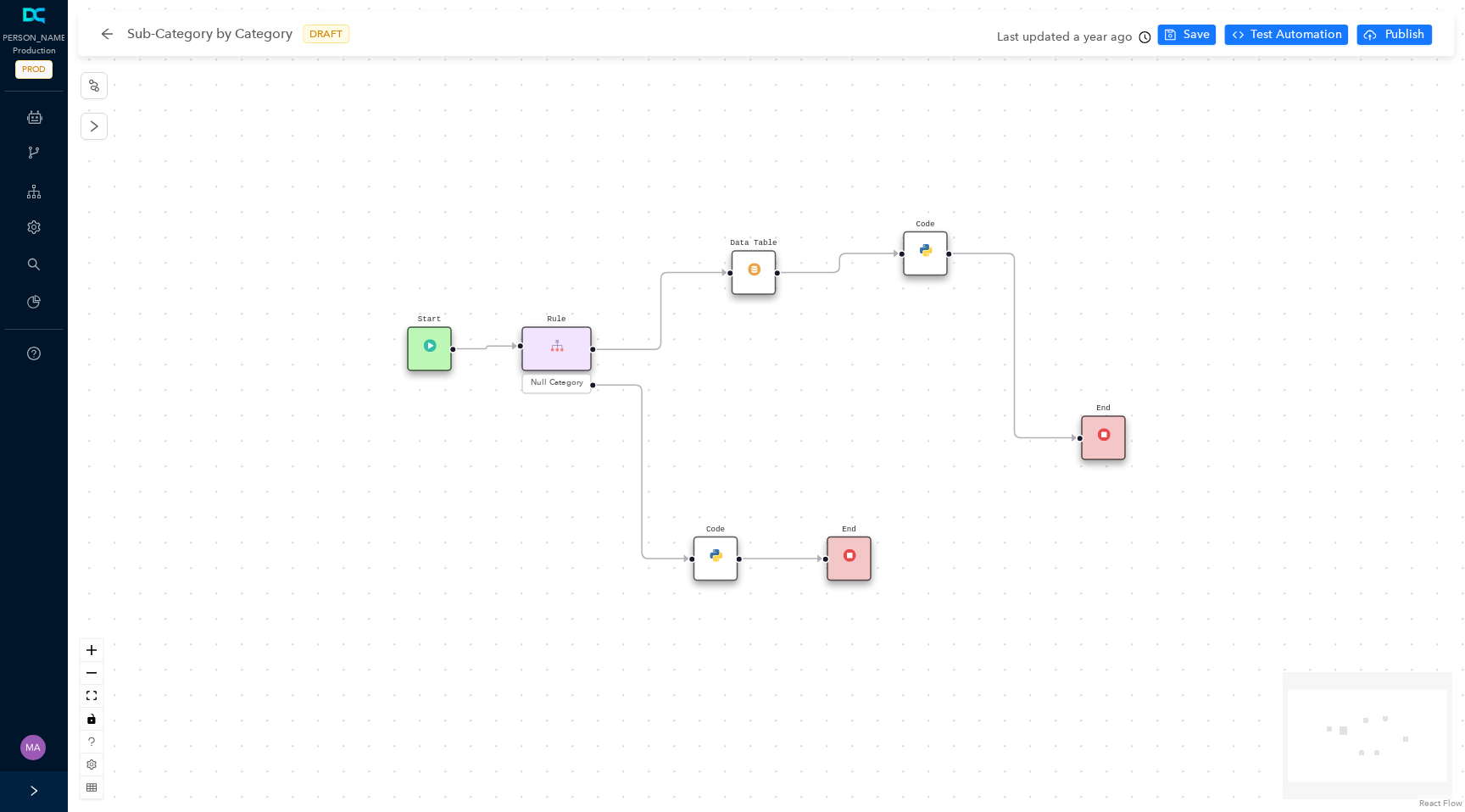
click at [746, 268] on div "Data Table" at bounding box center [754, 272] width 45 height 45
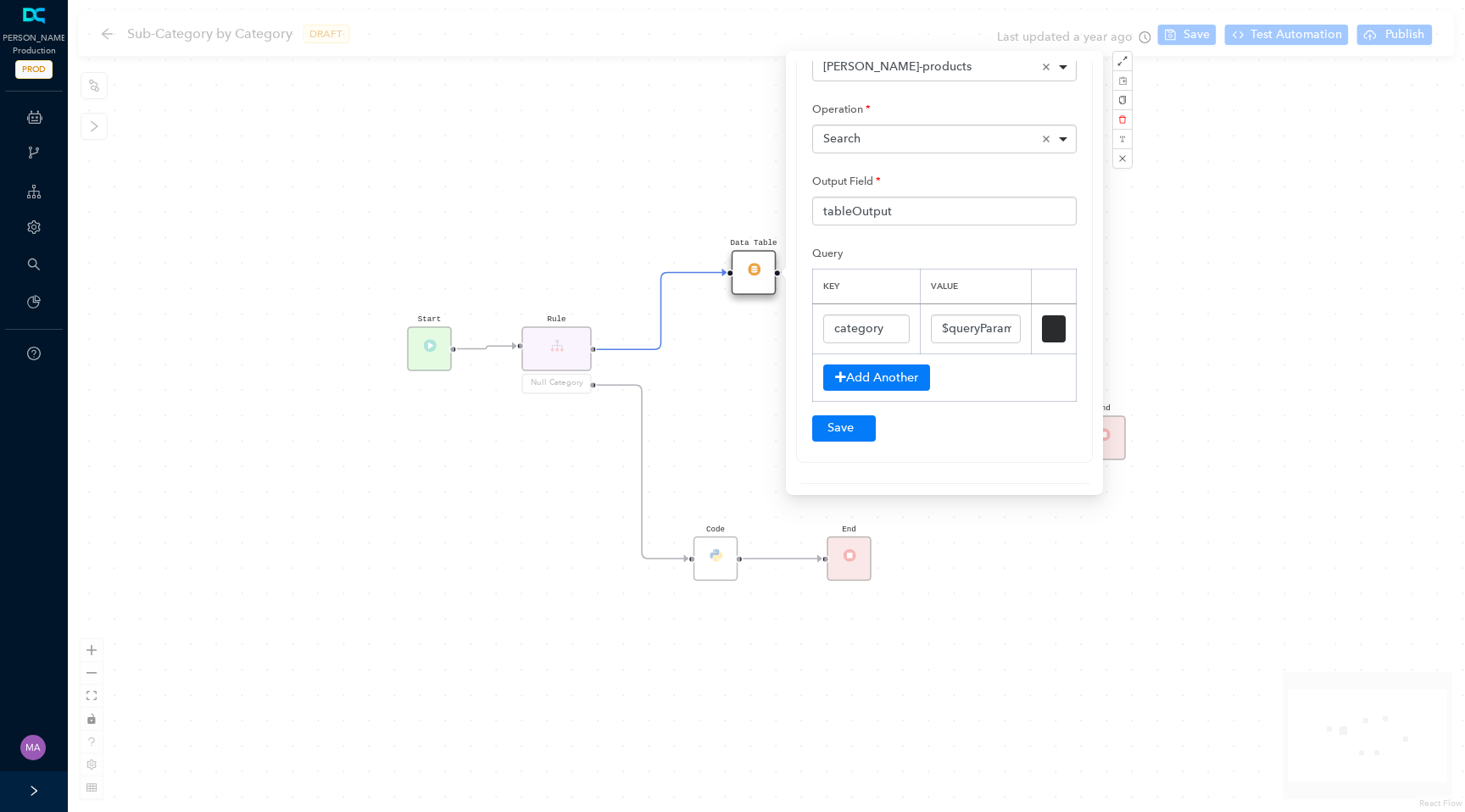
scroll to position [129, 0]
click at [969, 330] on input "$queryParams.category" at bounding box center [976, 327] width 90 height 28
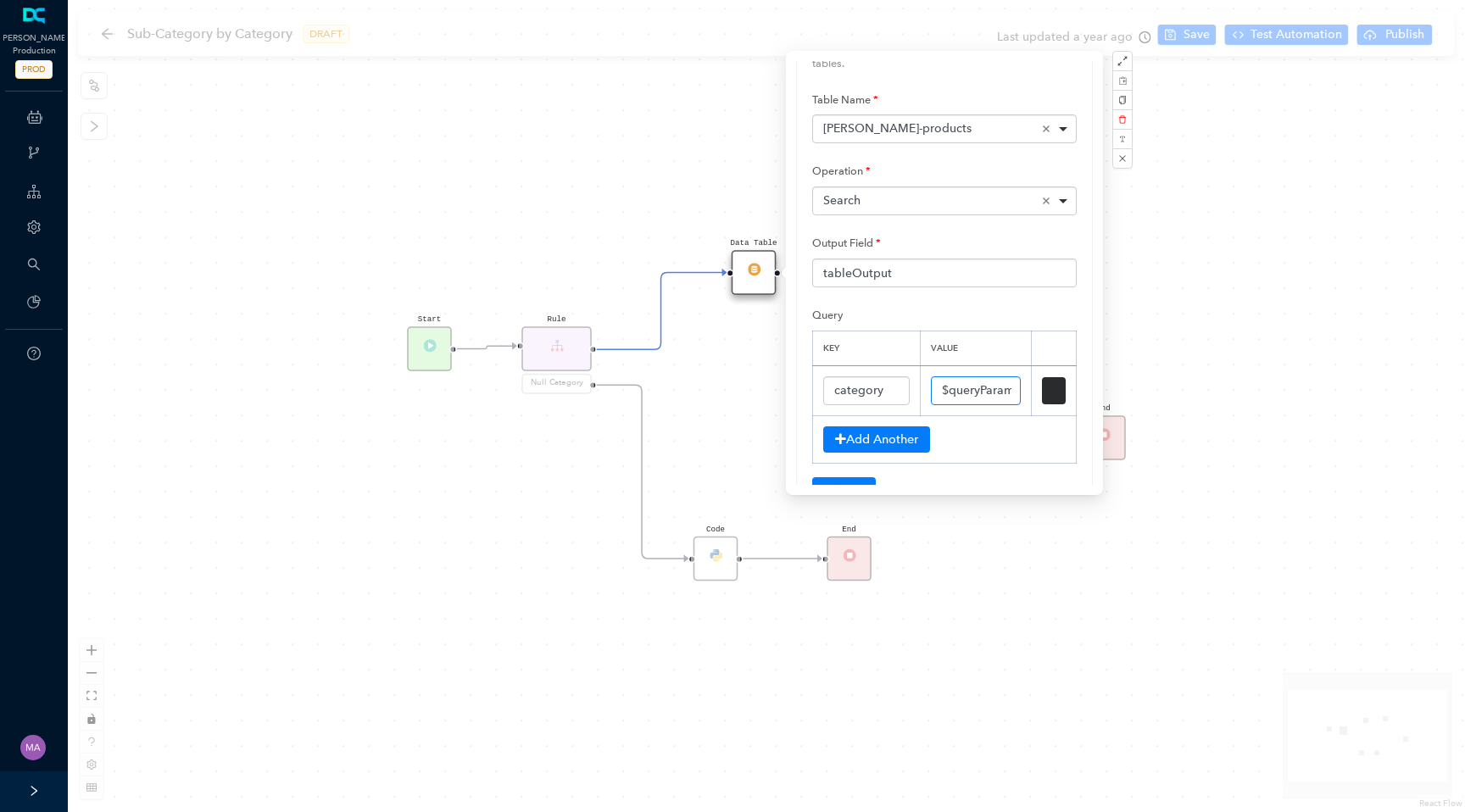
scroll to position [59, 0]
click at [106, 36] on div "Start Data Table End Code Rule Null Category End Code" at bounding box center [766, 406] width 1397 height 812
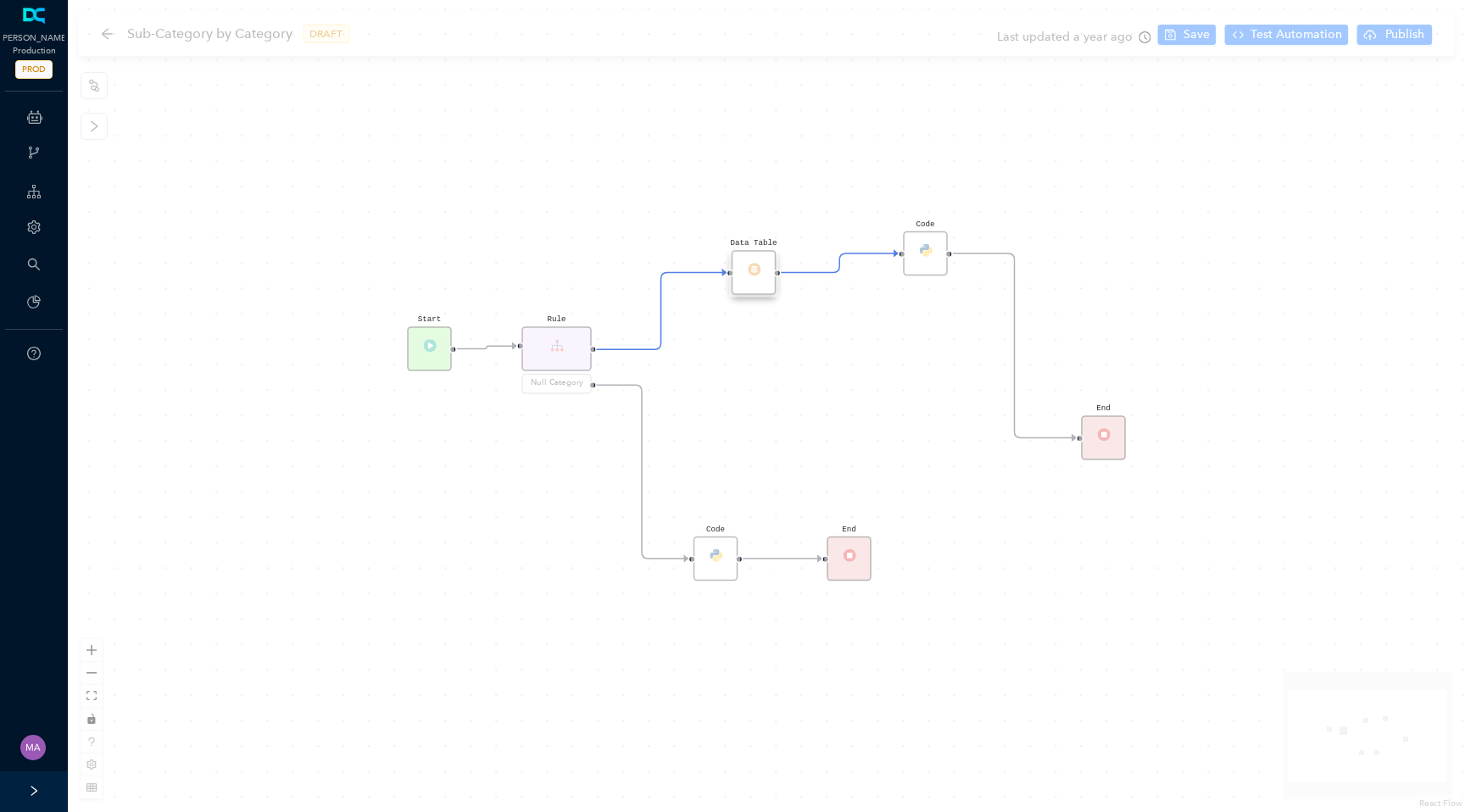
scroll to position [0, 0]
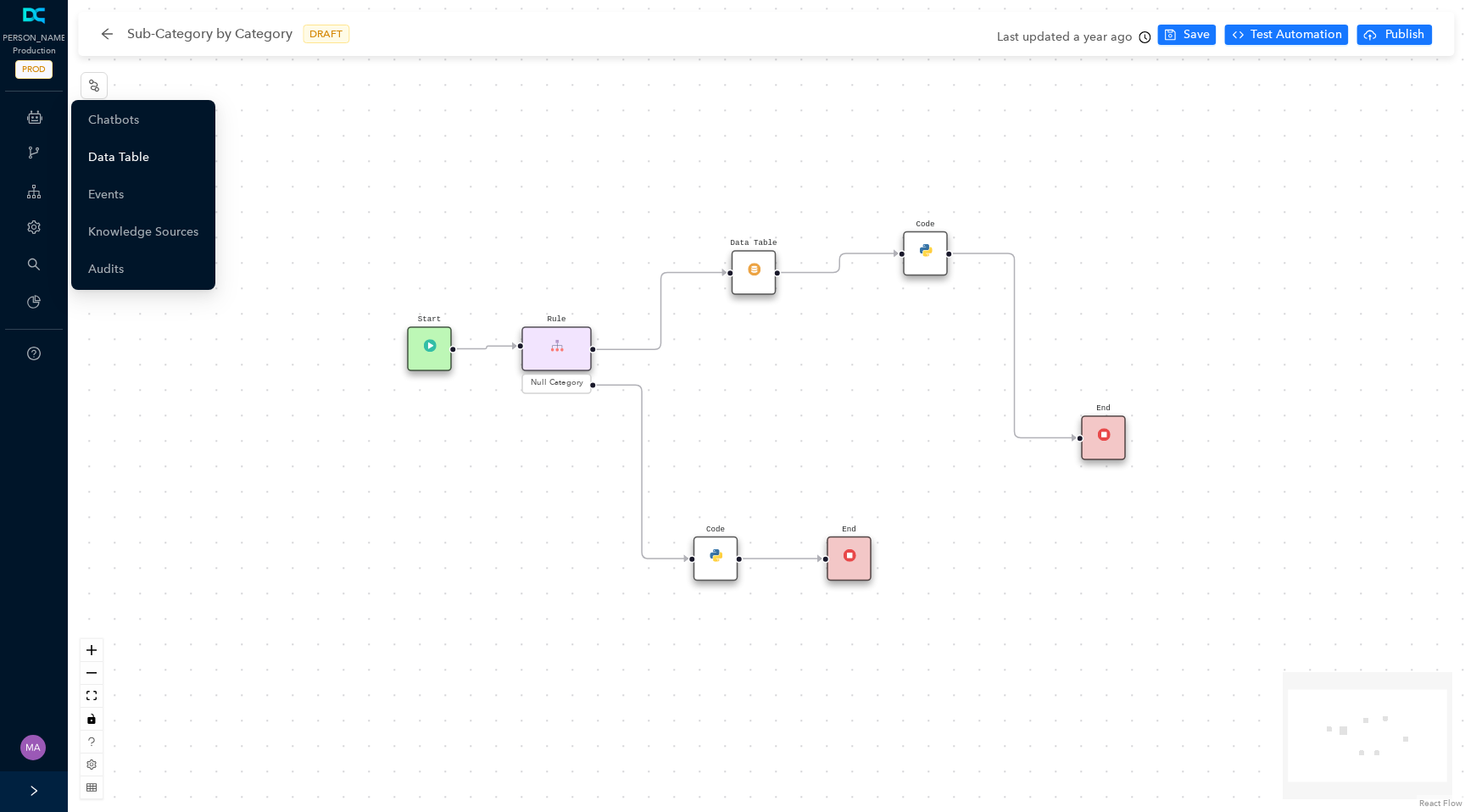
click at [116, 151] on link "Data Table" at bounding box center [118, 157] width 61 height 34
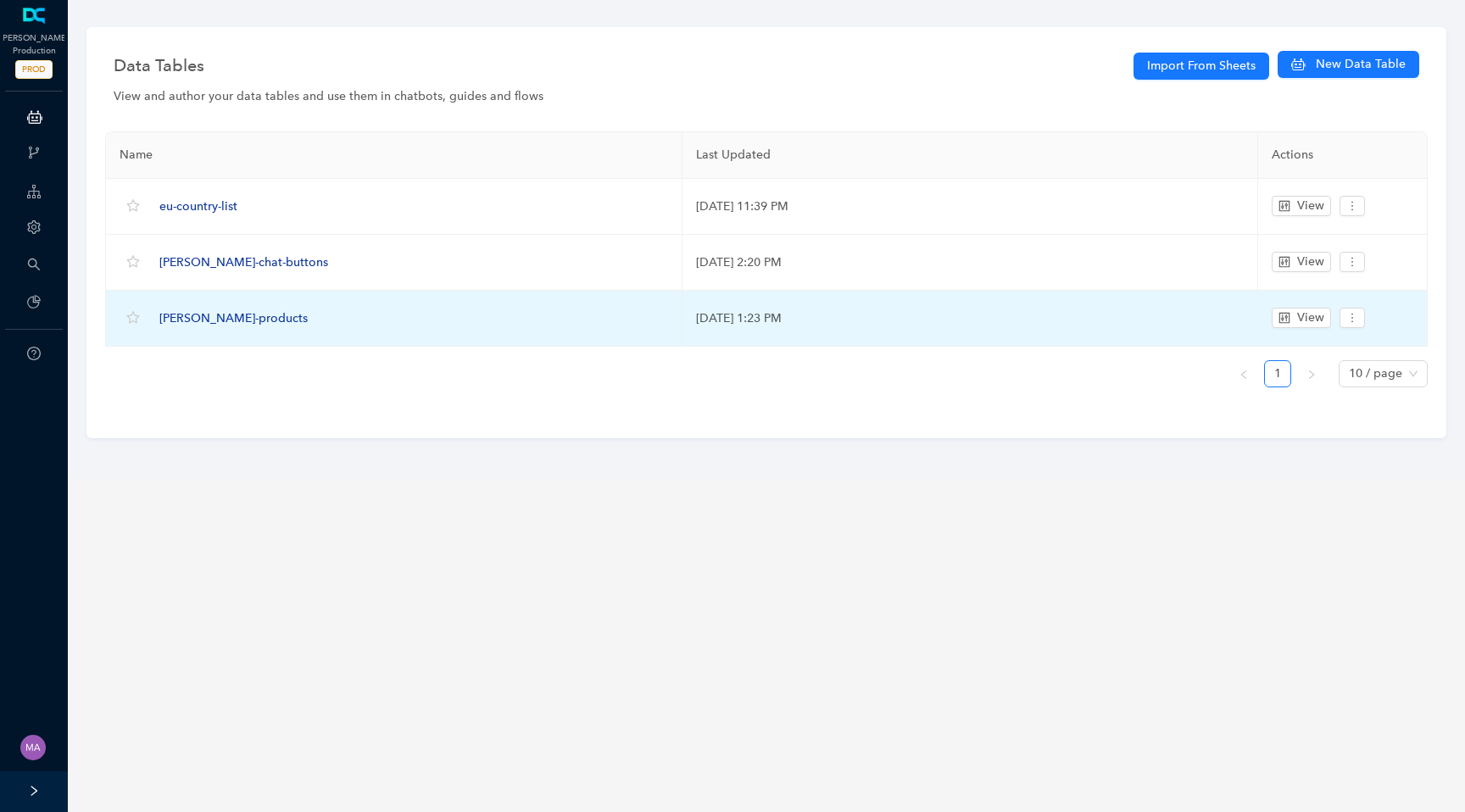
click at [192, 317] on span "[PERSON_NAME]-products" at bounding box center [233, 318] width 149 height 14
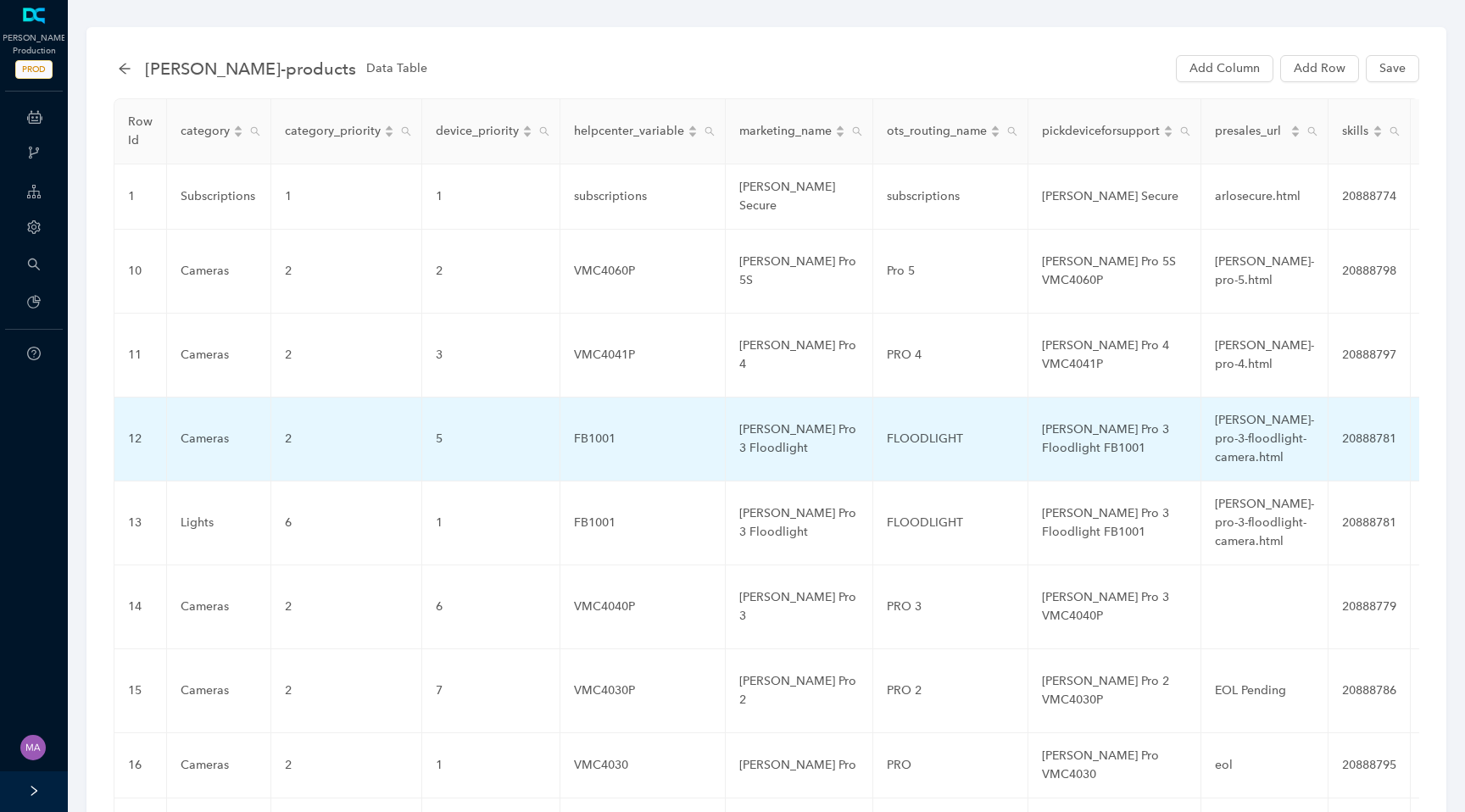
scroll to position [176, 0]
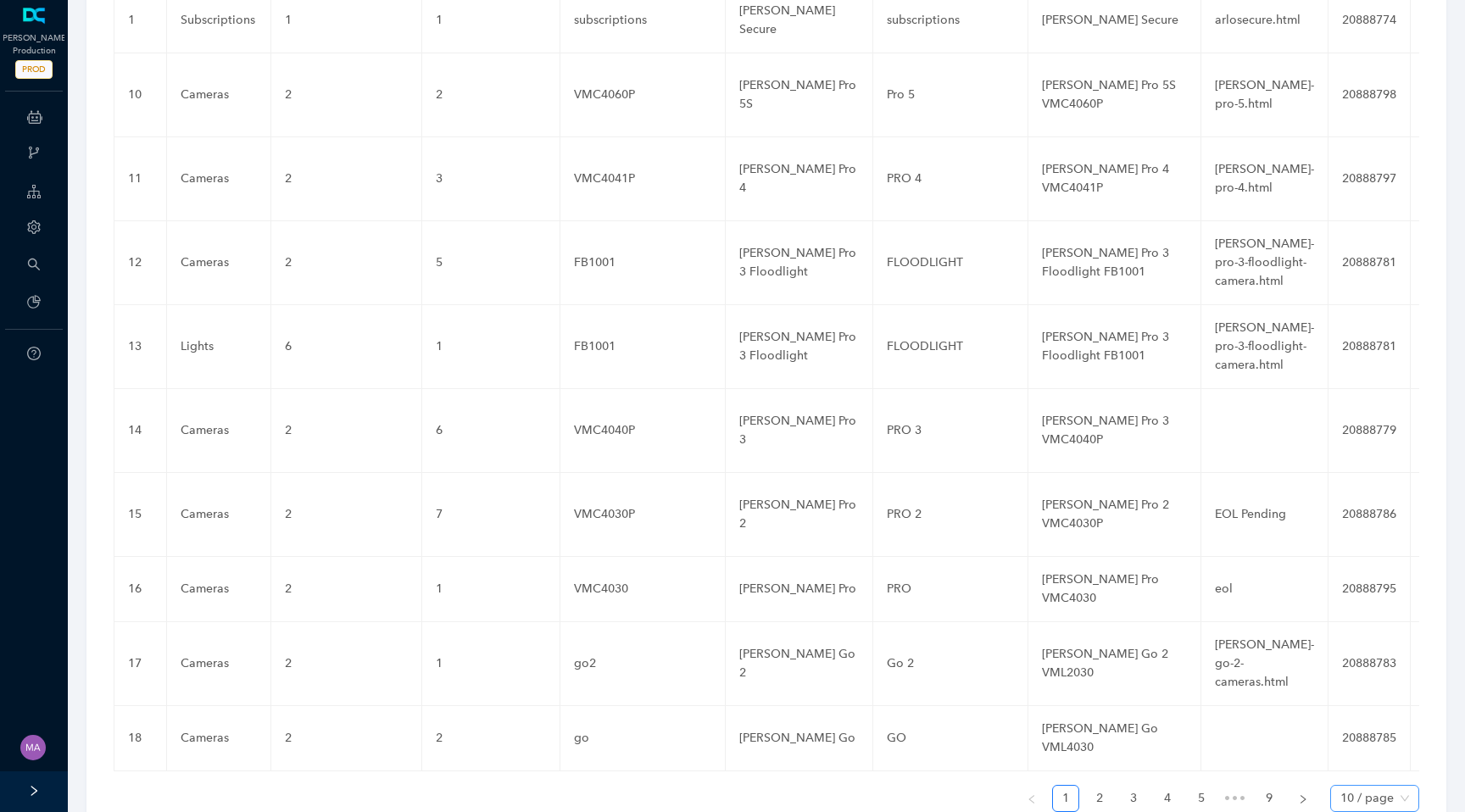
click at [1405, 786] on span "10 / page" at bounding box center [1374, 799] width 68 height 26
click at [1378, 755] on div "100 / page" at bounding box center [1374, 764] width 61 height 19
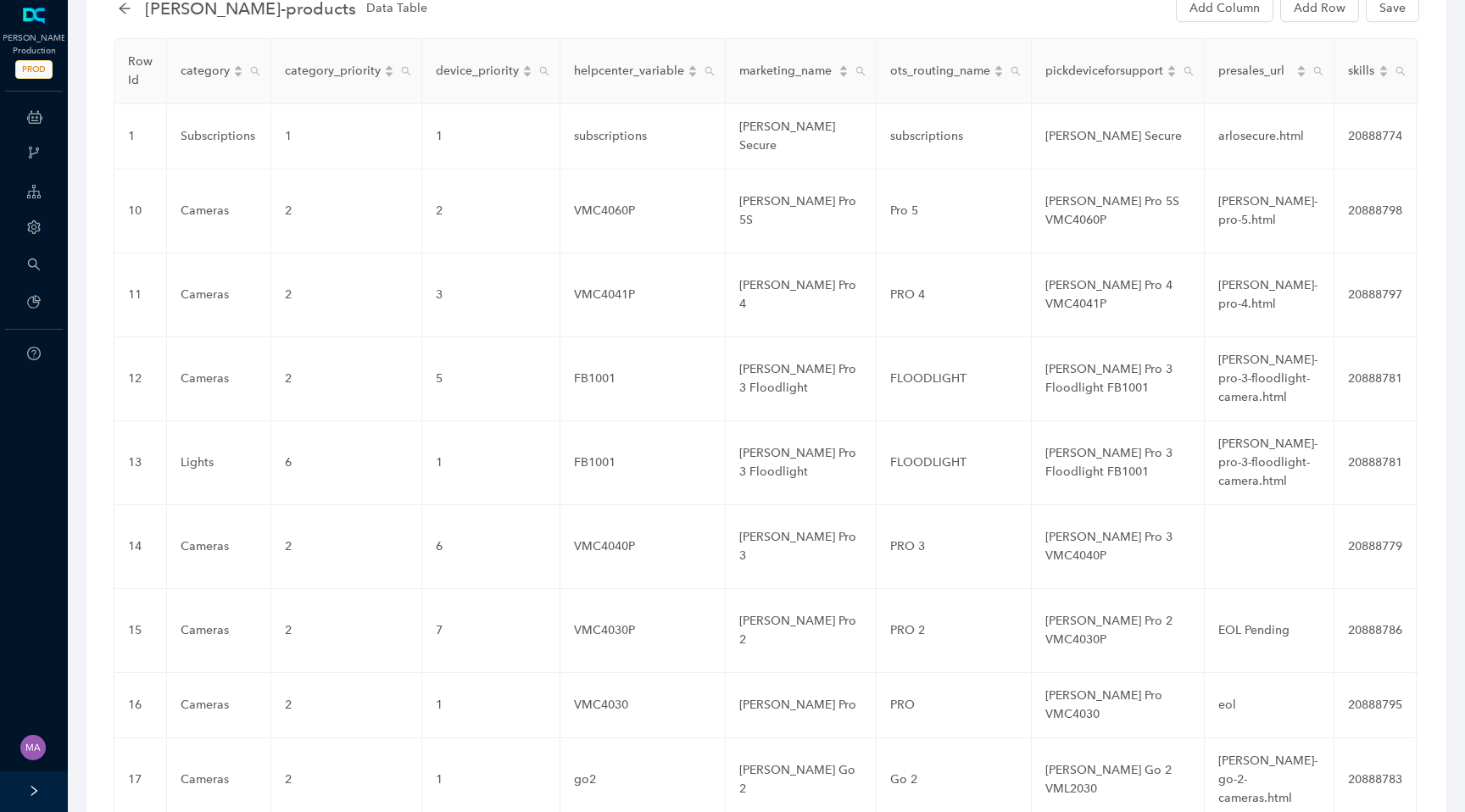
scroll to position [0, 0]
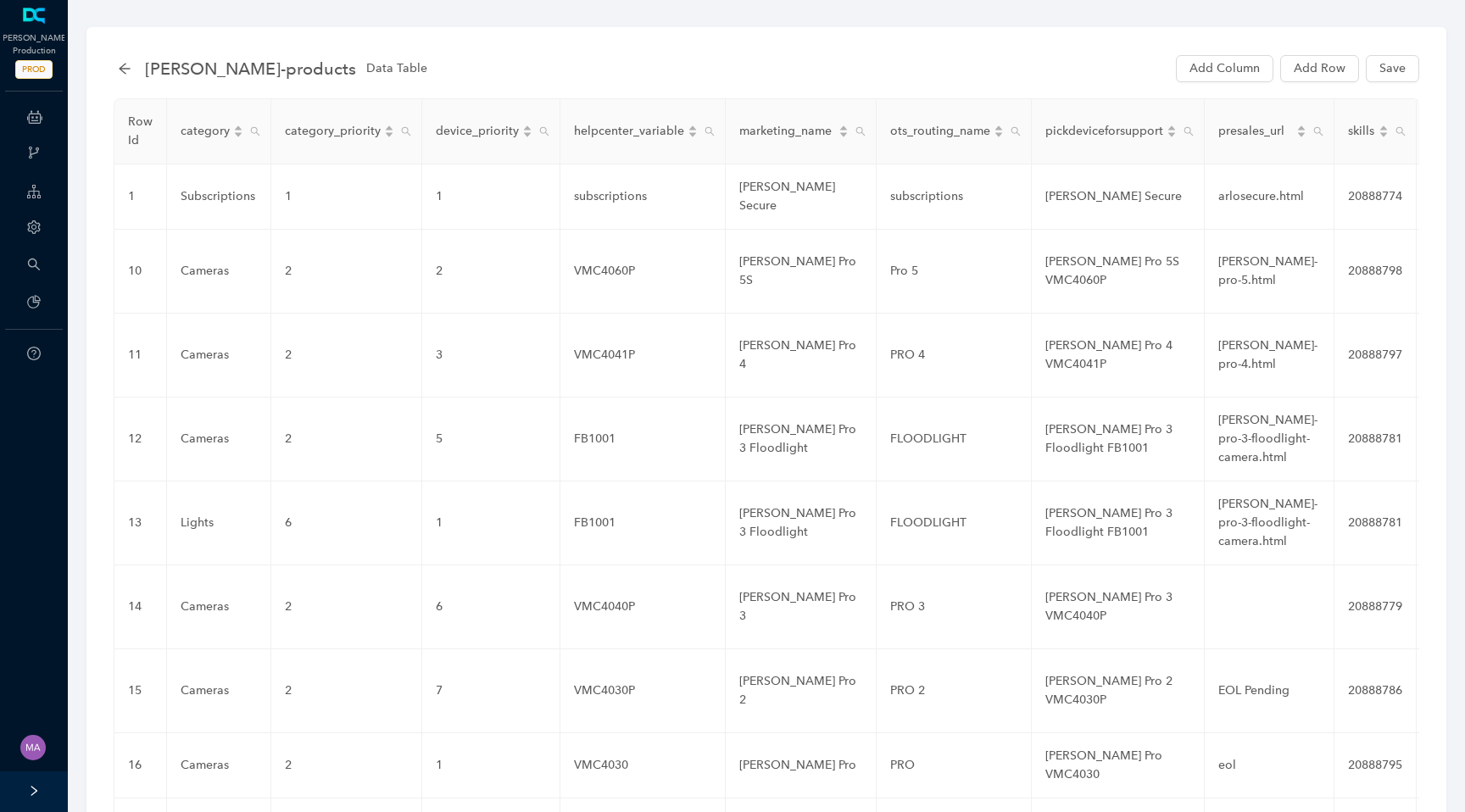
click at [119, 59] on div "arlo-products Data Table" at bounding box center [278, 68] width 319 height 28
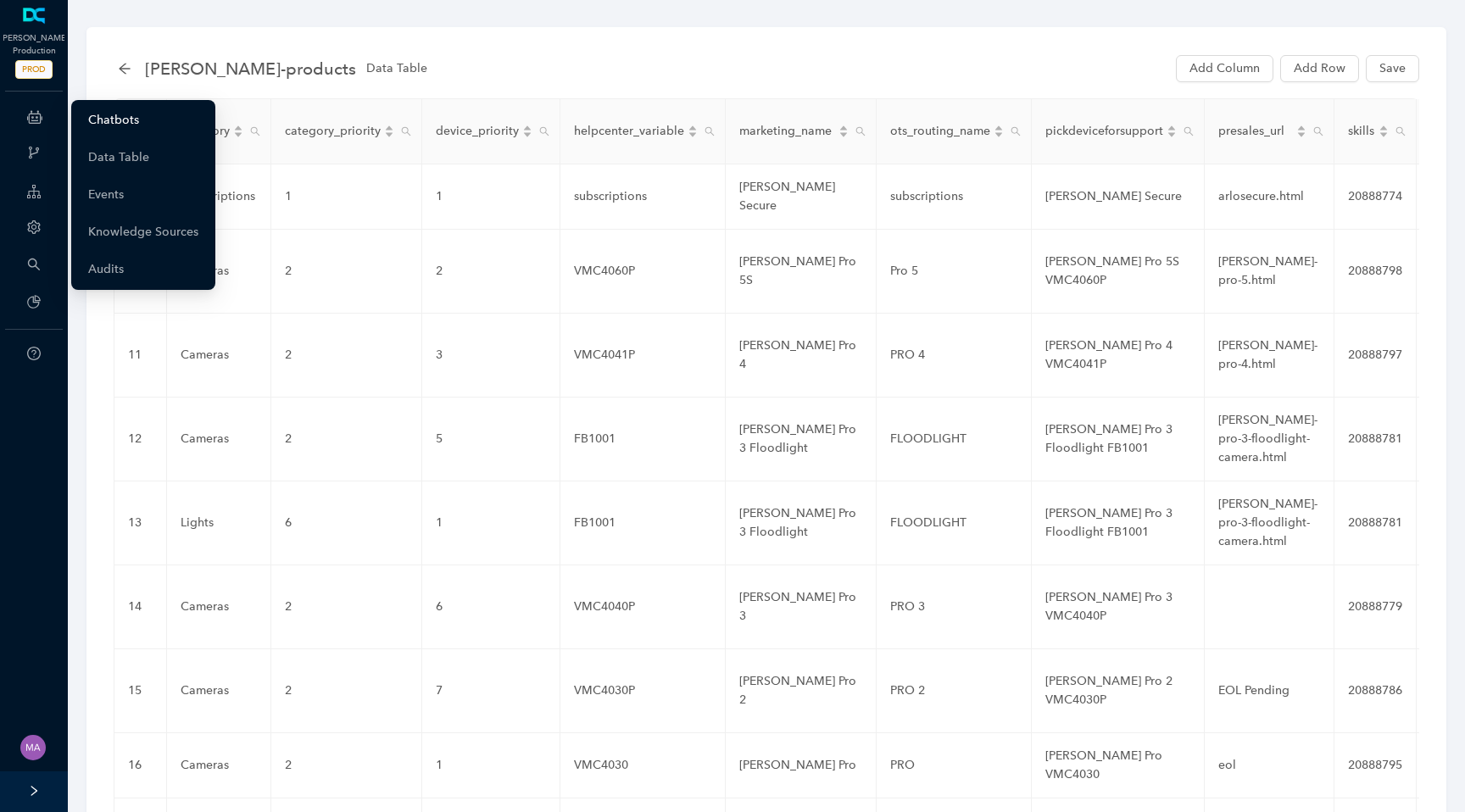
click at [129, 121] on link "Chatbots" at bounding box center [113, 120] width 51 height 34
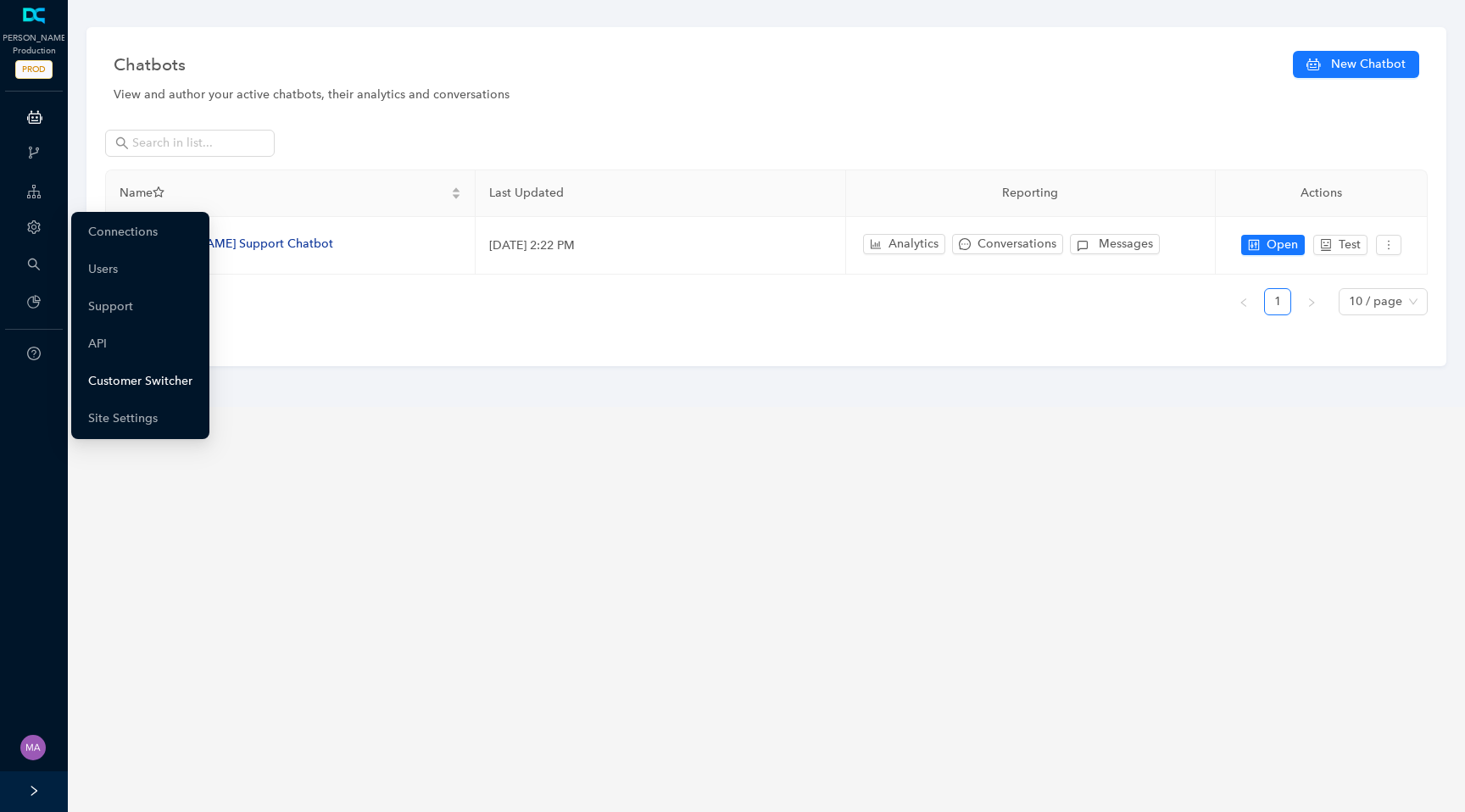
click at [135, 387] on link "Customer Switcher" at bounding box center [140, 382] width 104 height 34
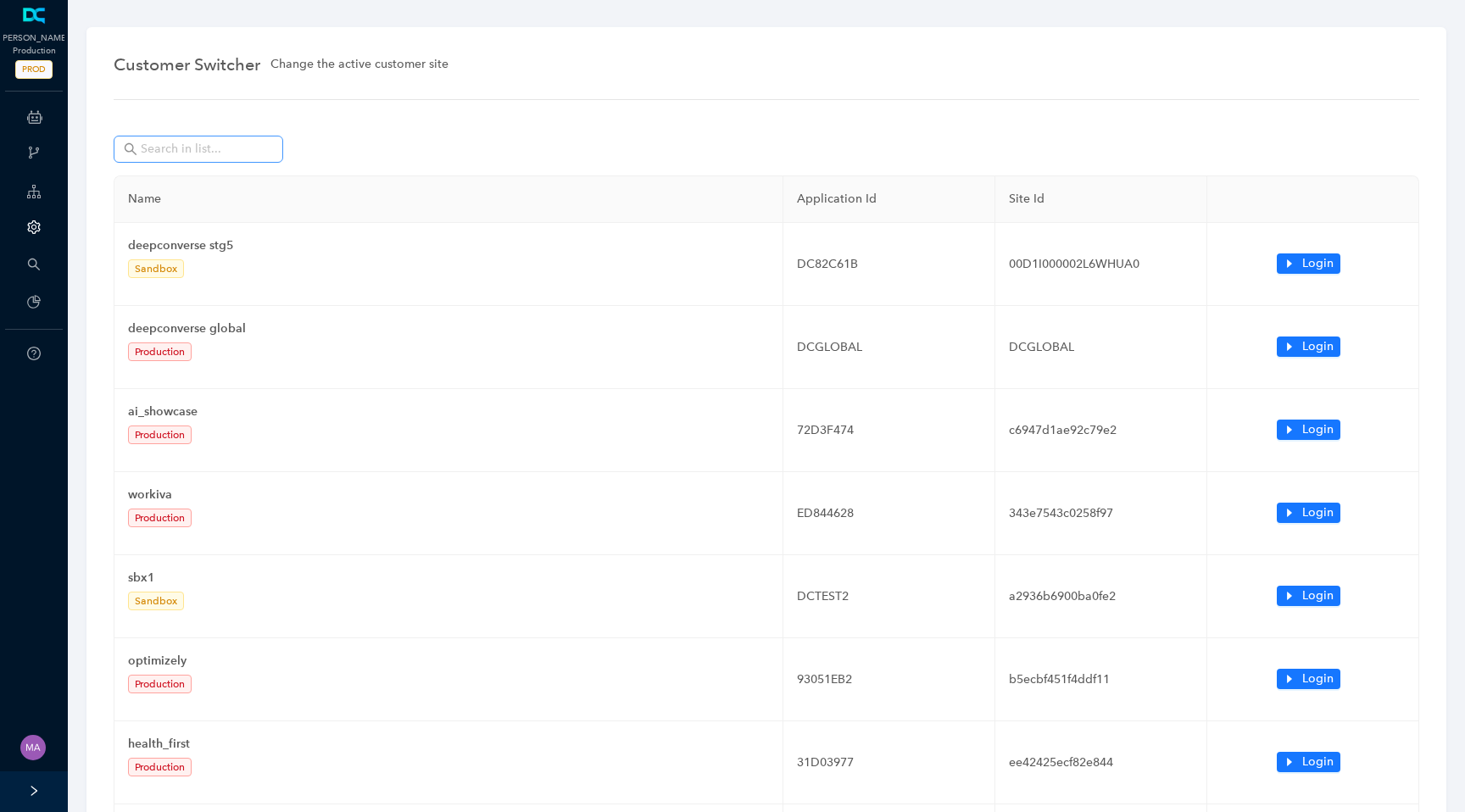
click at [213, 161] on span at bounding box center [198, 149] width 170 height 28
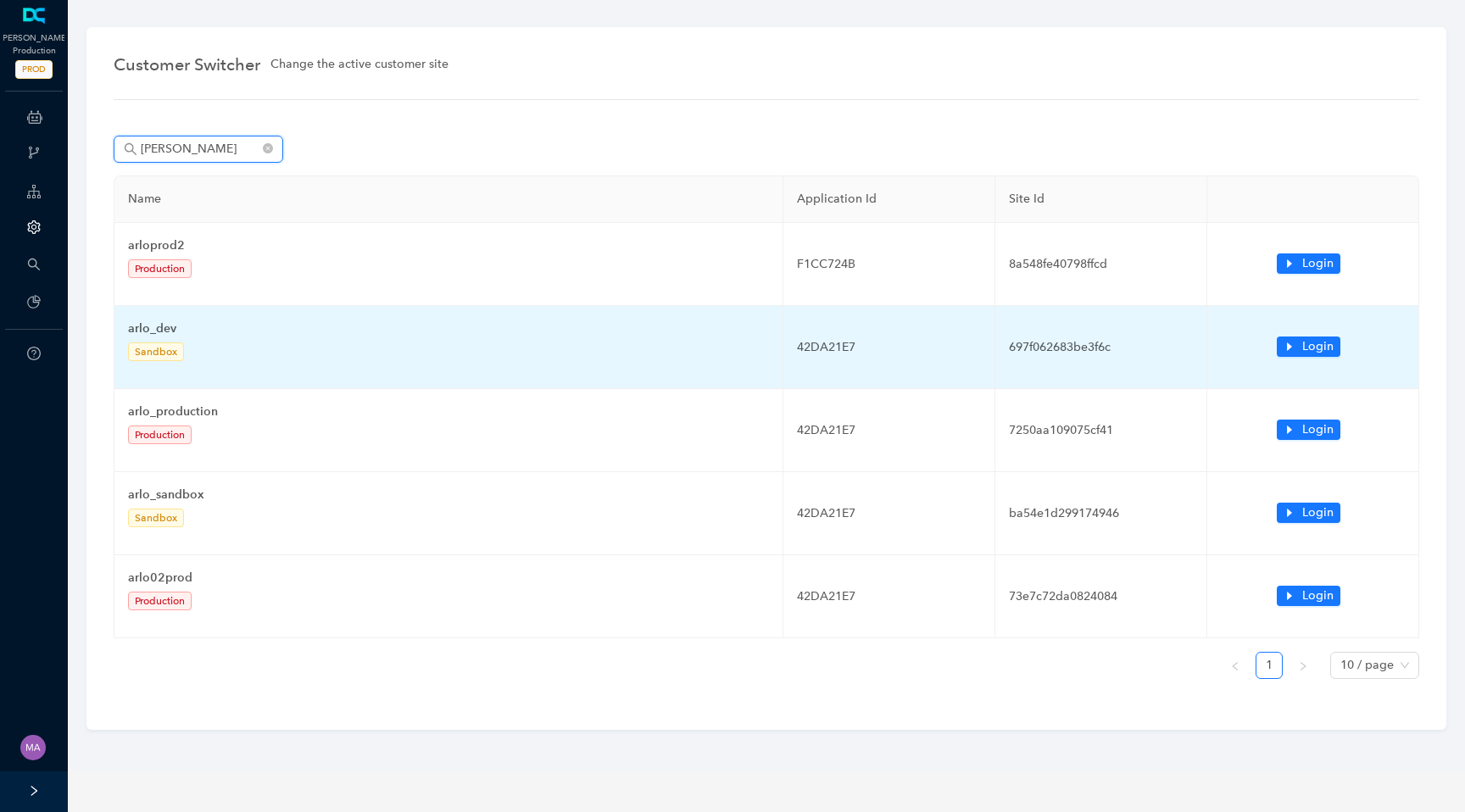
type input "[PERSON_NAME]"
drag, startPoint x: 180, startPoint y: 333, endPoint x: 125, endPoint y: 330, distance: 55.1
click at [125, 330] on td "arlo_dev Sandbox" at bounding box center [449, 347] width 669 height 83
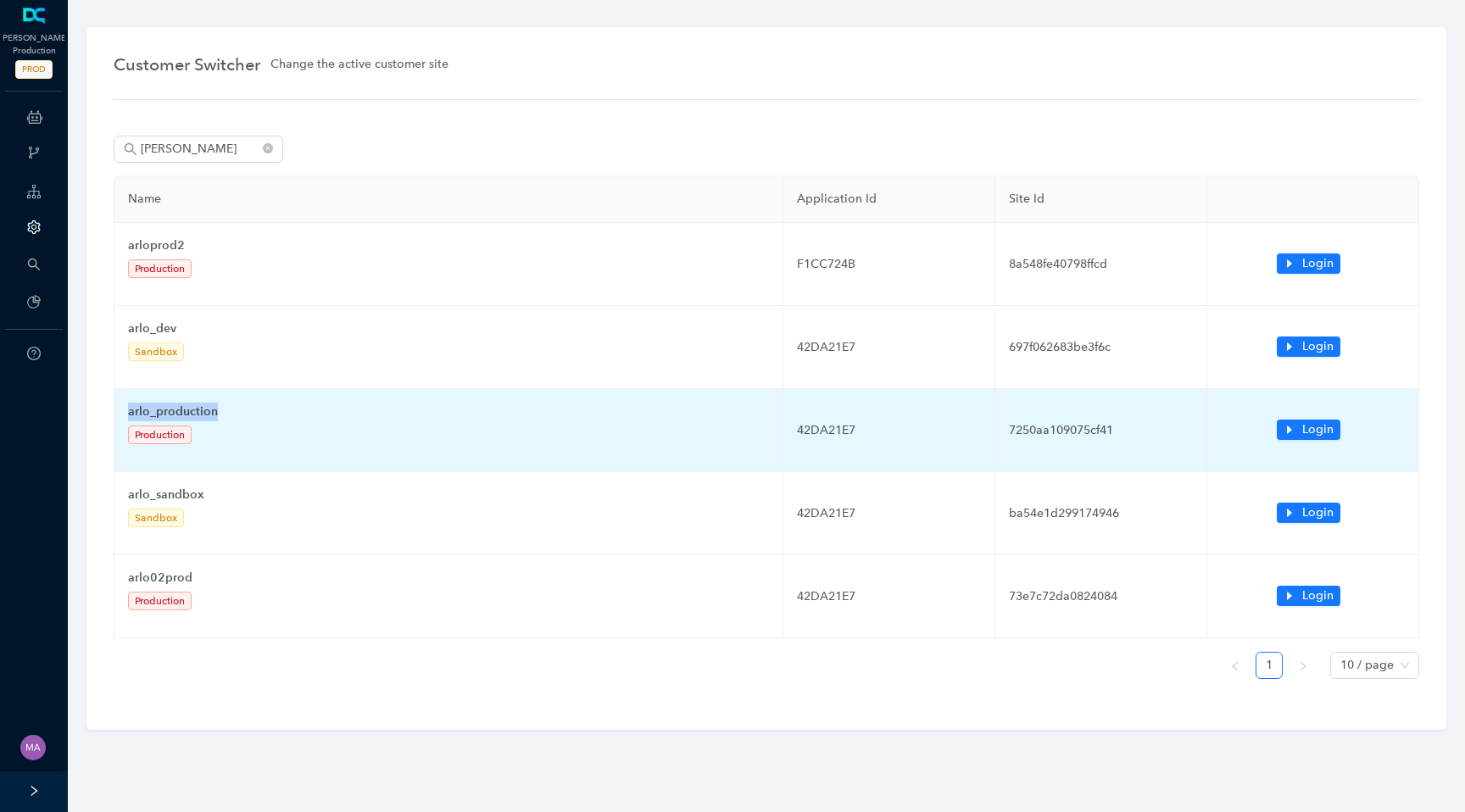
drag, startPoint x: 229, startPoint y: 421, endPoint x: 118, endPoint y: 408, distance: 111.8
click at [118, 408] on td "arlo_production Production" at bounding box center [449, 430] width 669 height 83
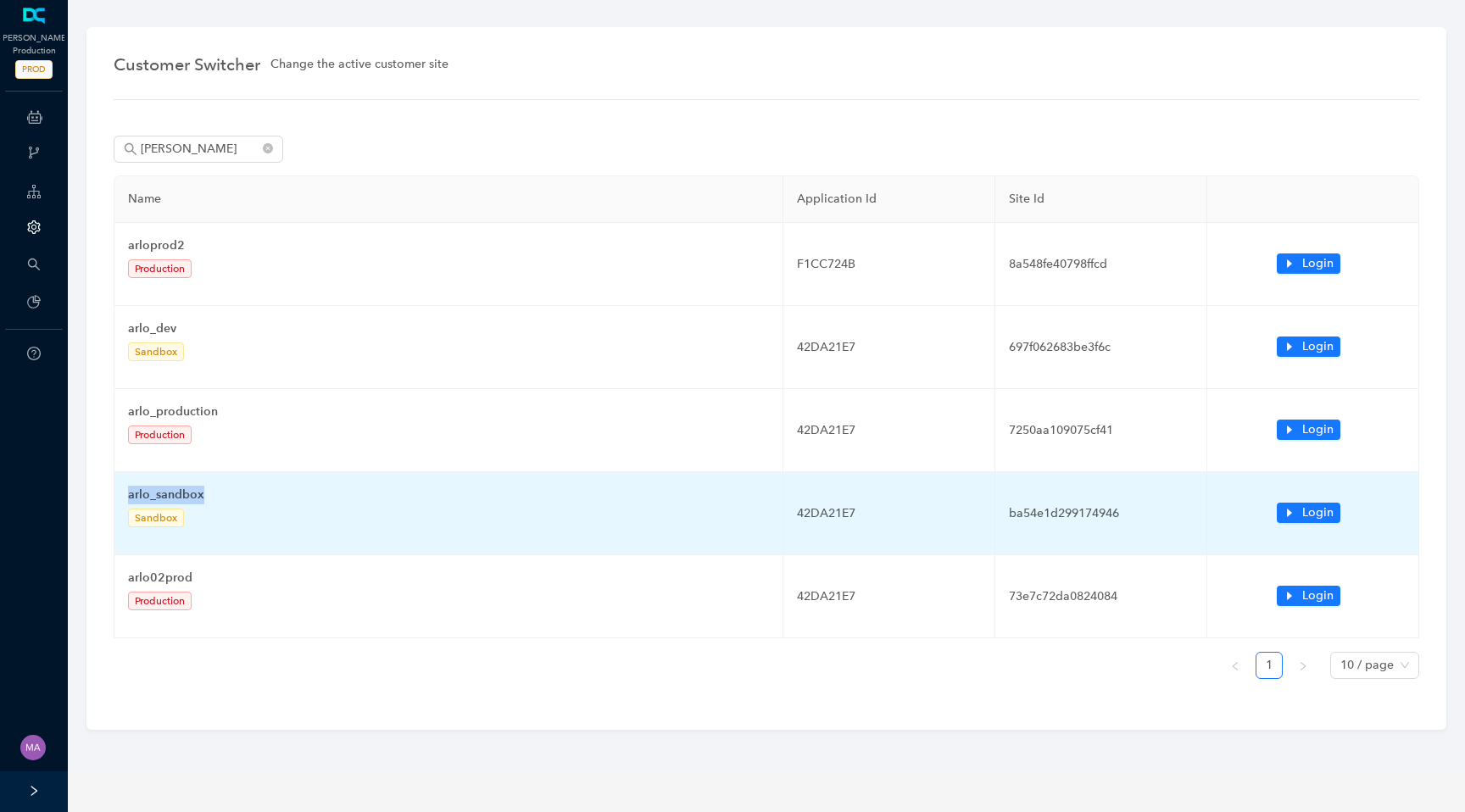
drag, startPoint x: 212, startPoint y: 497, endPoint x: 127, endPoint y: 496, distance: 85.0
click at [127, 496] on td "arlo_sandbox Sandbox" at bounding box center [449, 513] width 669 height 83
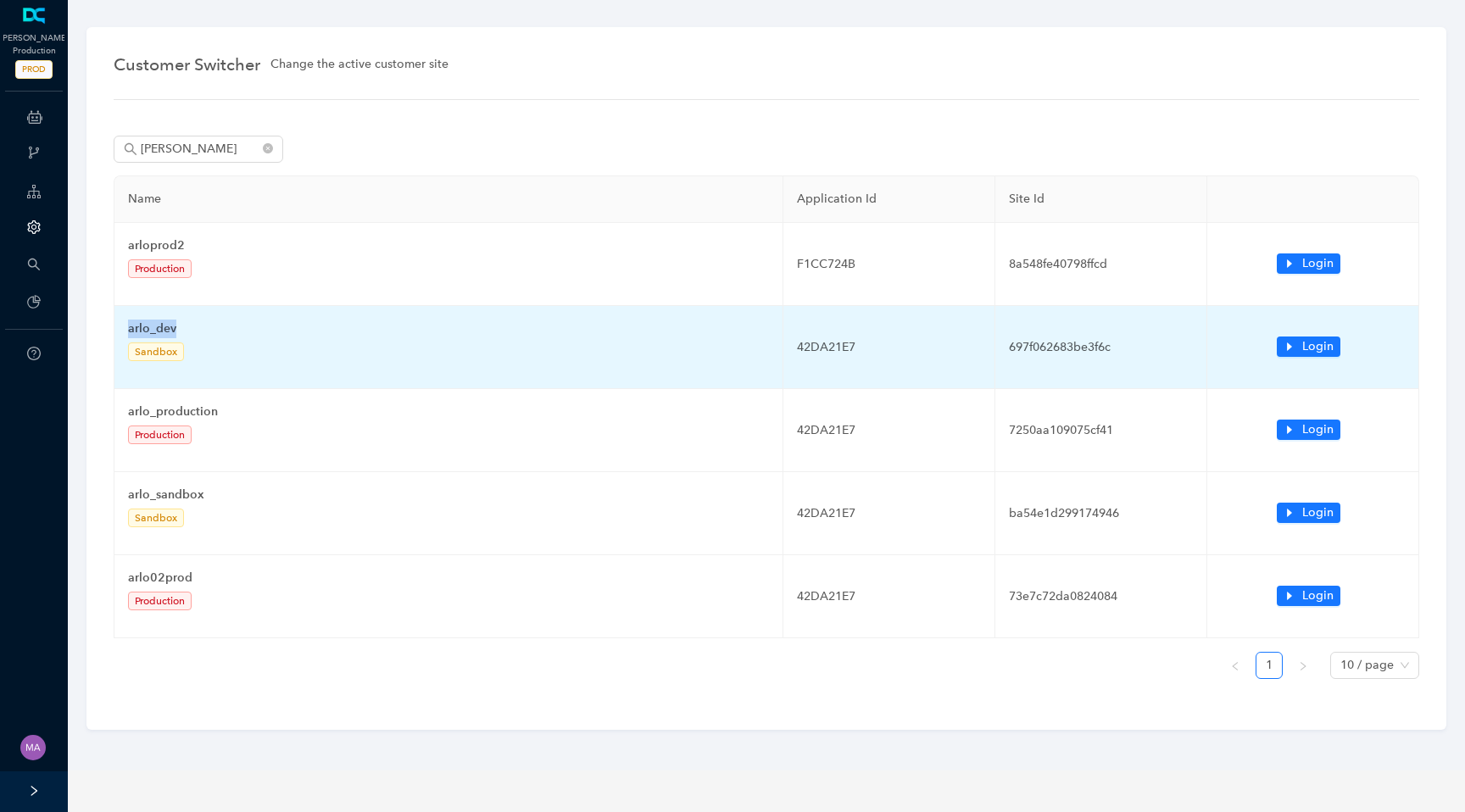
drag, startPoint x: 181, startPoint y: 331, endPoint x: 127, endPoint y: 330, distance: 54.0
click at [127, 330] on td "arlo_dev Sandbox" at bounding box center [449, 347] width 669 height 83
click at [205, 336] on td "arlo_dev Sandbox" at bounding box center [449, 347] width 669 height 83
click at [186, 333] on td "arlo_dev Sandbox" at bounding box center [449, 347] width 669 height 83
click at [1299, 350] on button "Login" at bounding box center [1308, 346] width 63 height 20
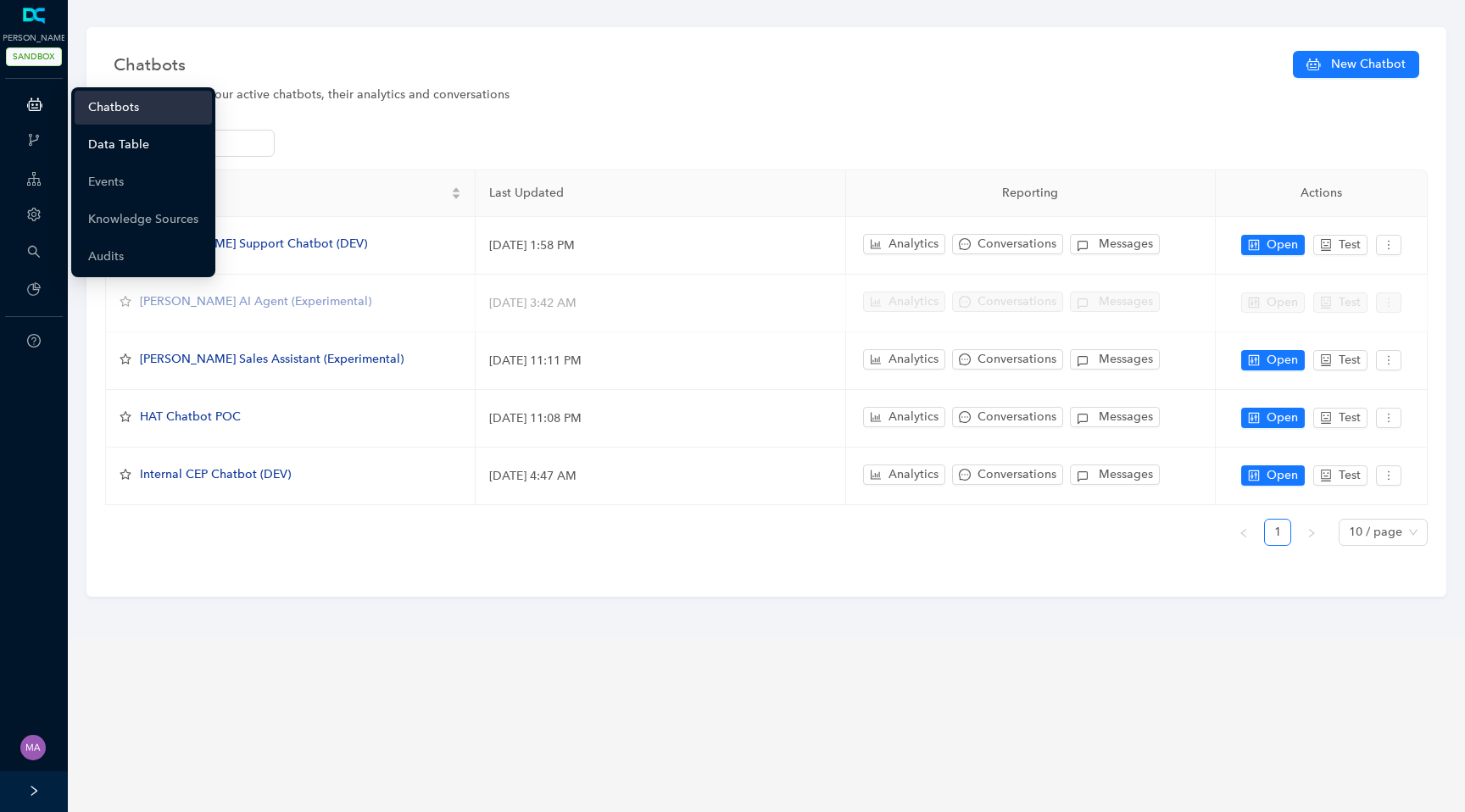
click at [118, 150] on link "Data Table" at bounding box center [118, 145] width 61 height 34
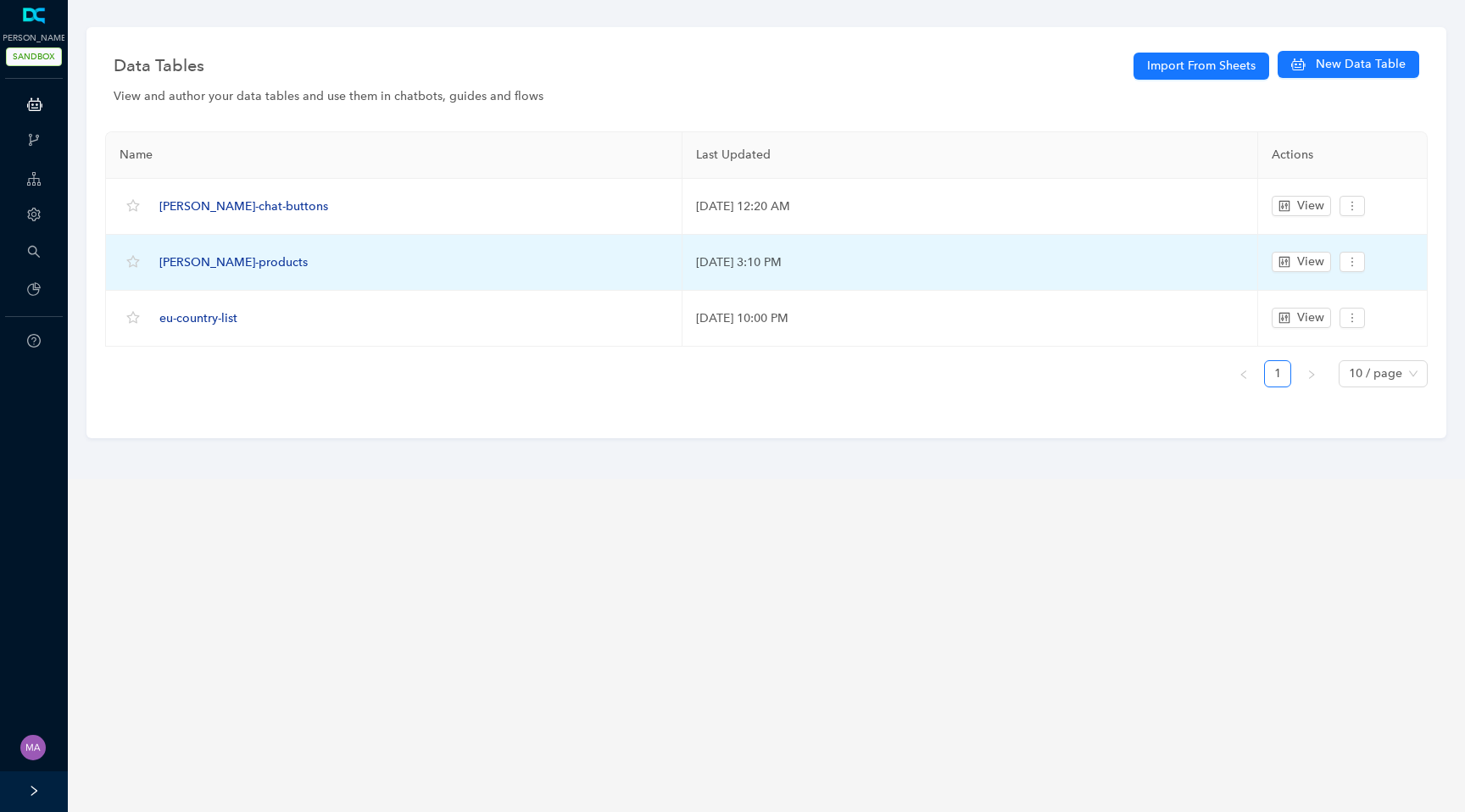
click at [207, 262] on span "[PERSON_NAME]-products" at bounding box center [233, 262] width 149 height 14
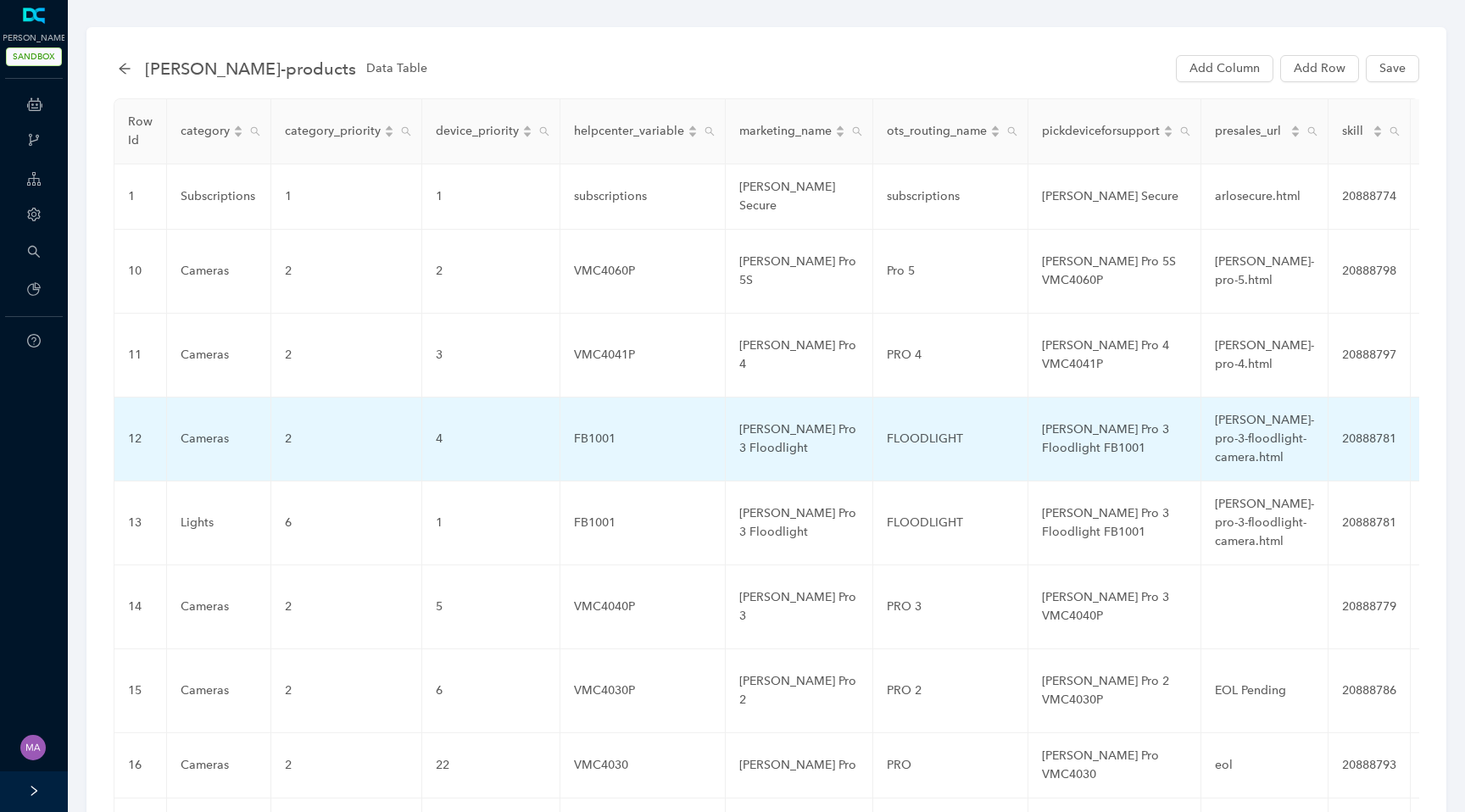
scroll to position [176, 0]
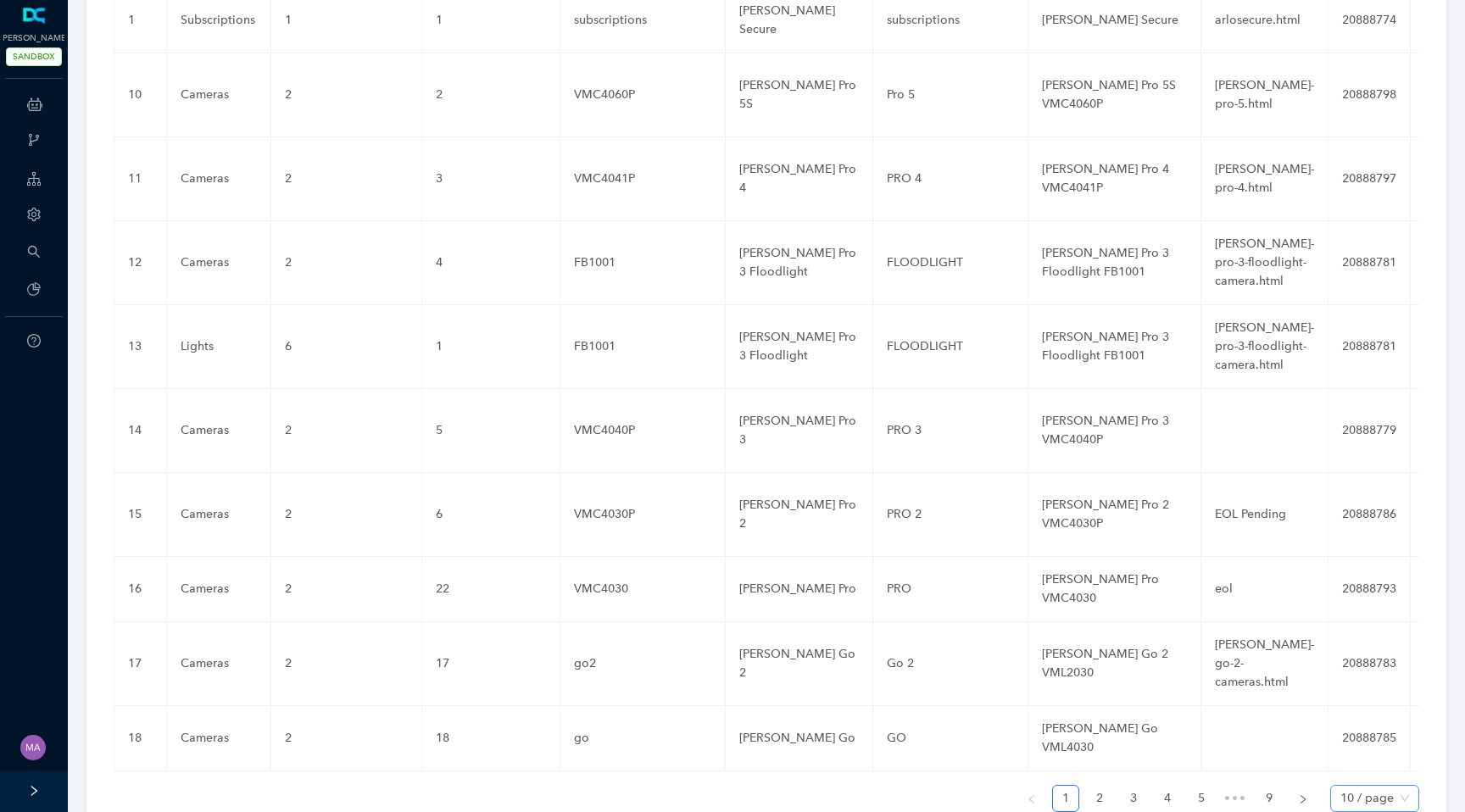
click at [1407, 786] on span "10 / page" at bounding box center [1374, 799] width 68 height 26
click at [1380, 755] on div "100 / page" at bounding box center [1374, 764] width 61 height 19
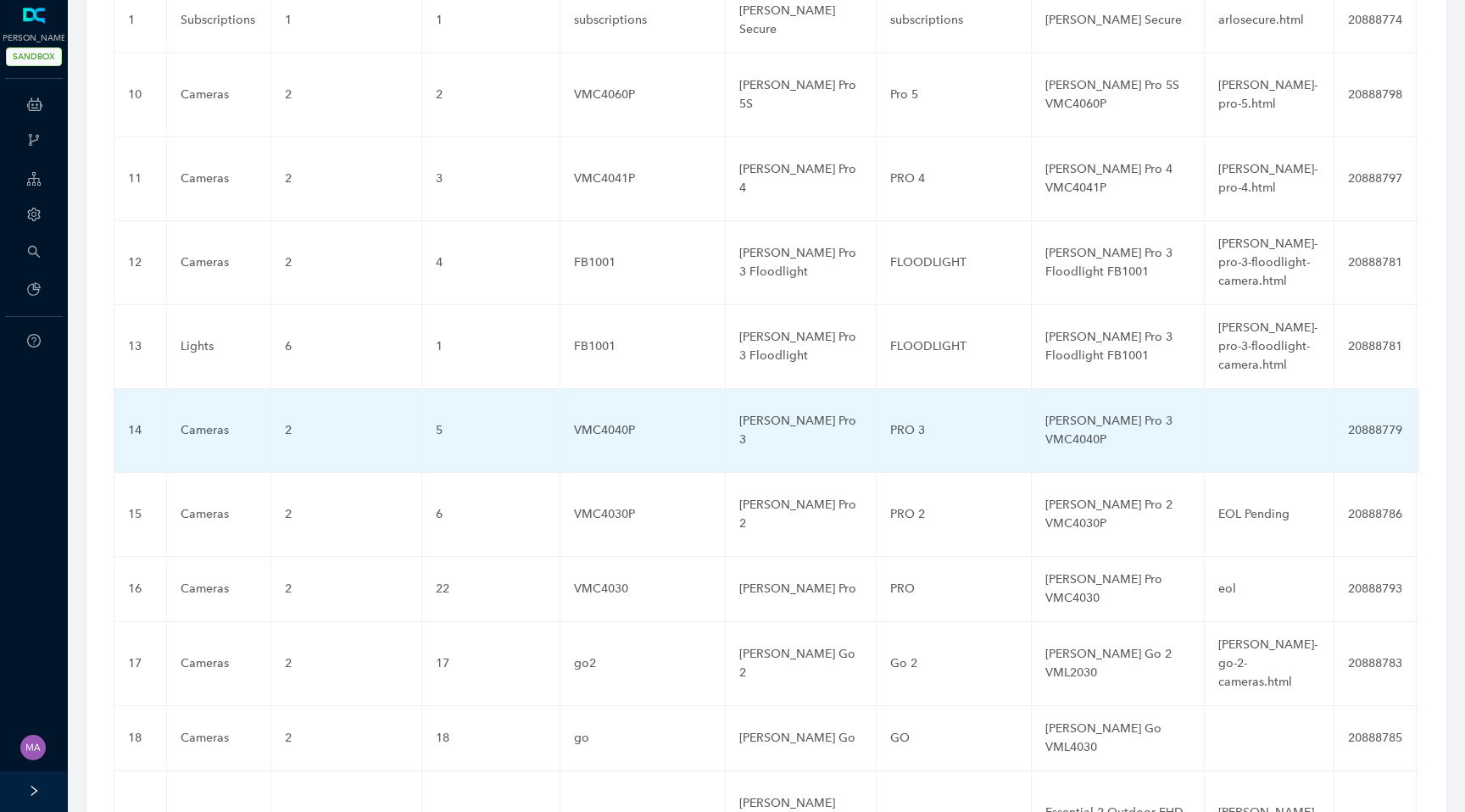
scroll to position [0, 0]
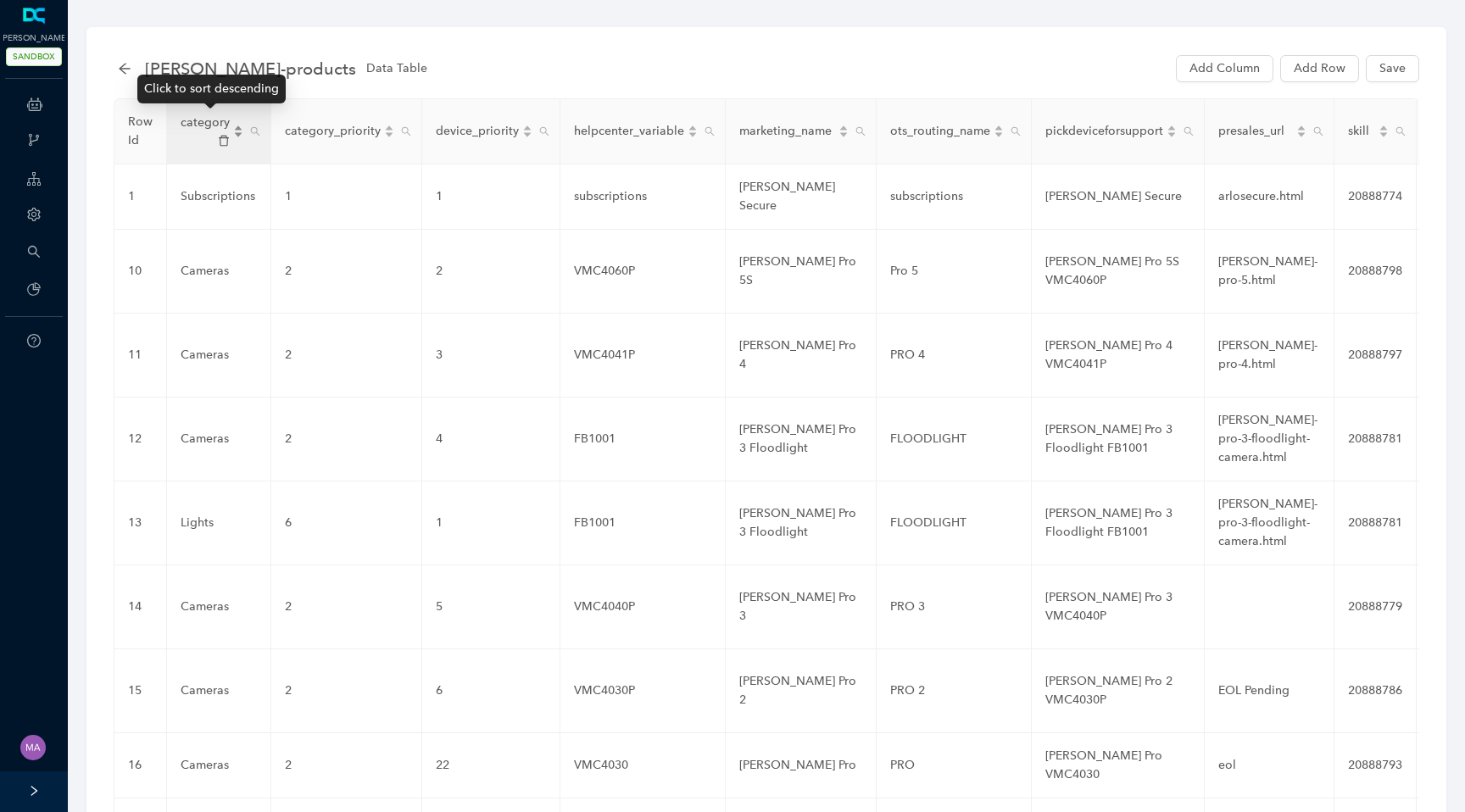
click at [239, 126] on div "category" at bounding box center [212, 132] width 63 height 36
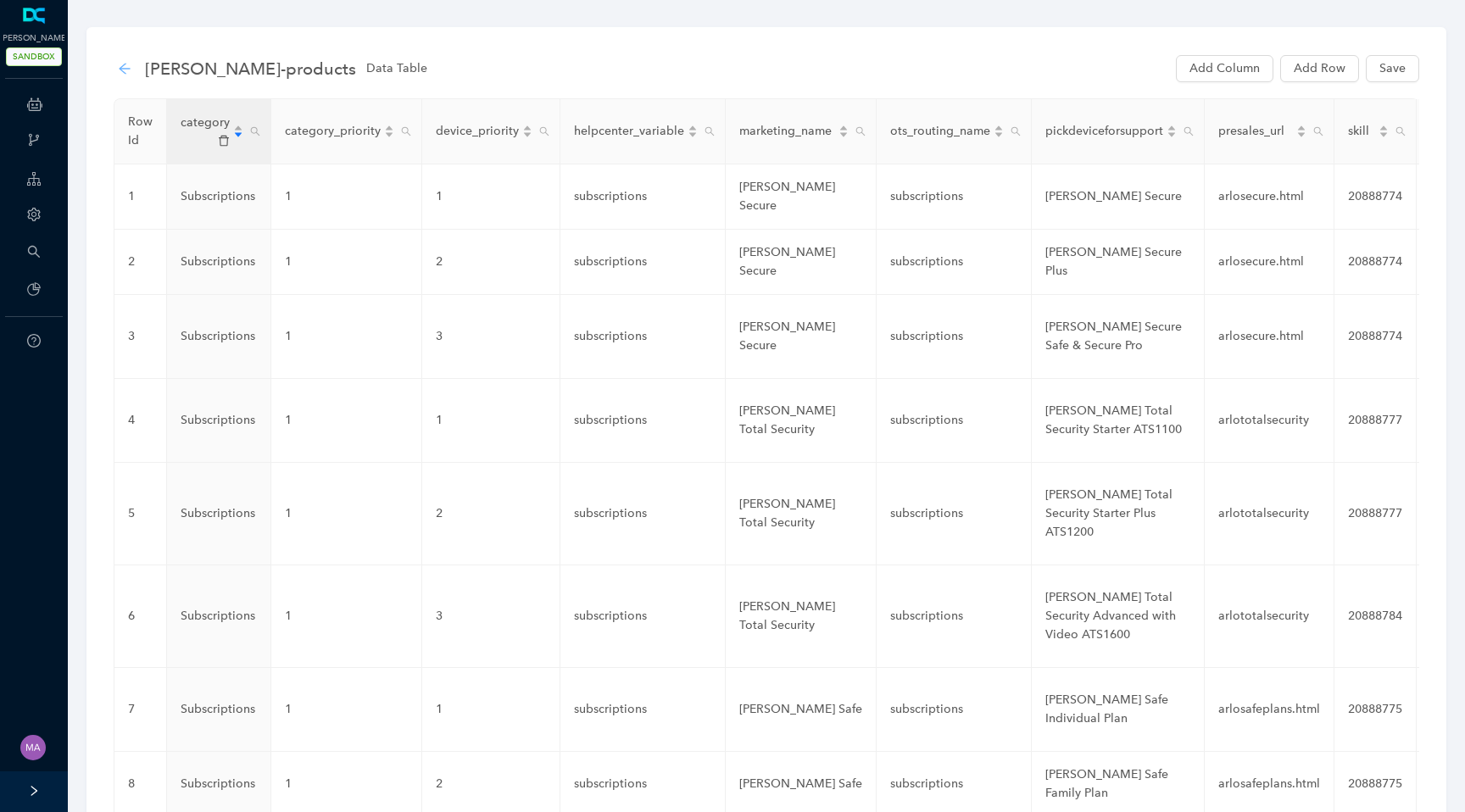
click at [122, 63] on icon "arrow-left" at bounding box center [125, 68] width 13 height 13
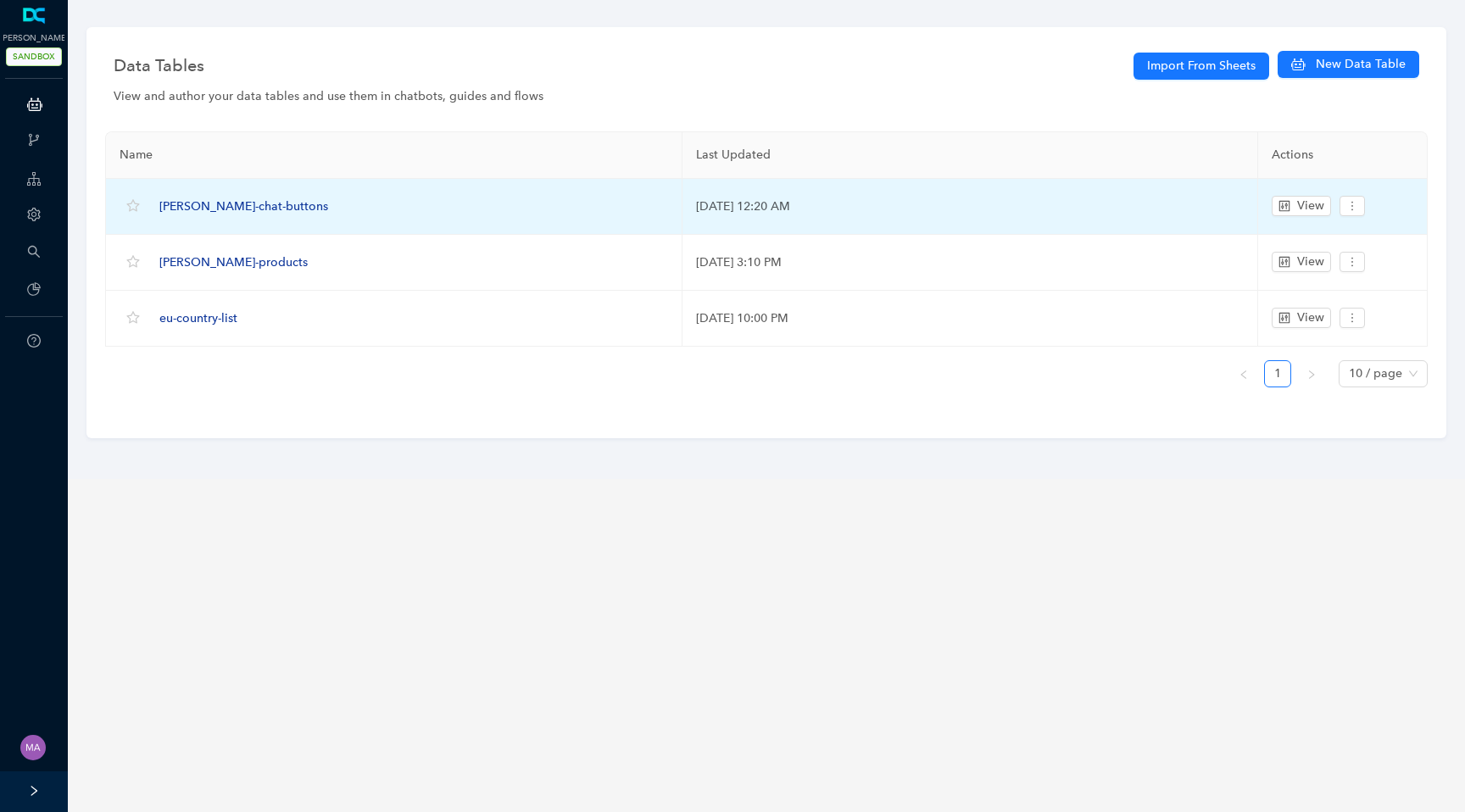
click at [205, 207] on span "[PERSON_NAME]-chat-buttons" at bounding box center [244, 206] width 169 height 14
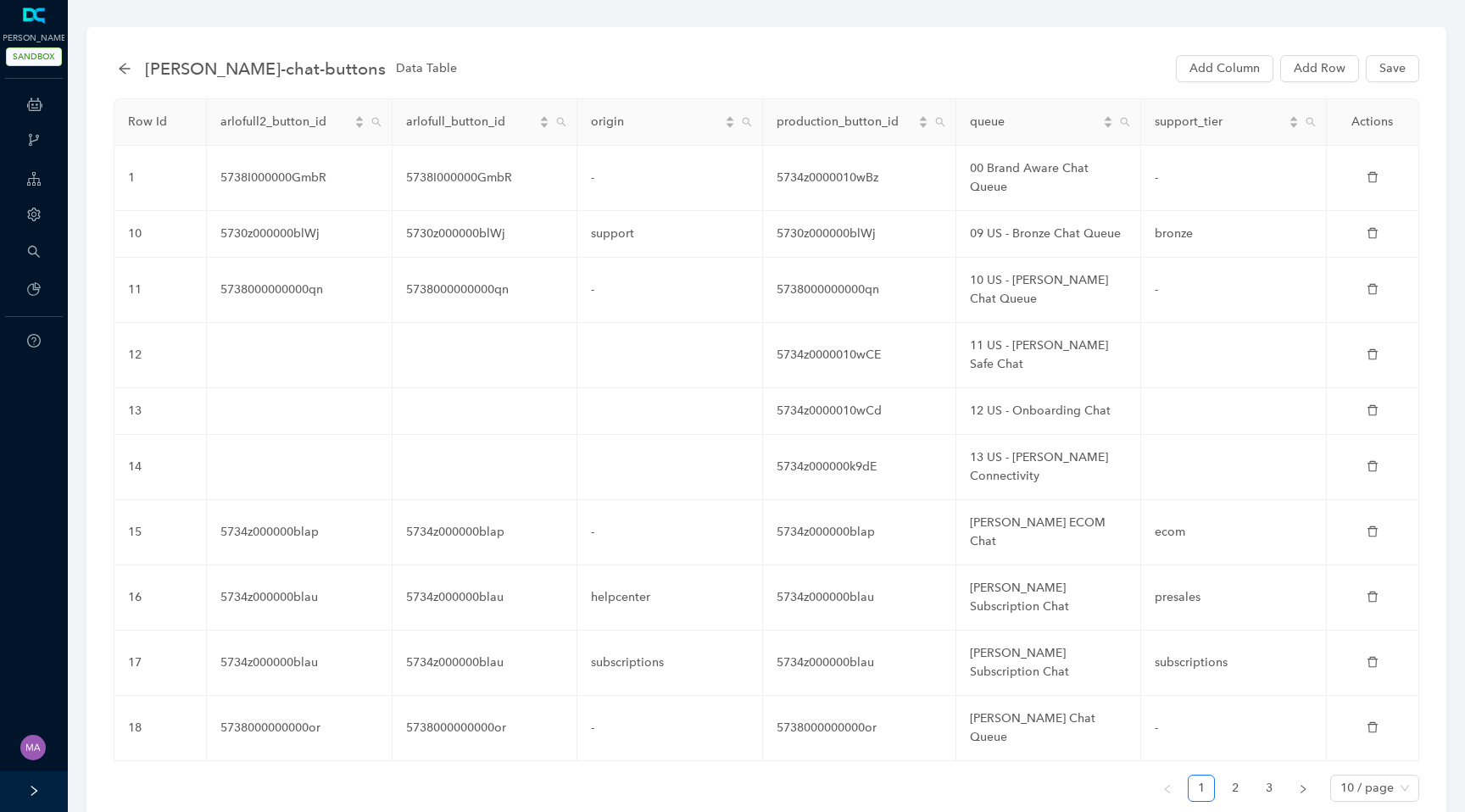
click at [121, 77] on div "arlo-chat-buttons Data Table" at bounding box center [293, 68] width 350 height 28
click at [126, 69] on icon "arrow-left" at bounding box center [125, 68] width 13 height 13
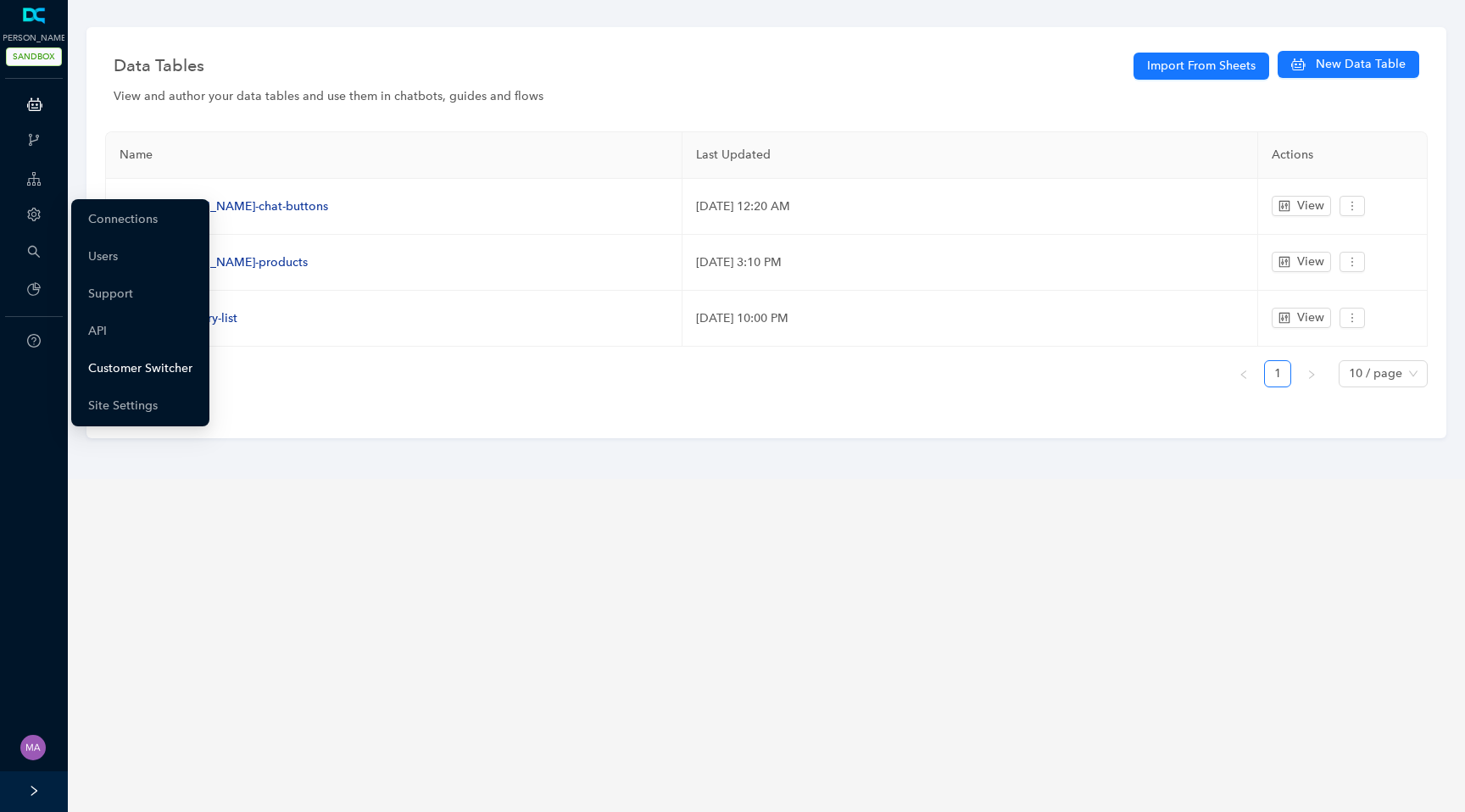
click at [117, 363] on link "Customer Switcher" at bounding box center [140, 369] width 104 height 34
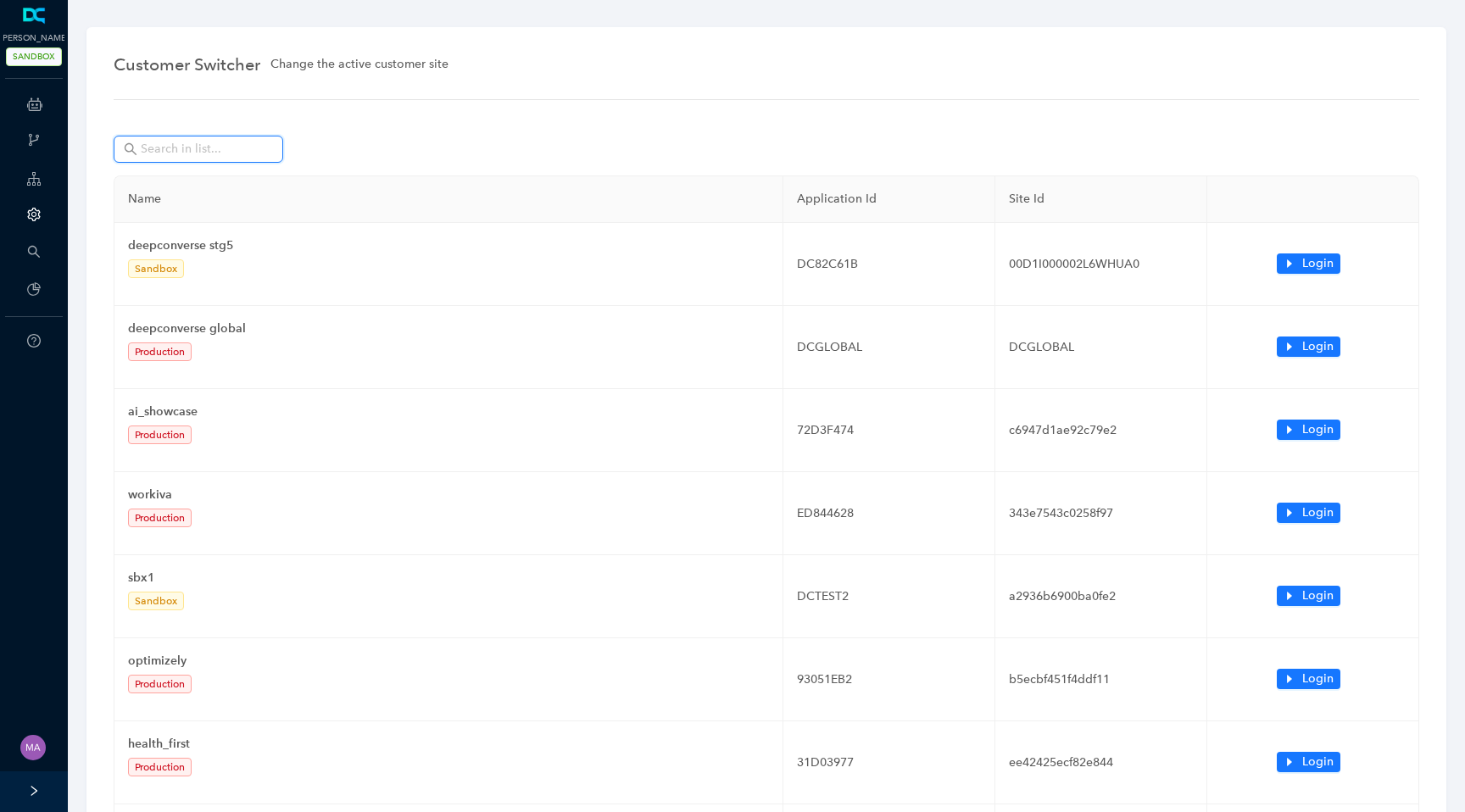
click at [240, 156] on input "text" at bounding box center [199, 149] width 118 height 19
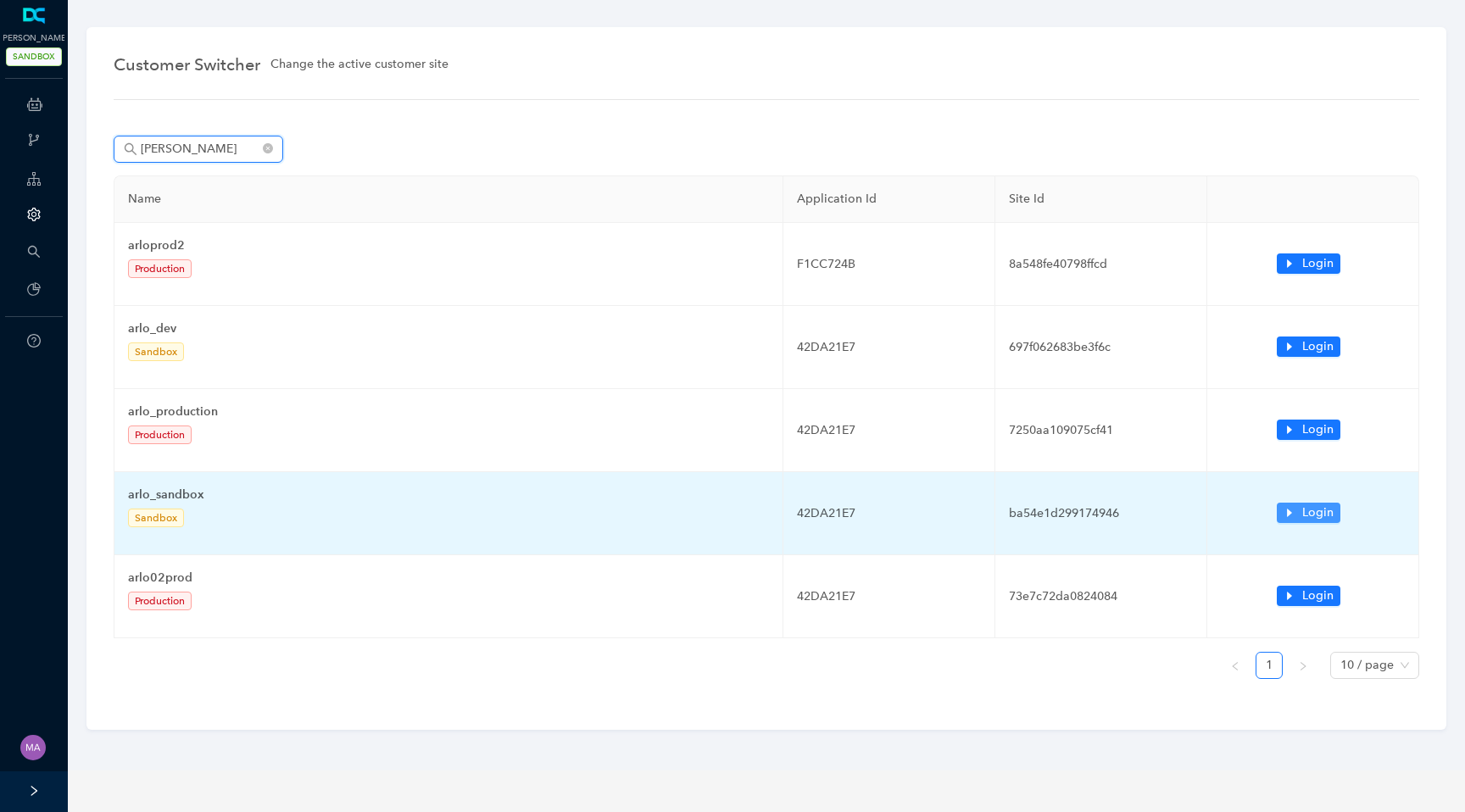
type input "[PERSON_NAME]"
click at [1305, 515] on span "Login" at bounding box center [1317, 512] width 31 height 19
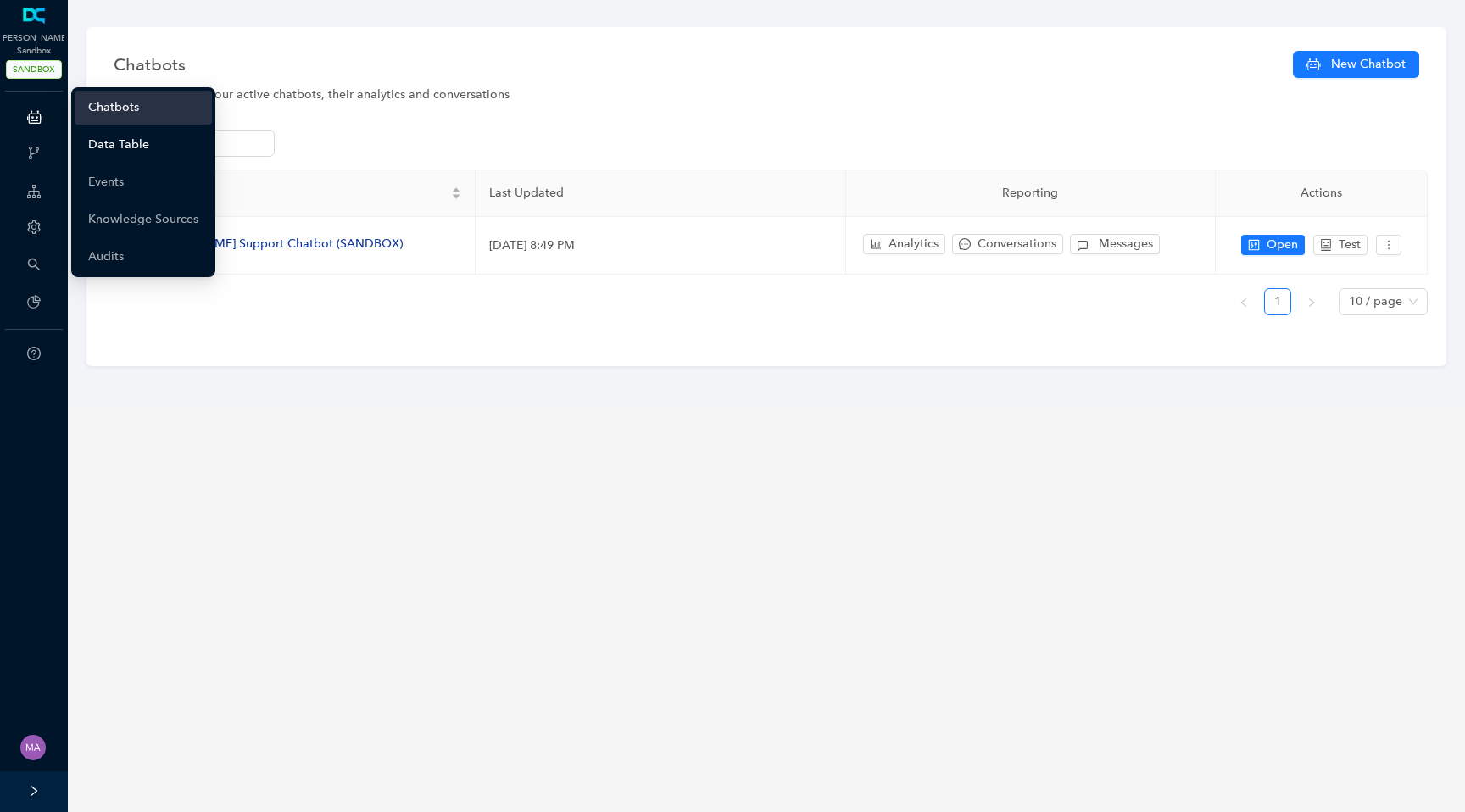
click at [101, 141] on link "Data Table" at bounding box center [118, 145] width 61 height 34
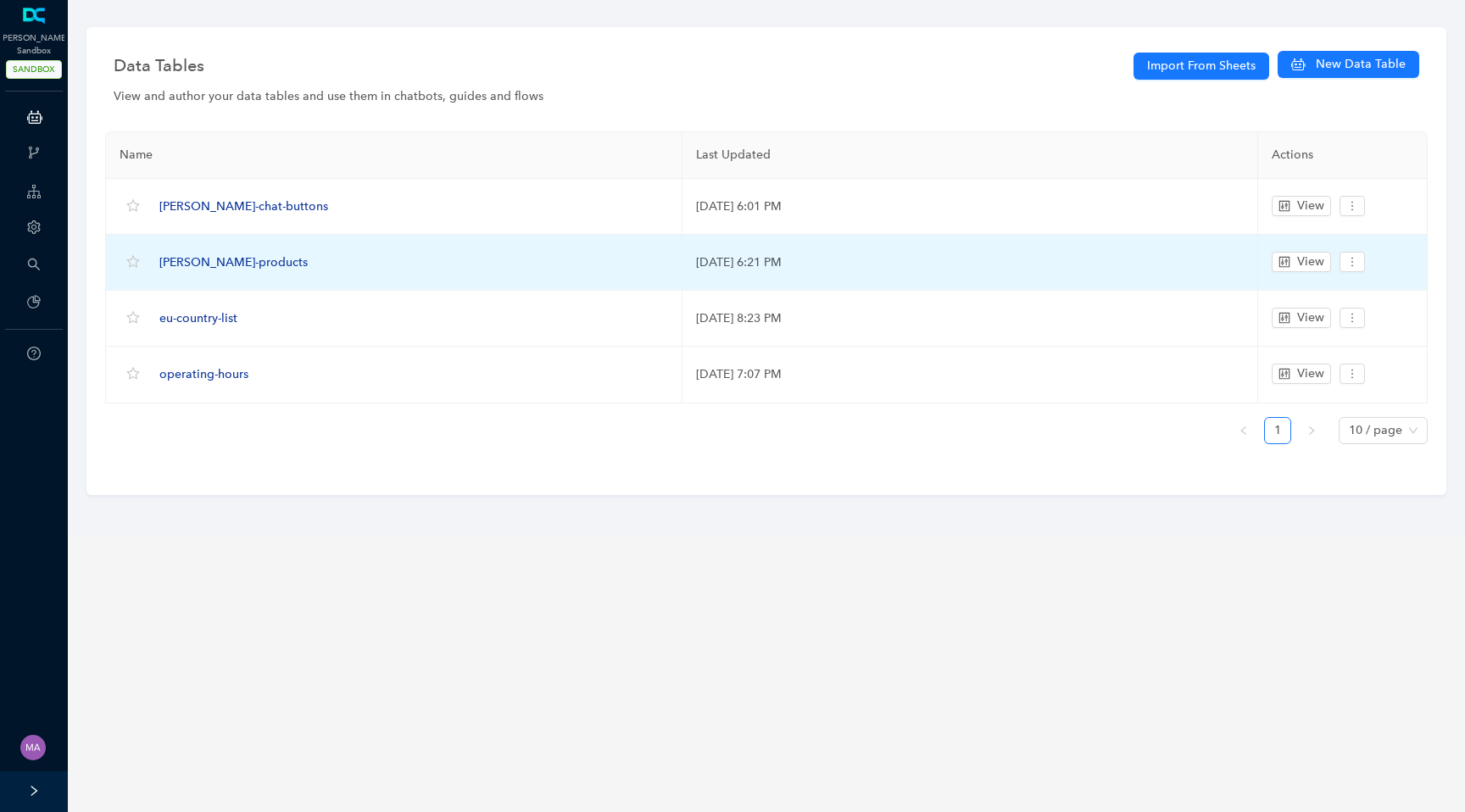
click at [197, 263] on span "[PERSON_NAME]-products" at bounding box center [233, 262] width 149 height 14
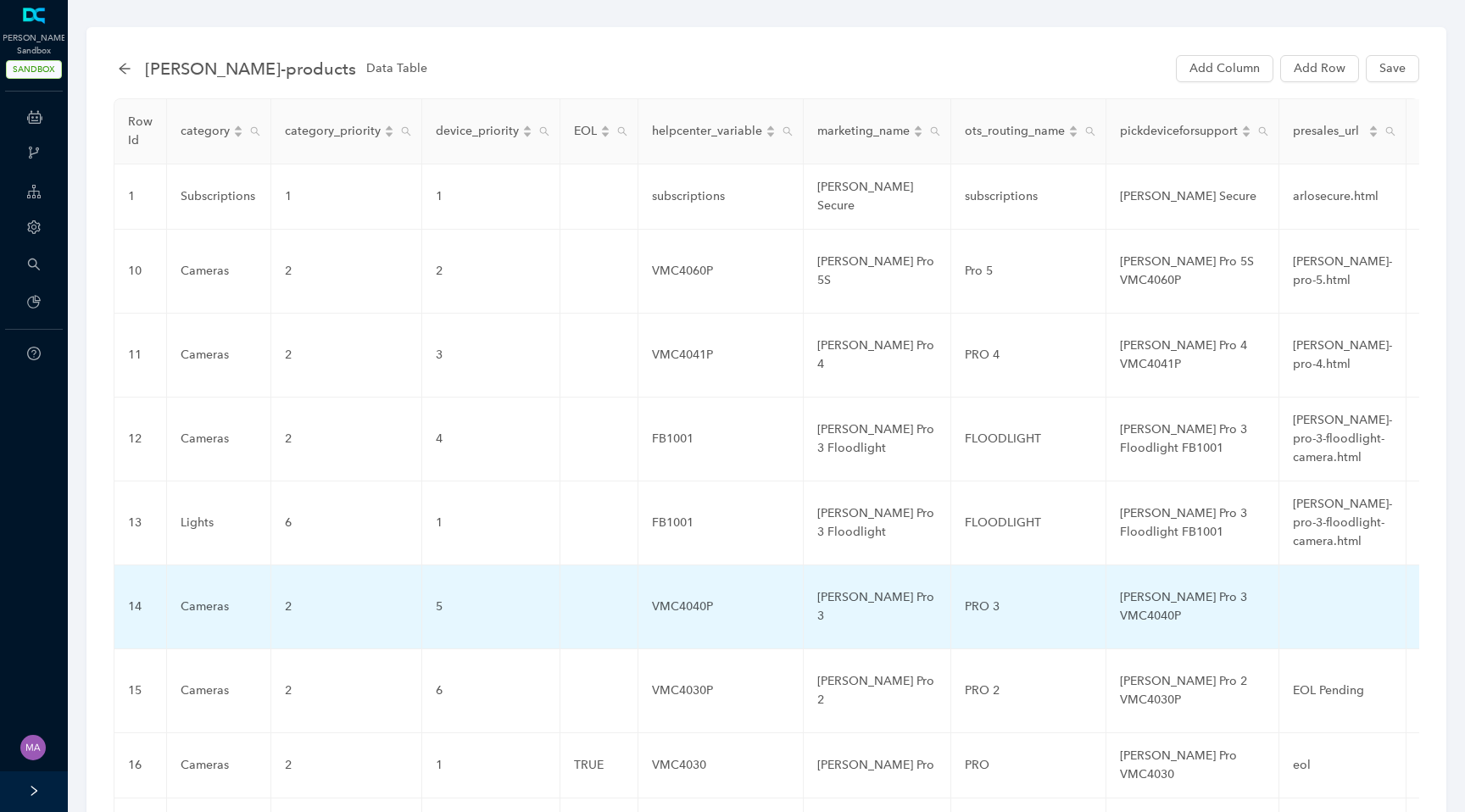
scroll to position [176, 0]
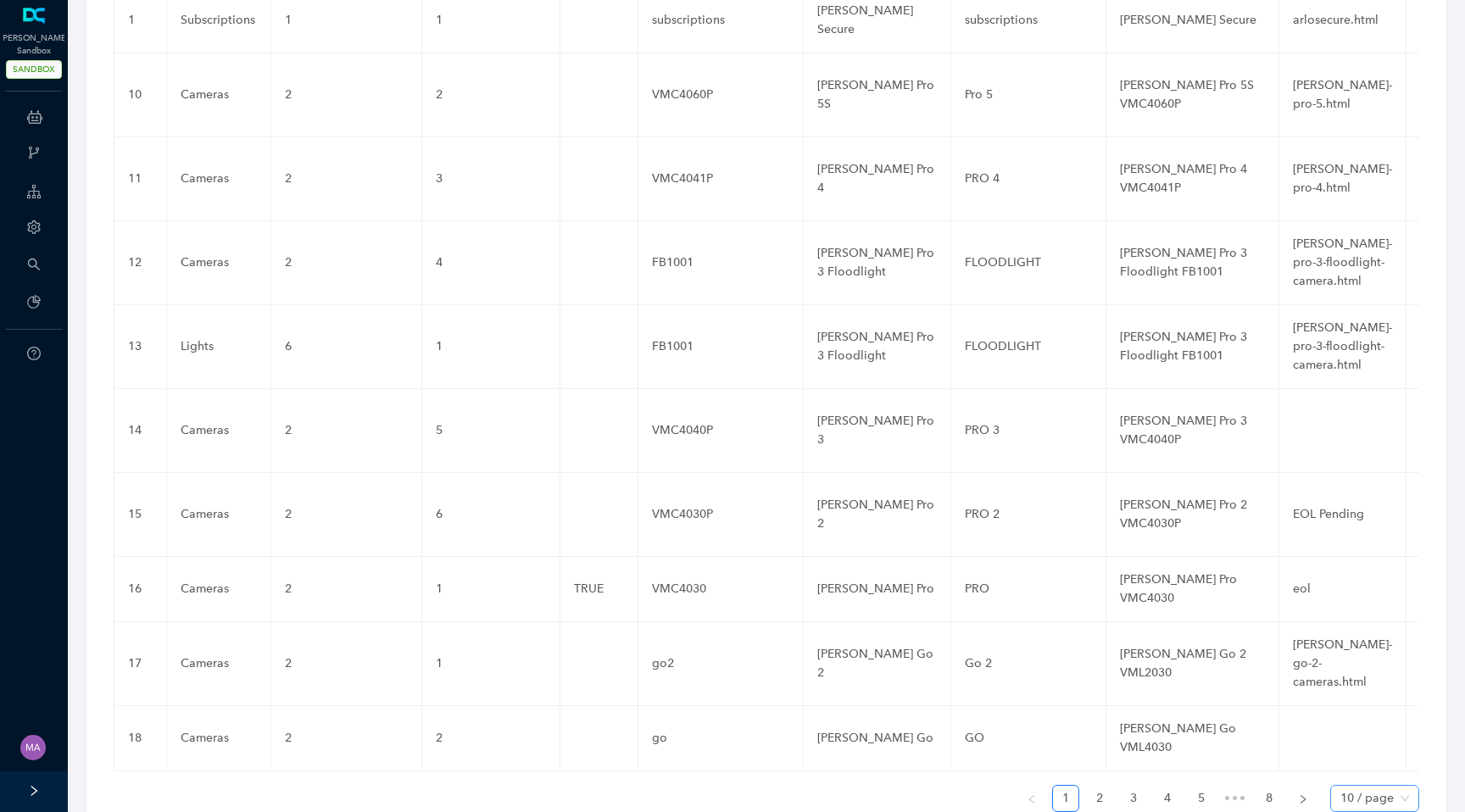
click at [1414, 785] on div "10 / page" at bounding box center [1375, 799] width 89 height 28
click at [1386, 755] on div "100 / page" at bounding box center [1374, 764] width 61 height 19
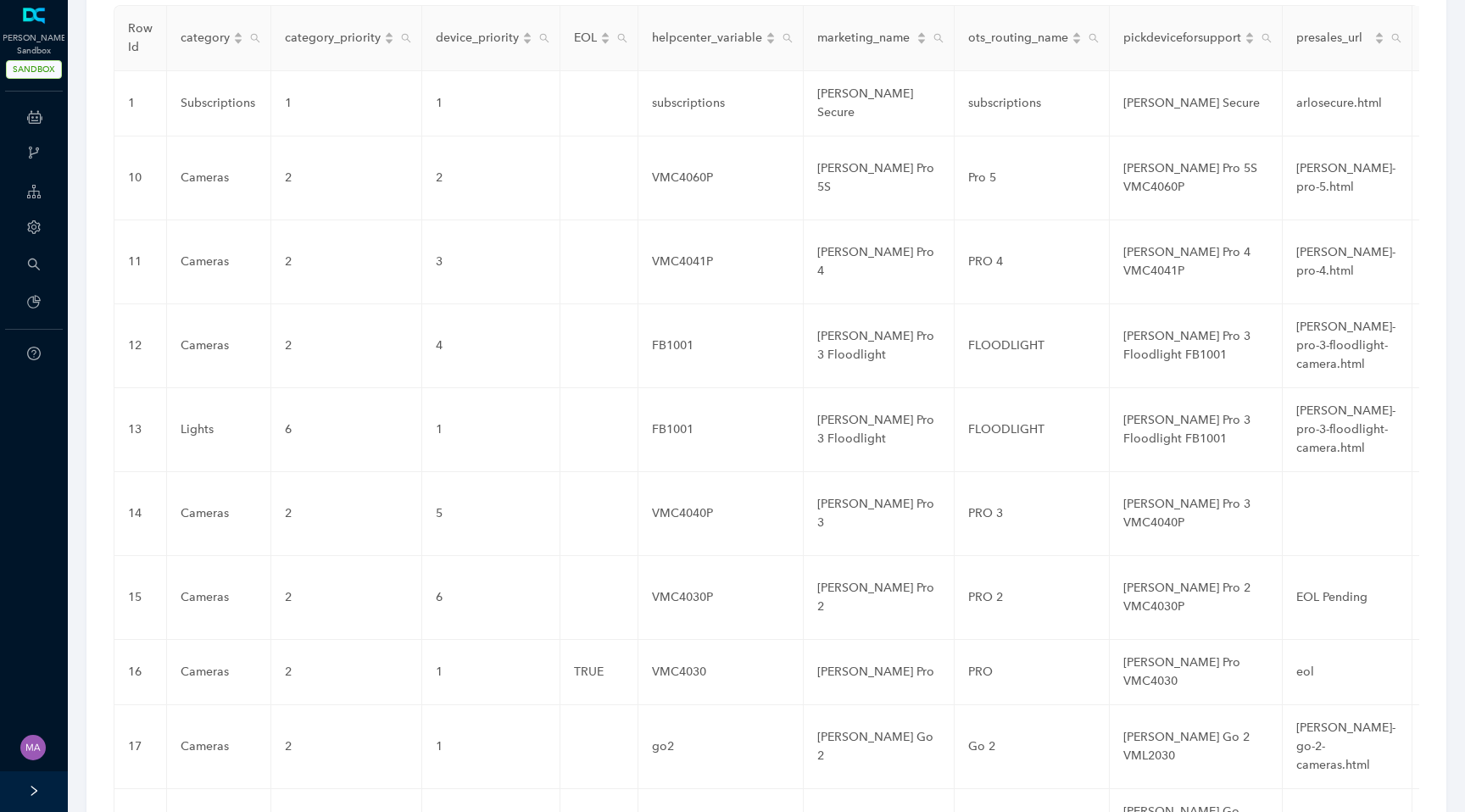
scroll to position [0, 0]
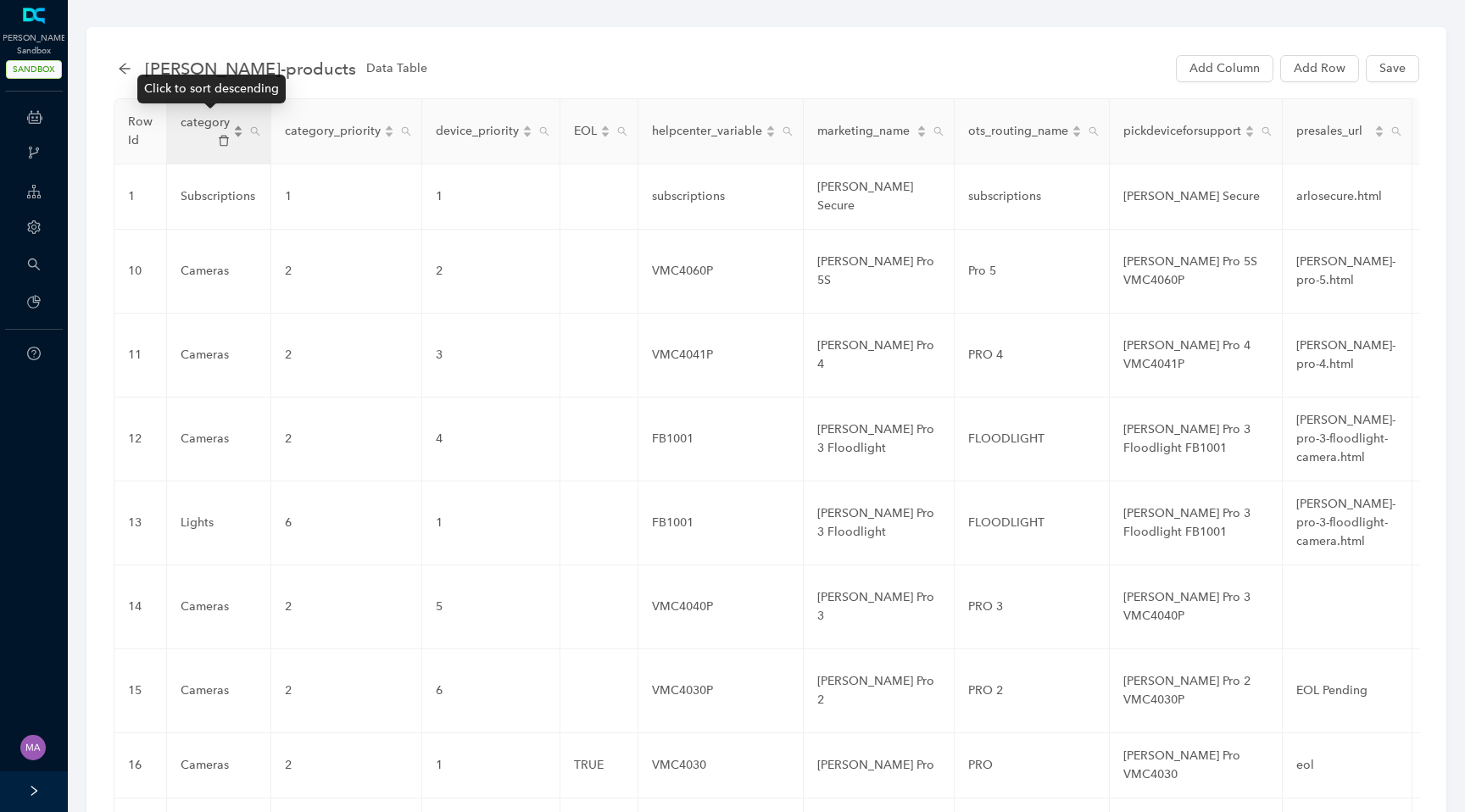
click at [236, 133] on div "category" at bounding box center [212, 132] width 63 height 36
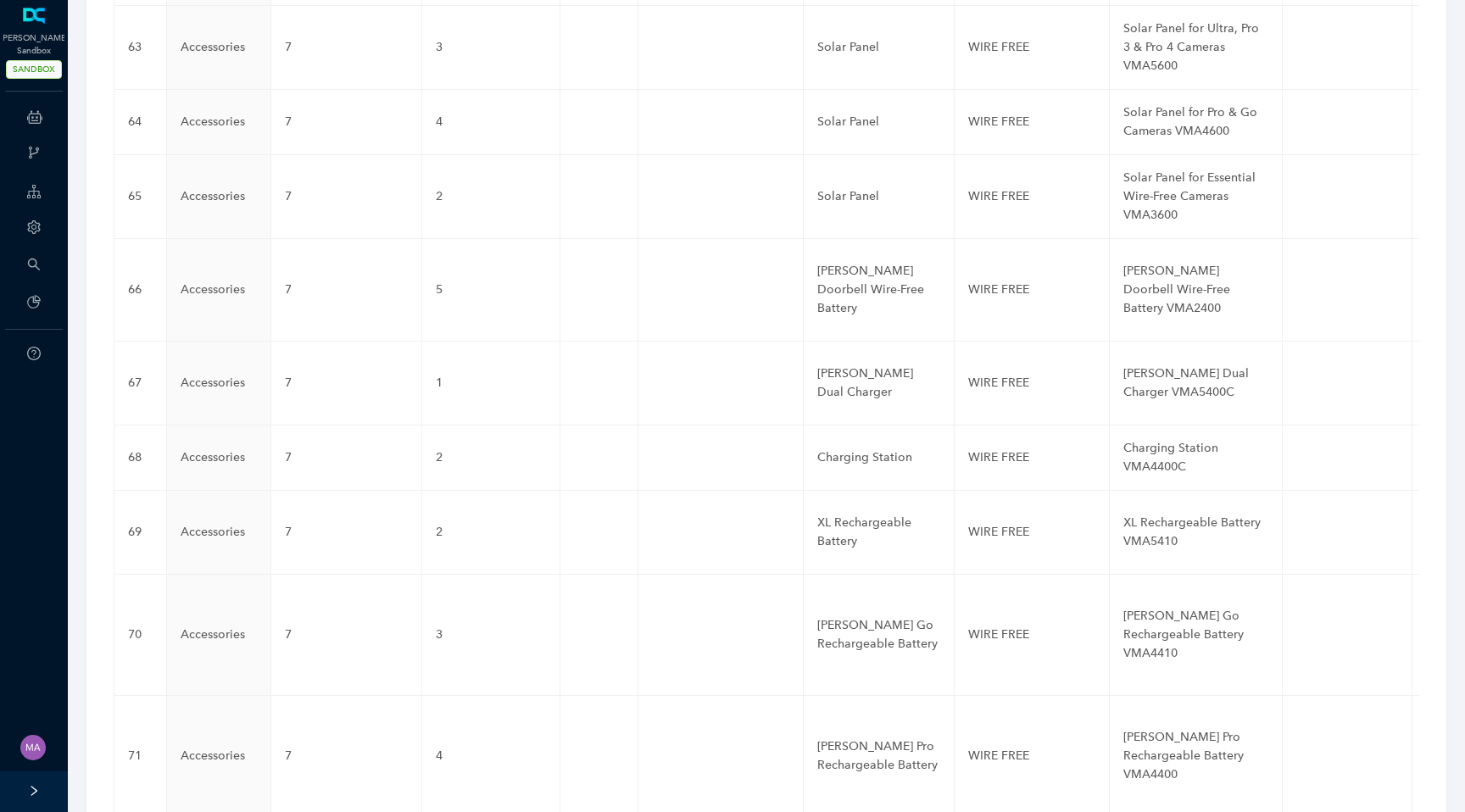
scroll to position [6192, 0]
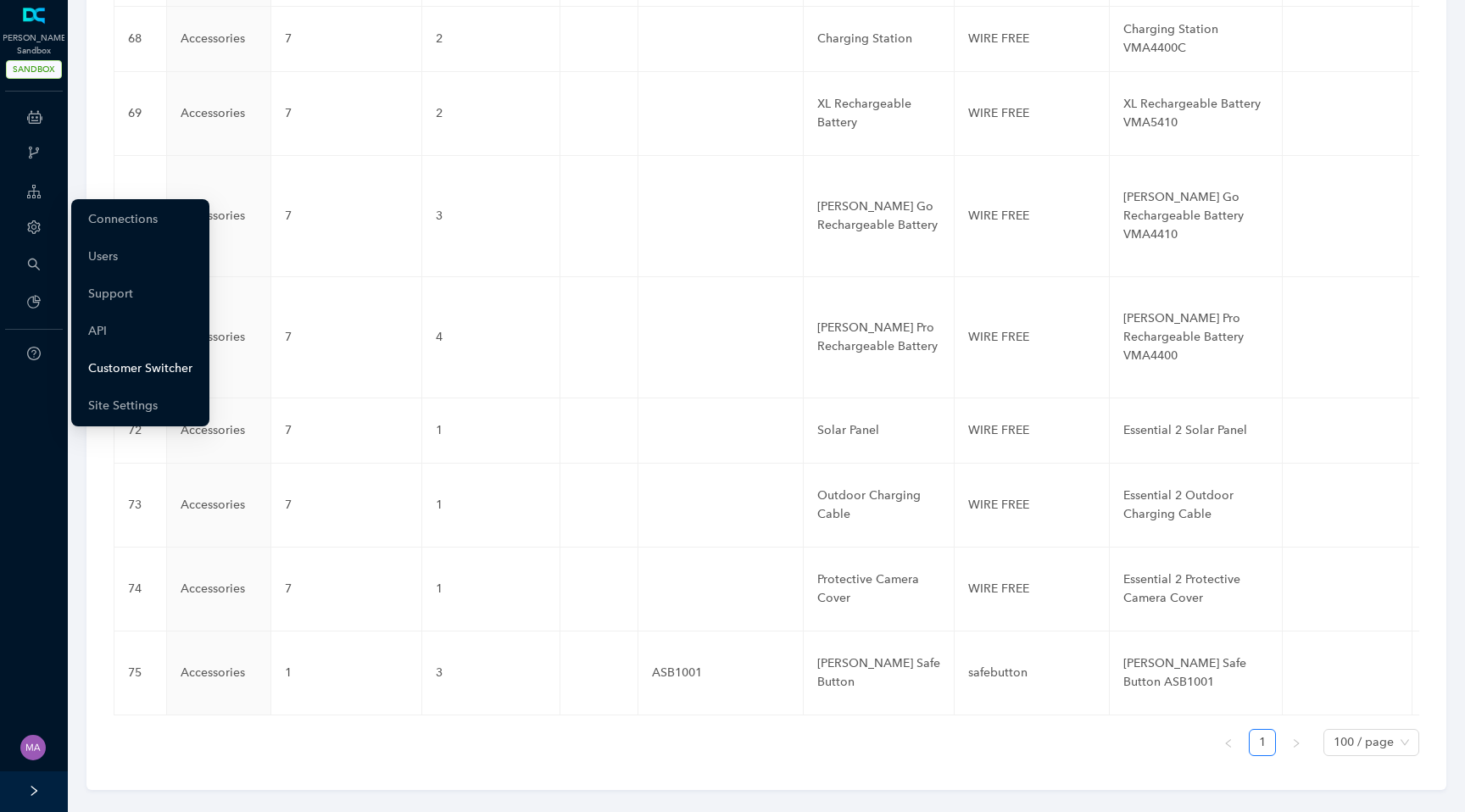
click at [104, 367] on link "Customer Switcher" at bounding box center [140, 369] width 104 height 34
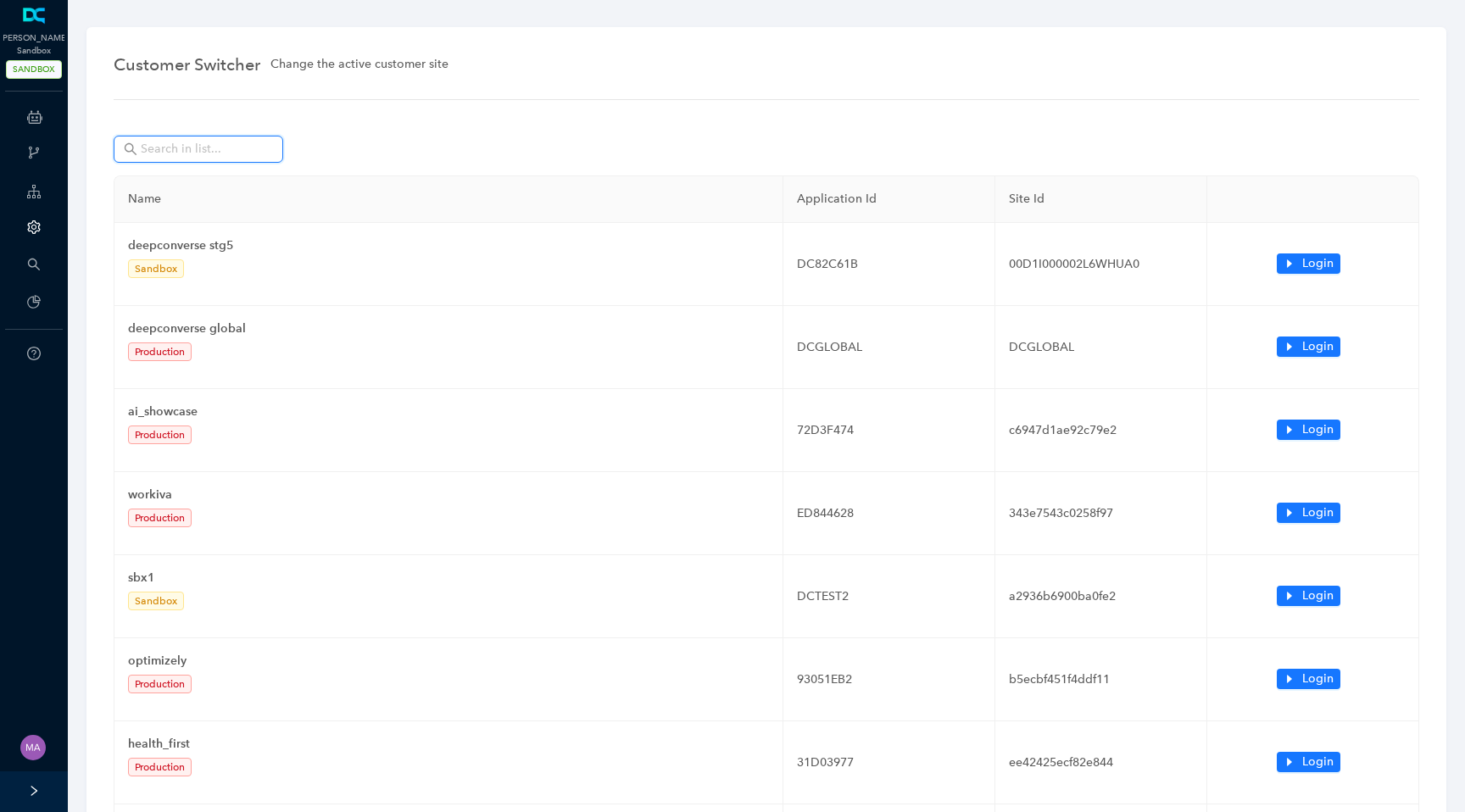
click at [237, 154] on input "text" at bounding box center [199, 149] width 118 height 19
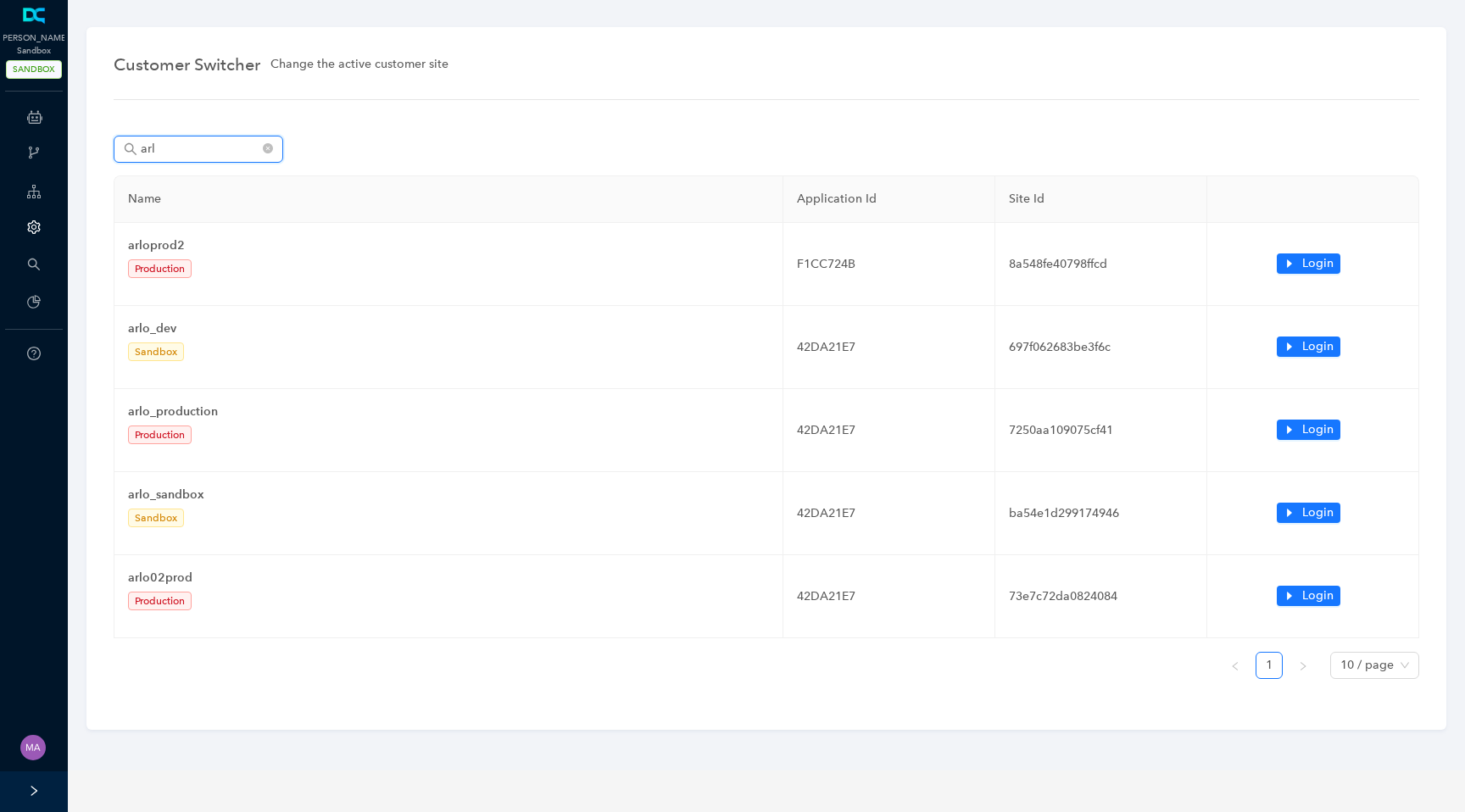
type input "[PERSON_NAME]"
click at [268, 151] on icon "close-circle" at bounding box center [268, 148] width 10 height 10
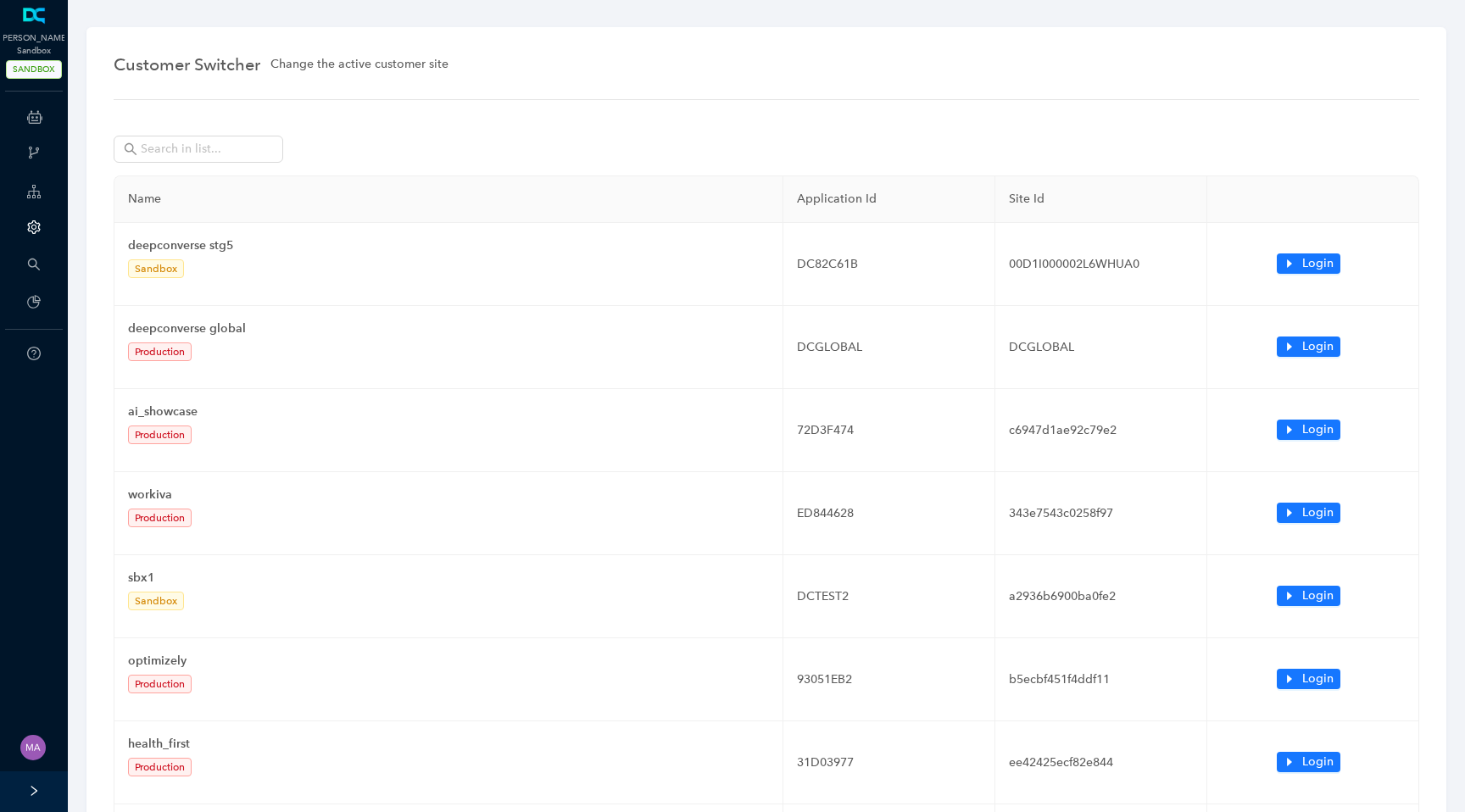
click at [28, 100] on icon at bounding box center [35, 117] width 15 height 34
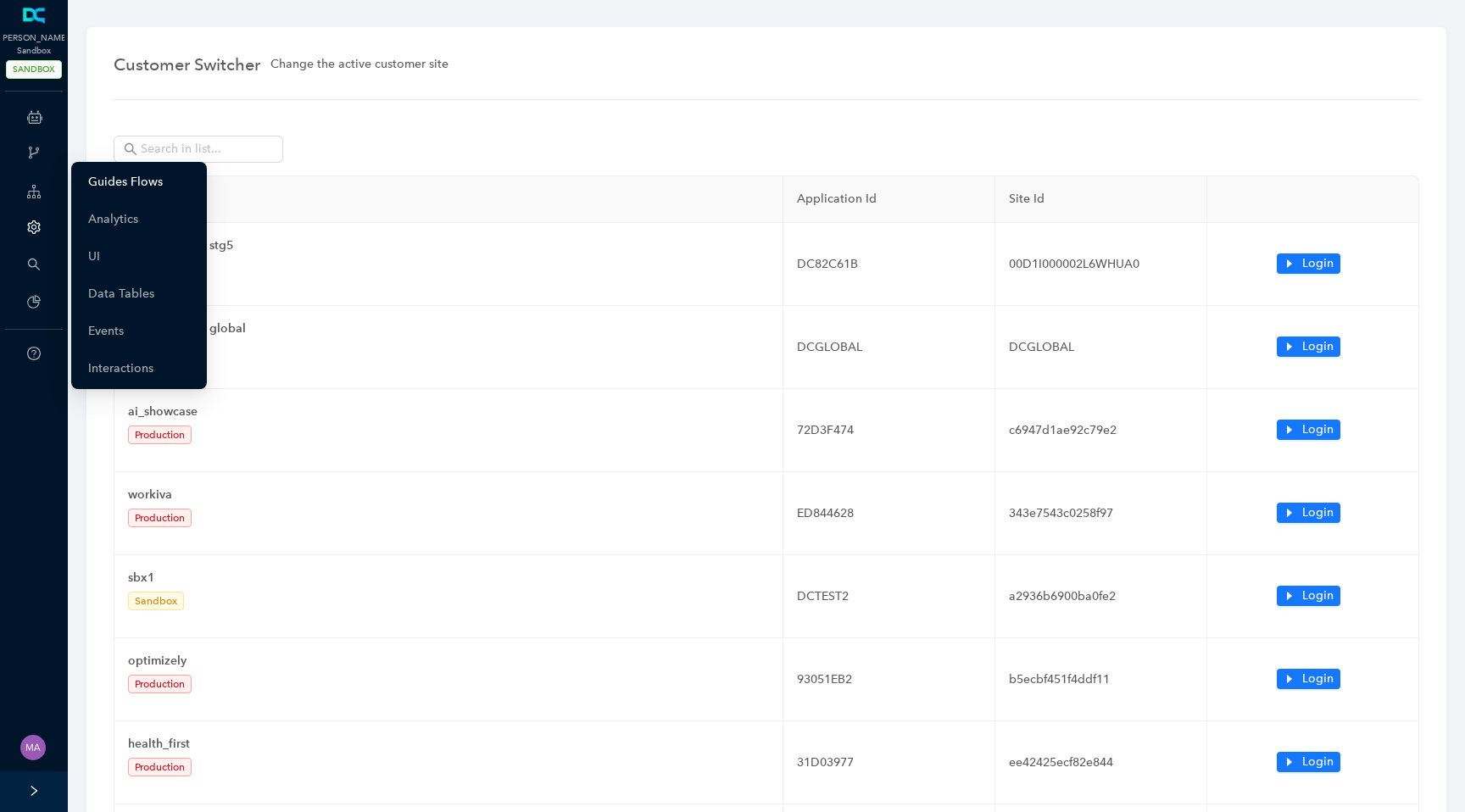
click at [96, 180] on link "Guides Flows" at bounding box center [125, 182] width 75 height 34
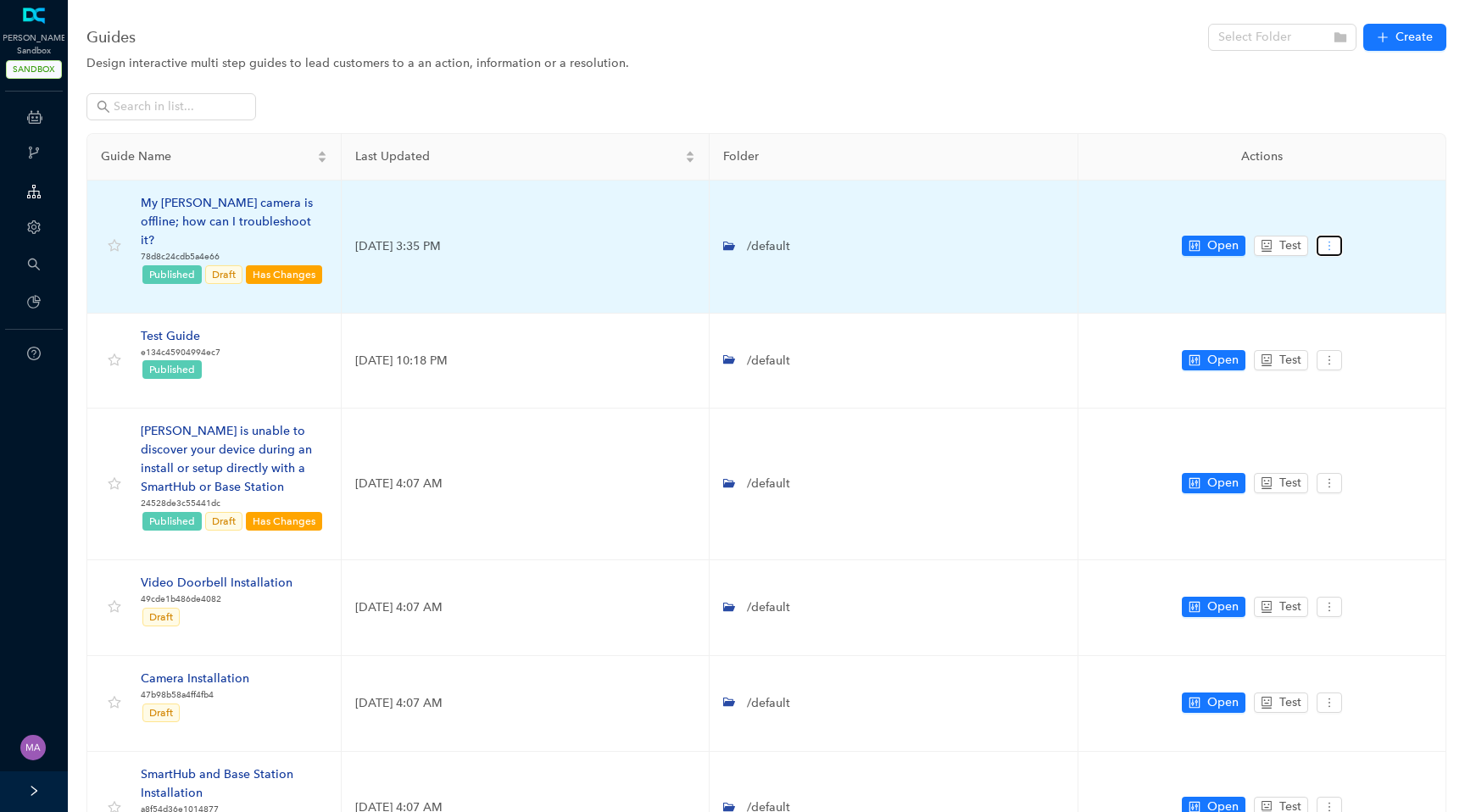
click at [1334, 240] on icon "more" at bounding box center [1329, 245] width 12 height 12
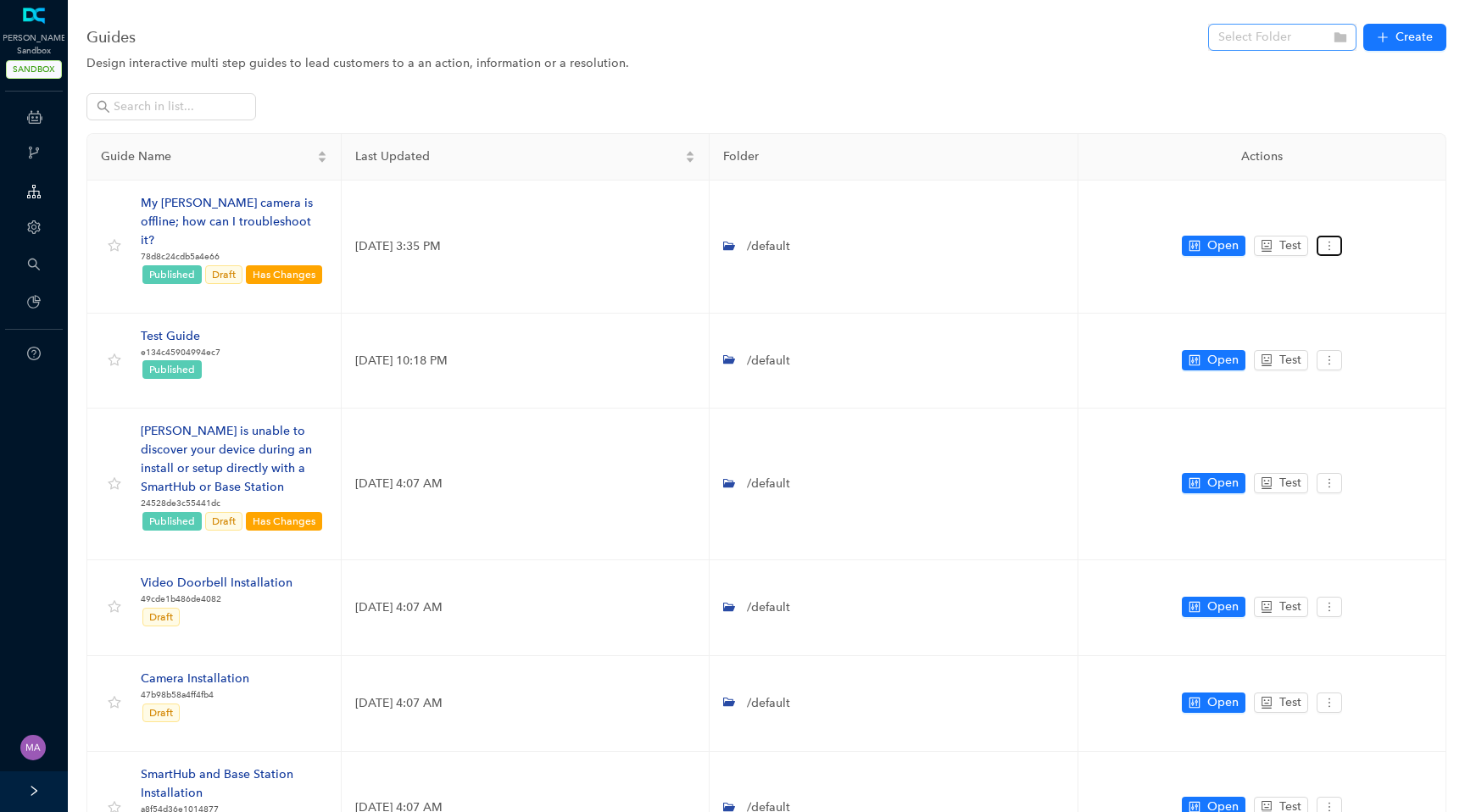
click at [1338, 41] on icon "folder" at bounding box center [1340, 36] width 12 height 10
click at [1083, 71] on div "Design interactive multi step guides to lead customers to a an action, informat…" at bounding box center [766, 63] width 1360 height 19
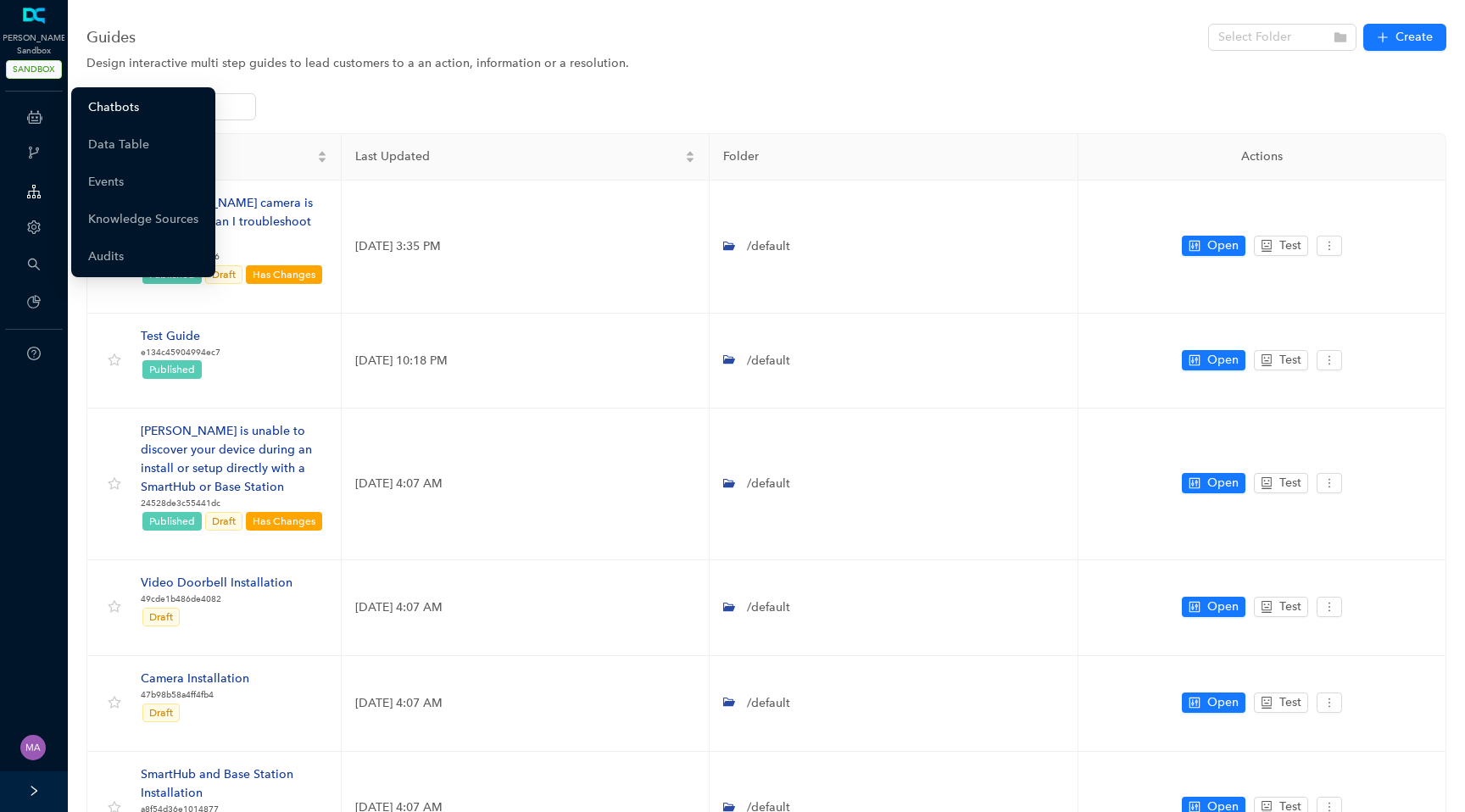
click at [95, 112] on link "Chatbots" at bounding box center [113, 108] width 51 height 34
